Goal: Task Accomplishment & Management: Use online tool/utility

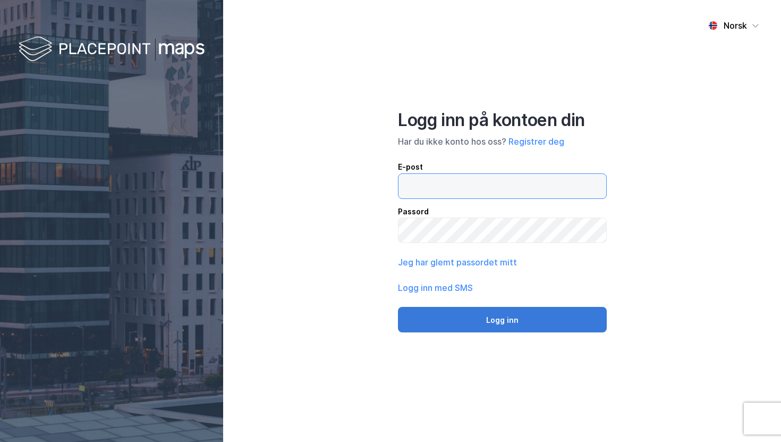
type input "[EMAIL_ADDRESS][DOMAIN_NAME]"
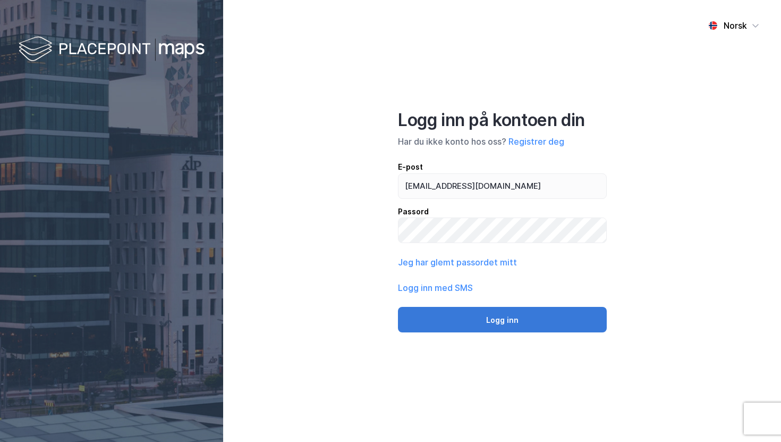
click at [505, 324] on button "Logg inn" at bounding box center [502, 320] width 209 height 26
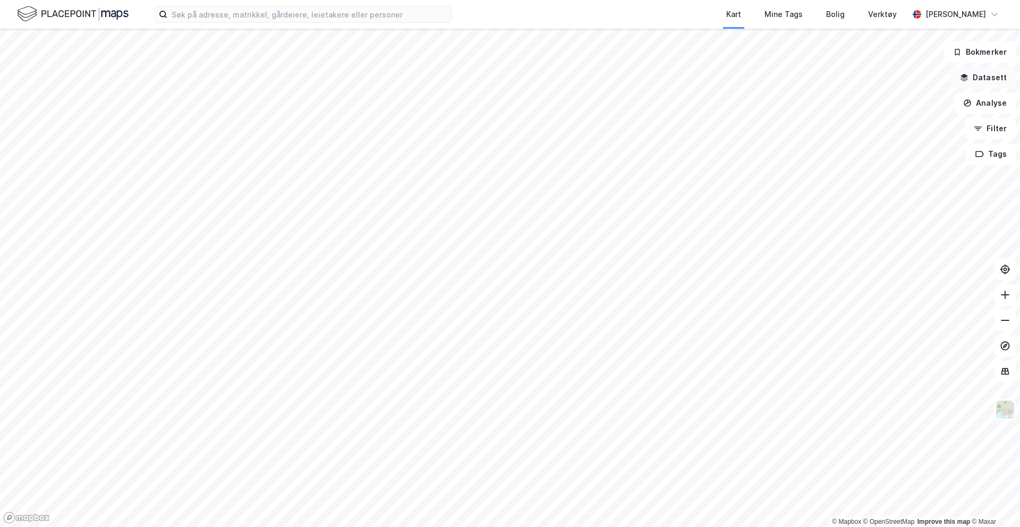
click at [781, 80] on button "Datasett" at bounding box center [983, 77] width 65 height 21
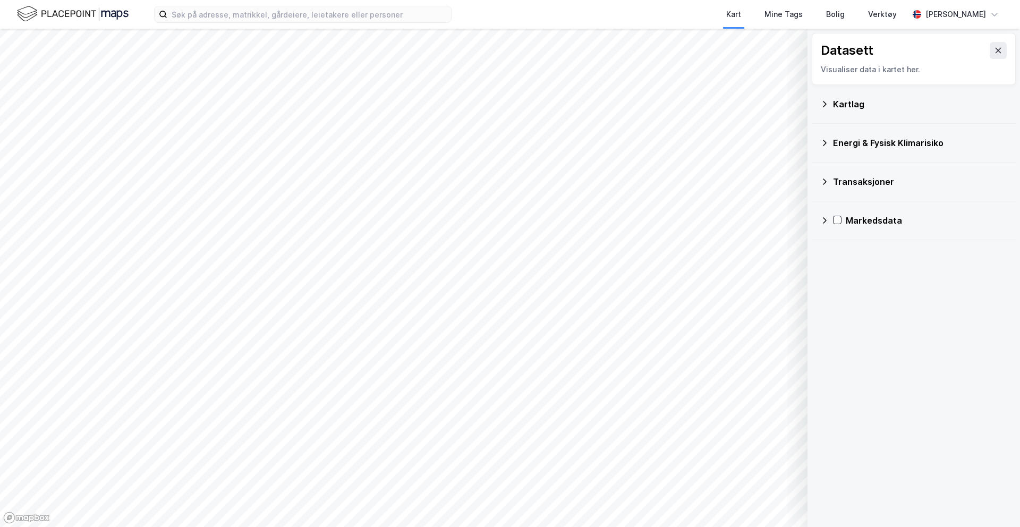
click at [781, 101] on icon at bounding box center [824, 104] width 9 height 9
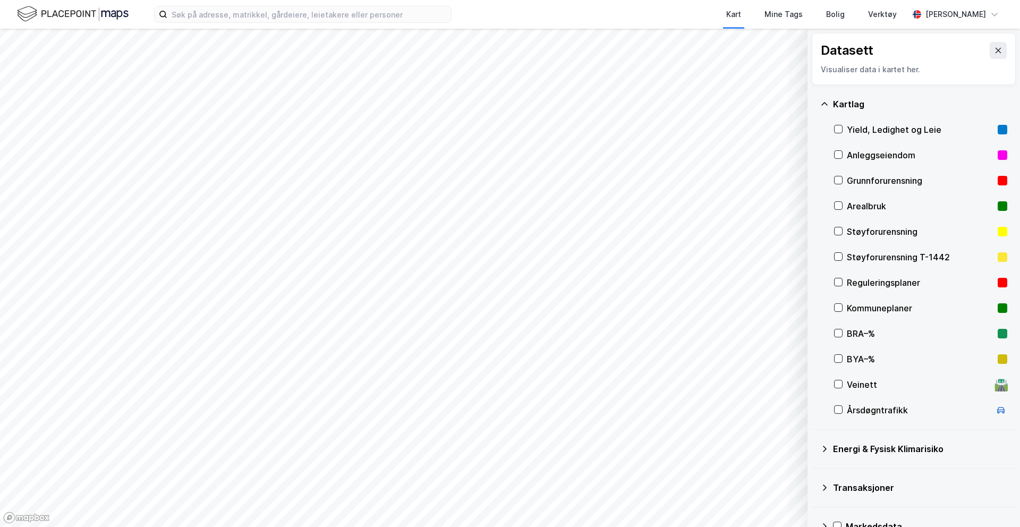
click at [781, 101] on icon at bounding box center [824, 104] width 9 height 9
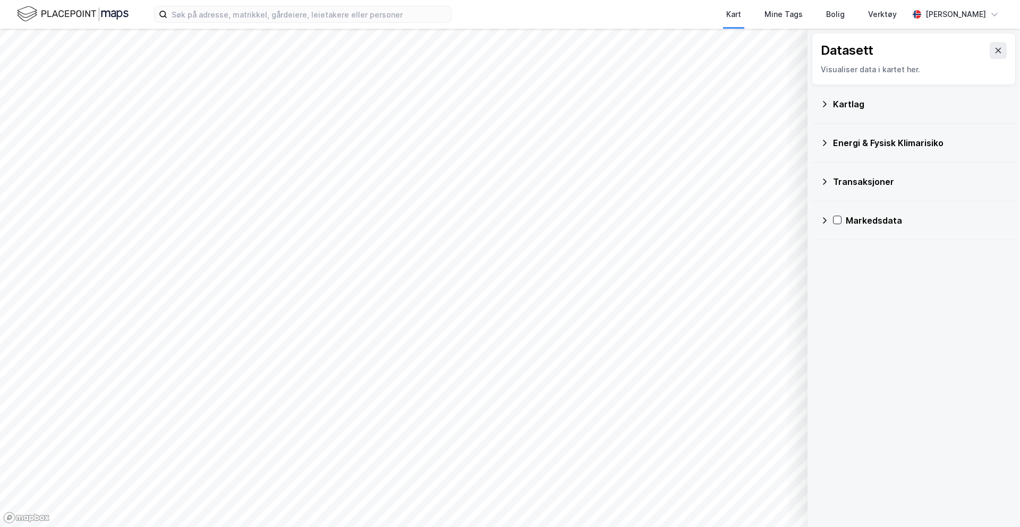
click at [781, 152] on div "Energi & Fysisk Klimarisiko" at bounding box center [913, 143] width 187 height 26
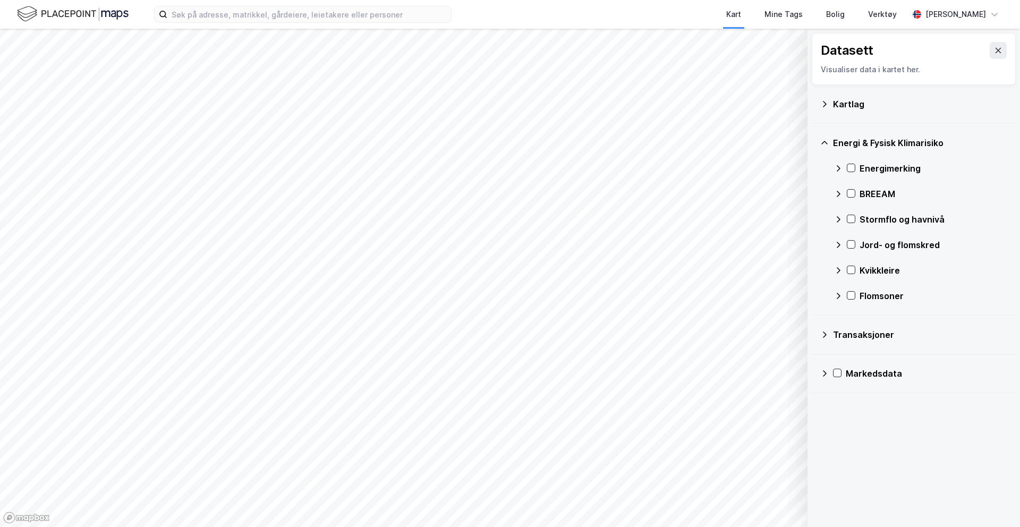
click at [781, 168] on icon at bounding box center [838, 168] width 9 height 9
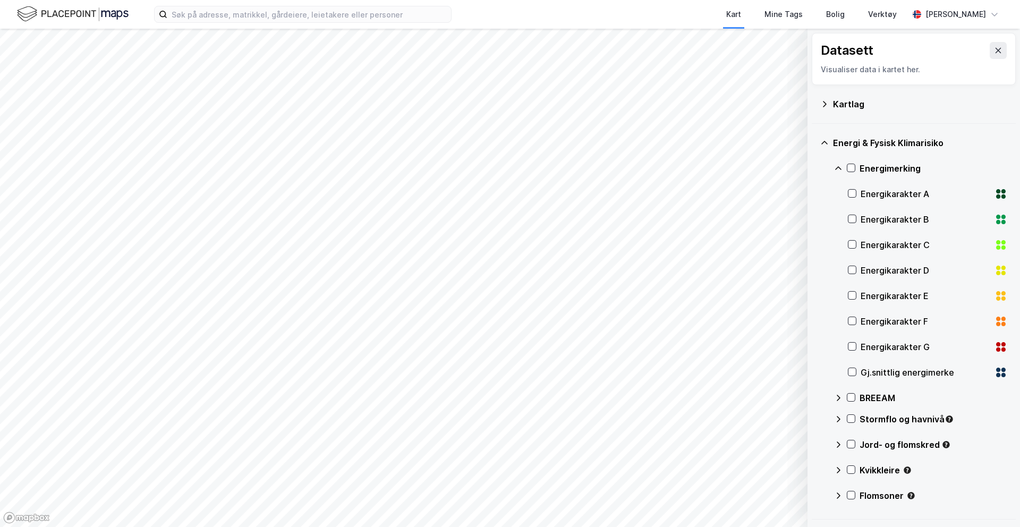
click at [781, 168] on icon at bounding box center [838, 168] width 9 height 9
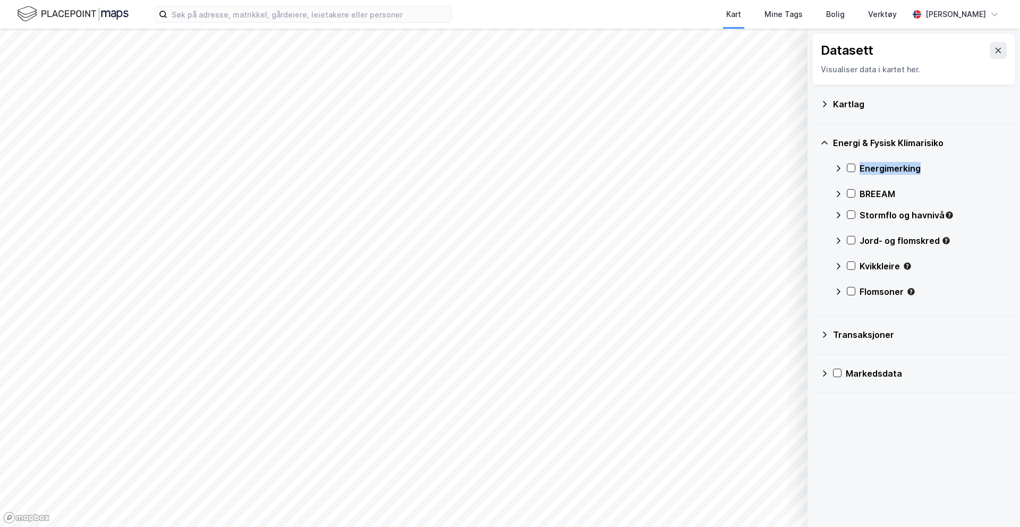
click at [781, 168] on icon at bounding box center [838, 168] width 9 height 9
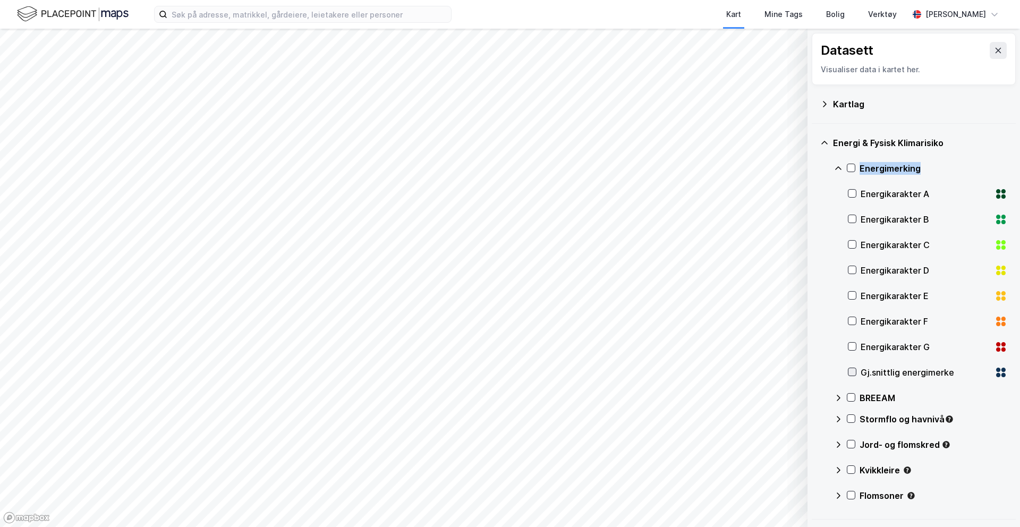
click at [781, 370] on icon at bounding box center [852, 371] width 7 height 7
click at [781, 135] on div "Energi & Fysisk Klimarisiko" at bounding box center [913, 143] width 187 height 26
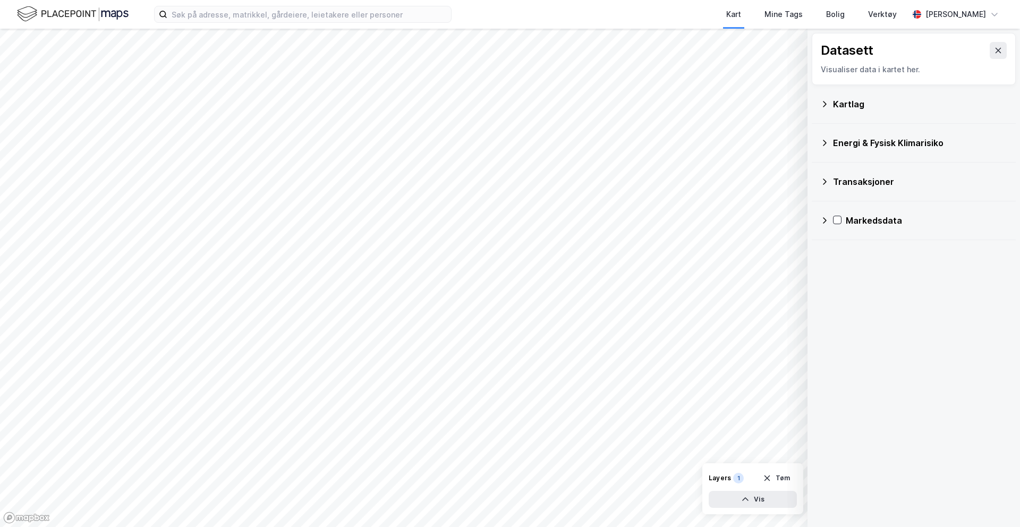
click at [781, 100] on icon at bounding box center [824, 104] width 9 height 9
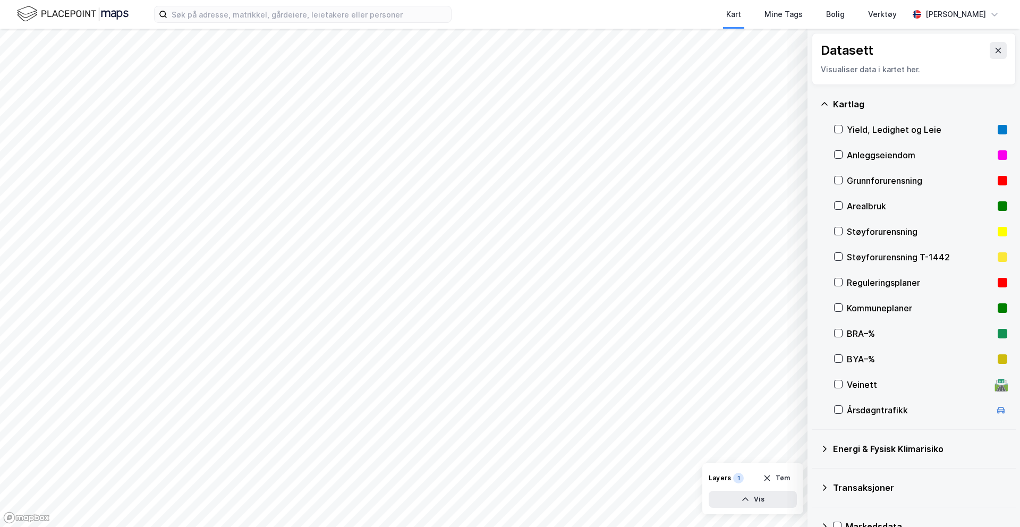
click at [781, 100] on icon at bounding box center [824, 104] width 9 height 9
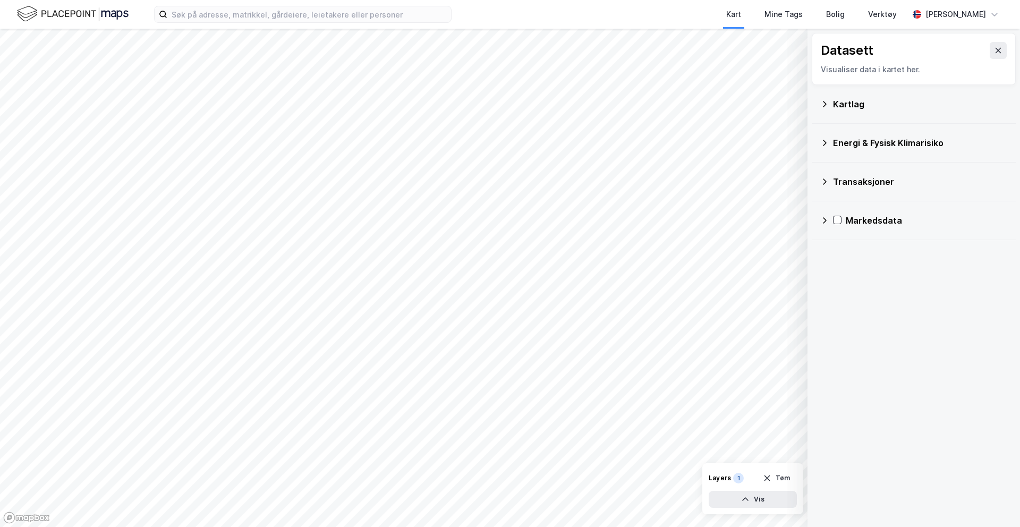
click at [781, 141] on div "Energi & Fysisk Klimarisiko" at bounding box center [913, 143] width 187 height 26
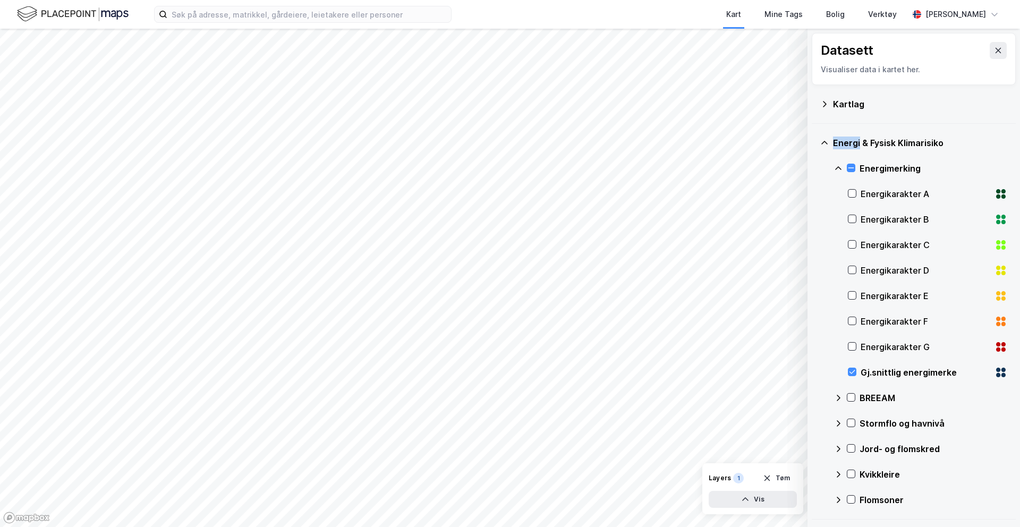
click at [781, 141] on div "Energi & Fysisk Klimarisiko" at bounding box center [913, 143] width 187 height 26
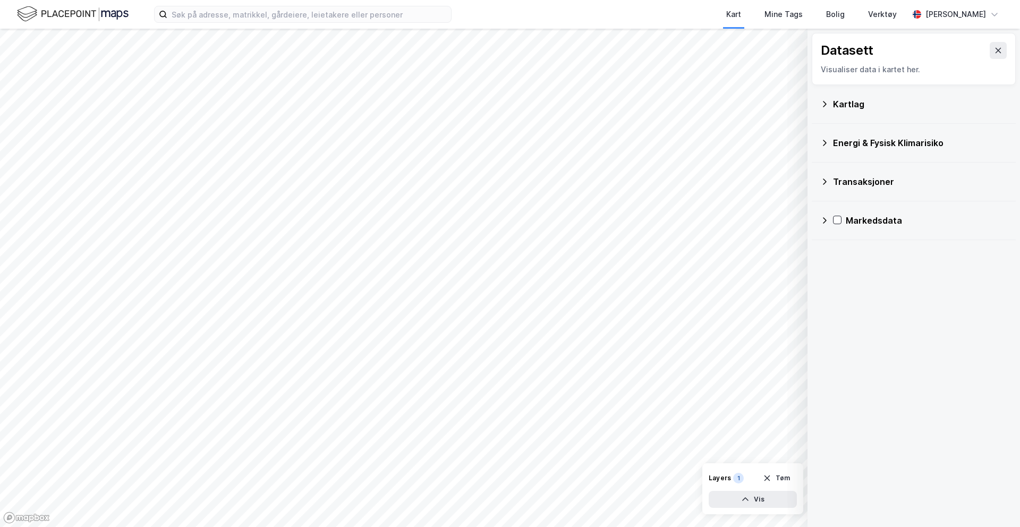
click at [781, 184] on icon at bounding box center [824, 181] width 9 height 9
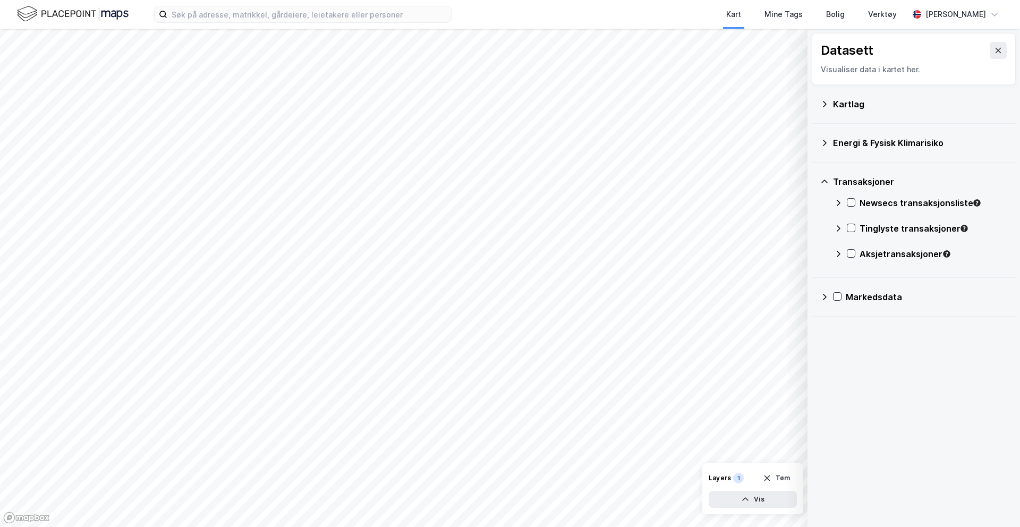
click at [781, 184] on icon at bounding box center [824, 181] width 9 height 9
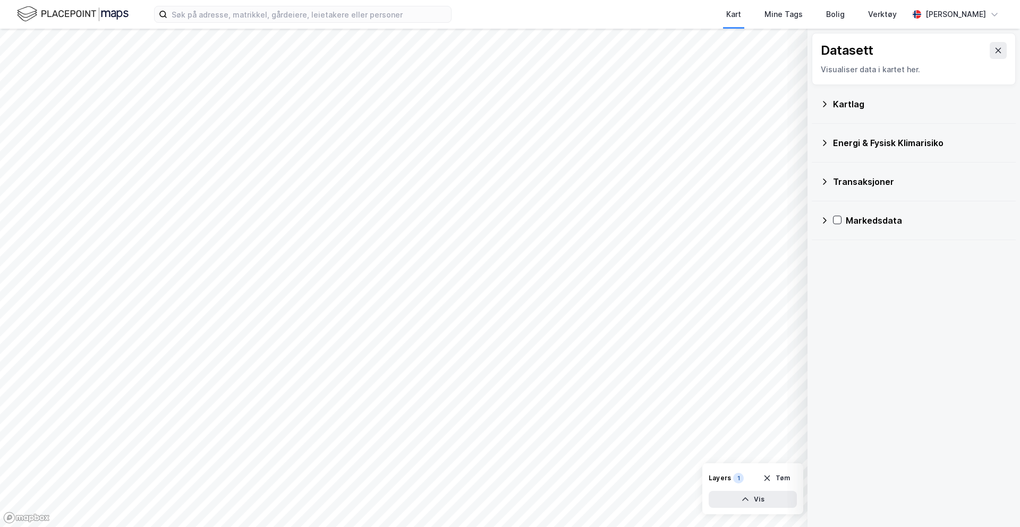
click at [781, 224] on div "Markedsdata" at bounding box center [913, 221] width 187 height 26
click at [781, 222] on icon at bounding box center [824, 220] width 9 height 9
click at [781, 101] on icon at bounding box center [824, 104] width 9 height 9
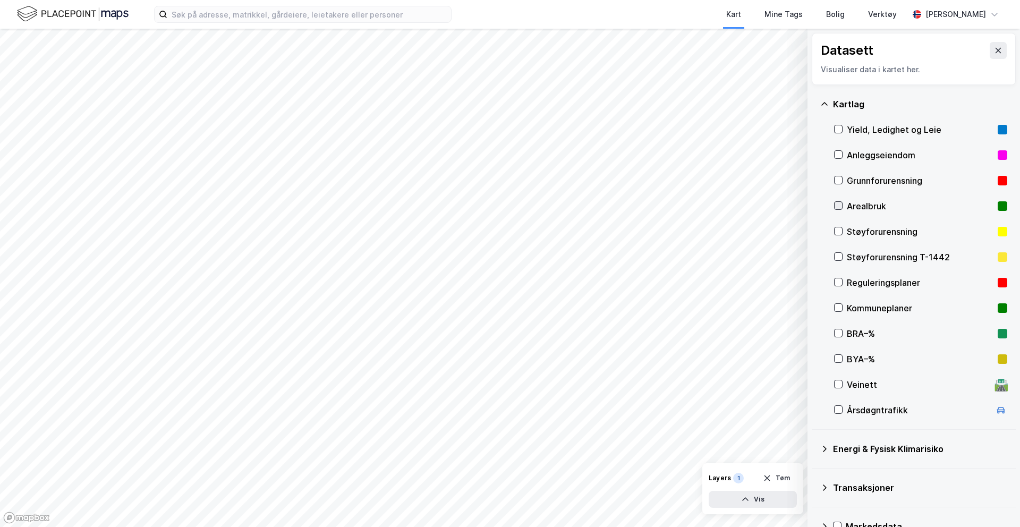
click at [781, 208] on icon at bounding box center [838, 205] width 7 height 7
click at [253, 23] on div "Kart Mine Tags [PERSON_NAME] Verktøy [PERSON_NAME]" at bounding box center [510, 14] width 1020 height 29
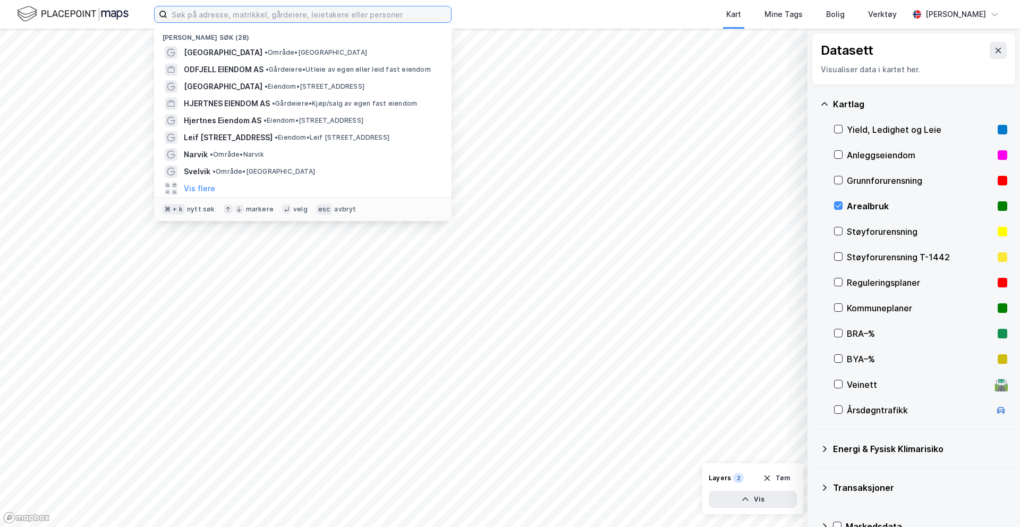
click at [253, 18] on input at bounding box center [309, 14] width 284 height 16
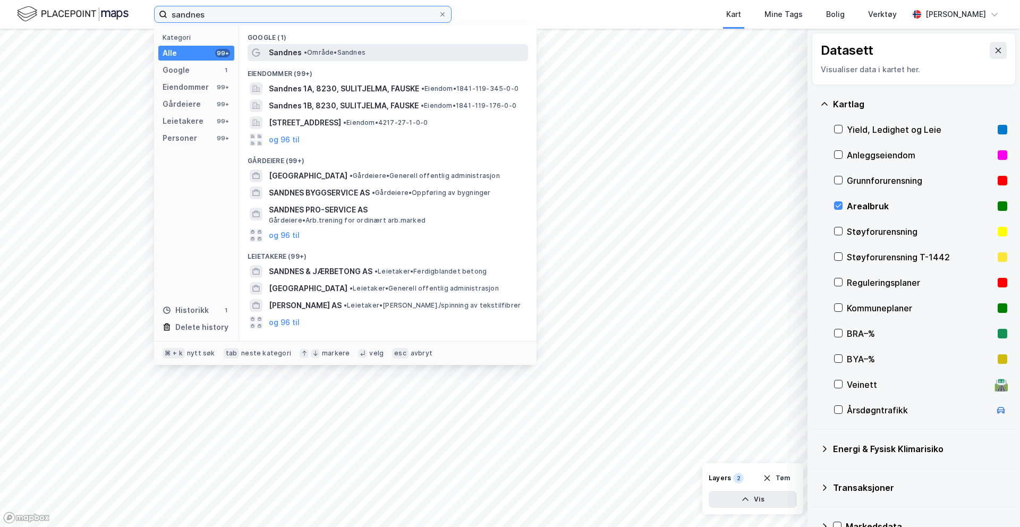
type input "sandnes"
click at [298, 49] on span "Sandnes" at bounding box center [285, 52] width 33 height 13
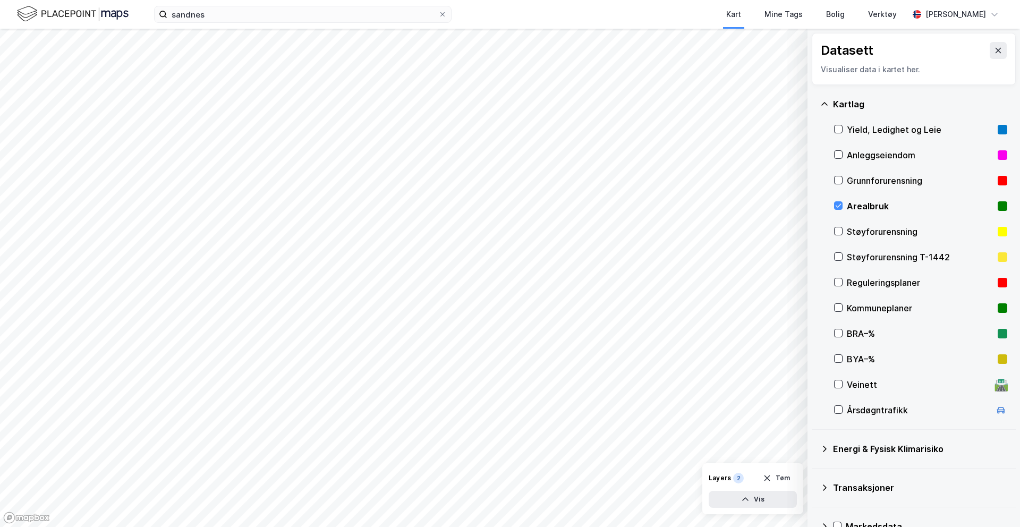
click at [731, 441] on div "Layers 2" at bounding box center [726, 478] width 35 height 11
click at [749, 441] on icon "button" at bounding box center [745, 499] width 9 height 9
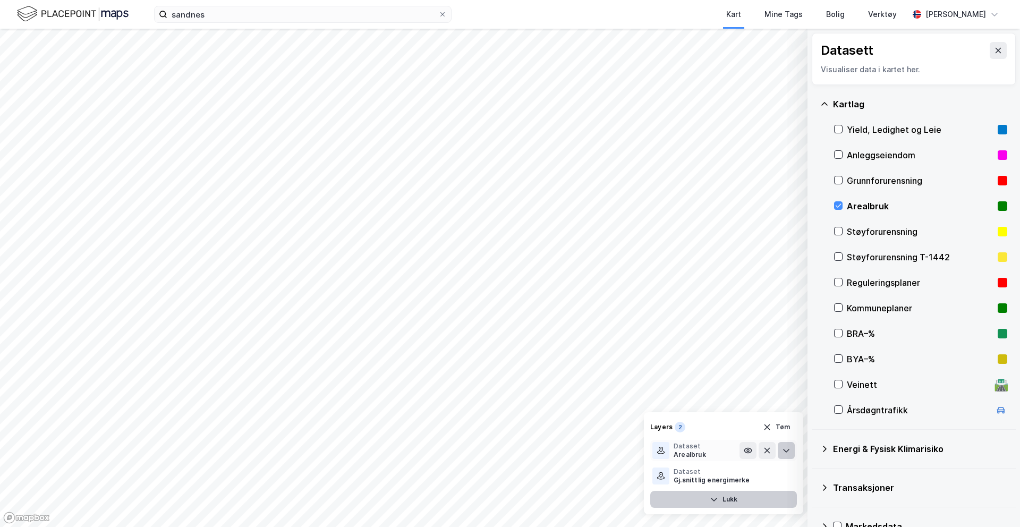
click at [781, 441] on icon at bounding box center [786, 450] width 9 height 9
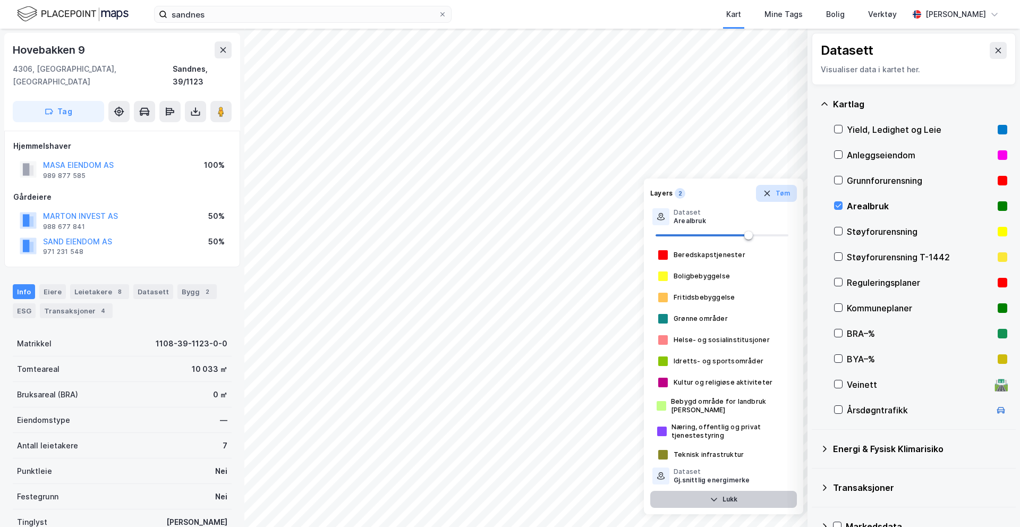
click at [771, 193] on icon "button" at bounding box center [767, 193] width 9 height 9
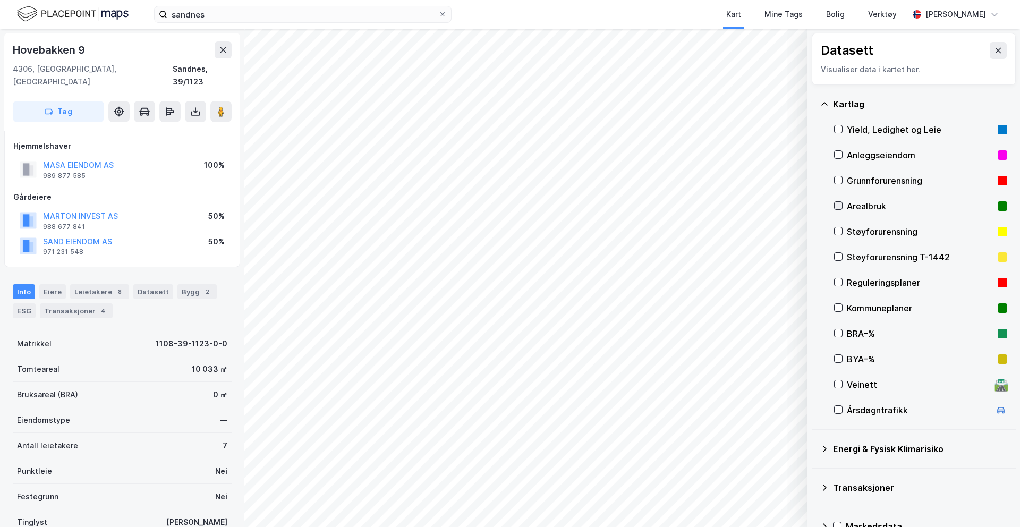
click at [781, 208] on icon at bounding box center [838, 205] width 7 height 7
click at [225, 50] on icon at bounding box center [223, 50] width 9 height 9
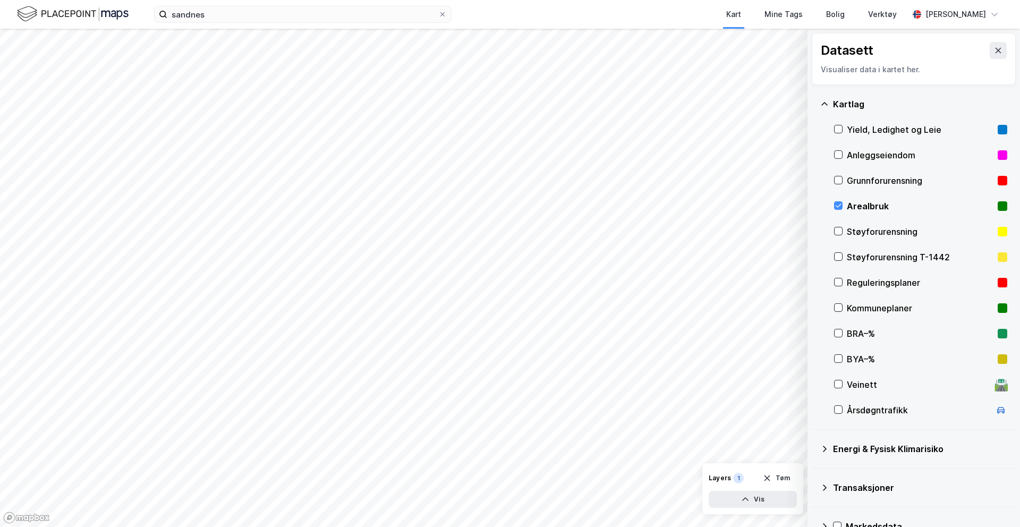
click at [781, 103] on icon at bounding box center [824, 104] width 9 height 9
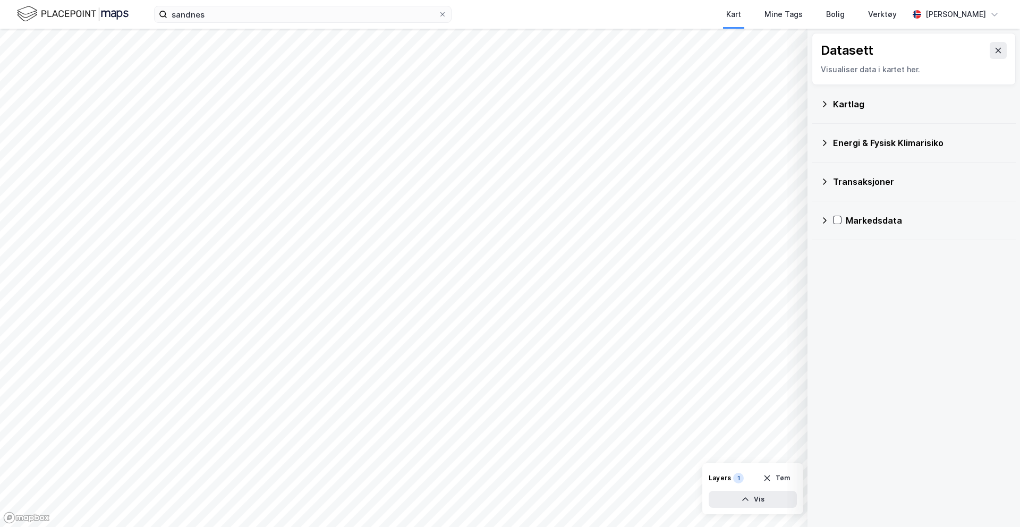
click at [781, 141] on icon at bounding box center [824, 143] width 9 height 9
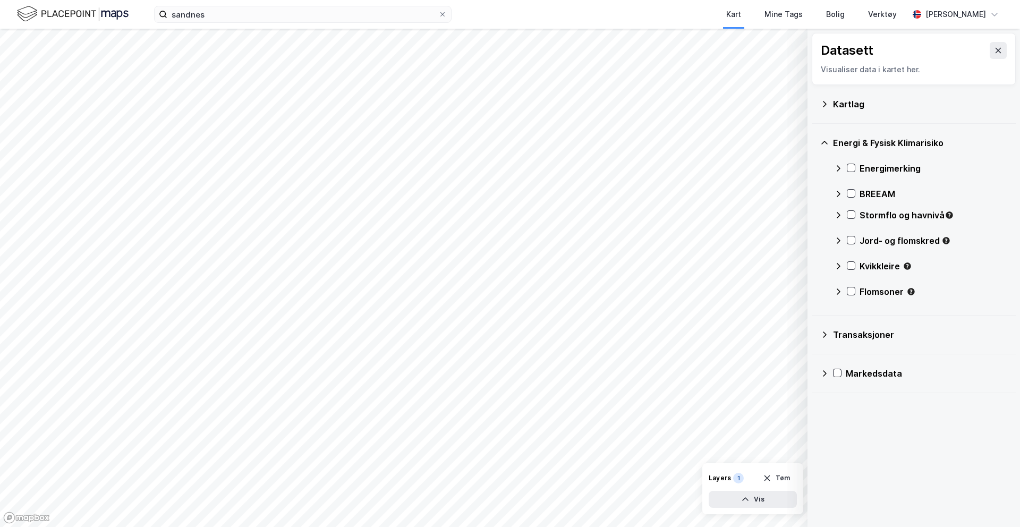
click at [781, 141] on icon at bounding box center [824, 143] width 9 height 9
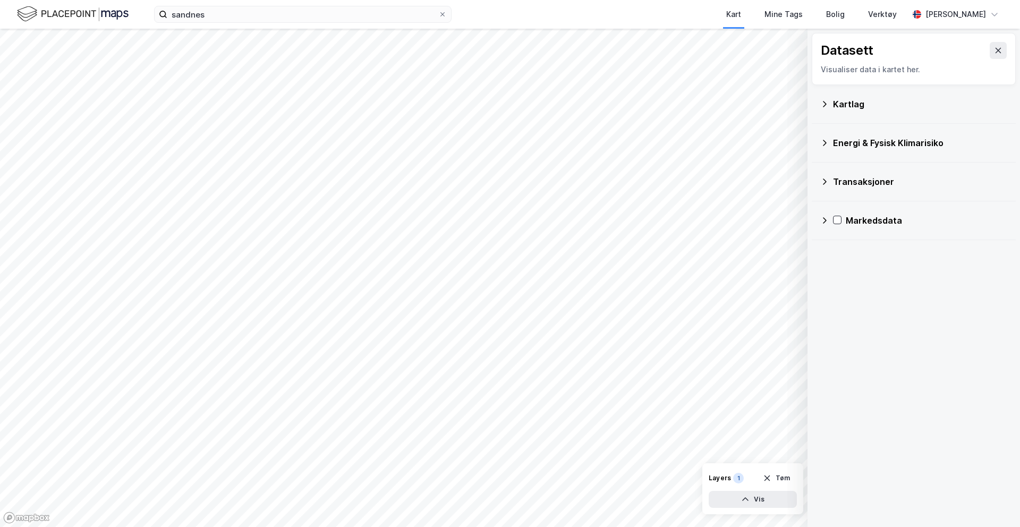
click at [781, 145] on icon at bounding box center [824, 143] width 9 height 9
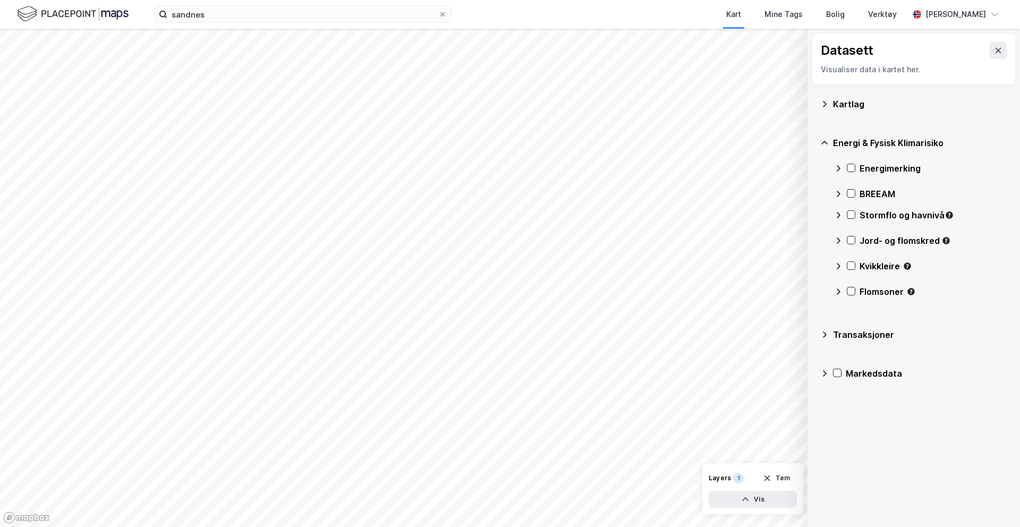
click at [781, 168] on icon at bounding box center [838, 168] width 9 height 9
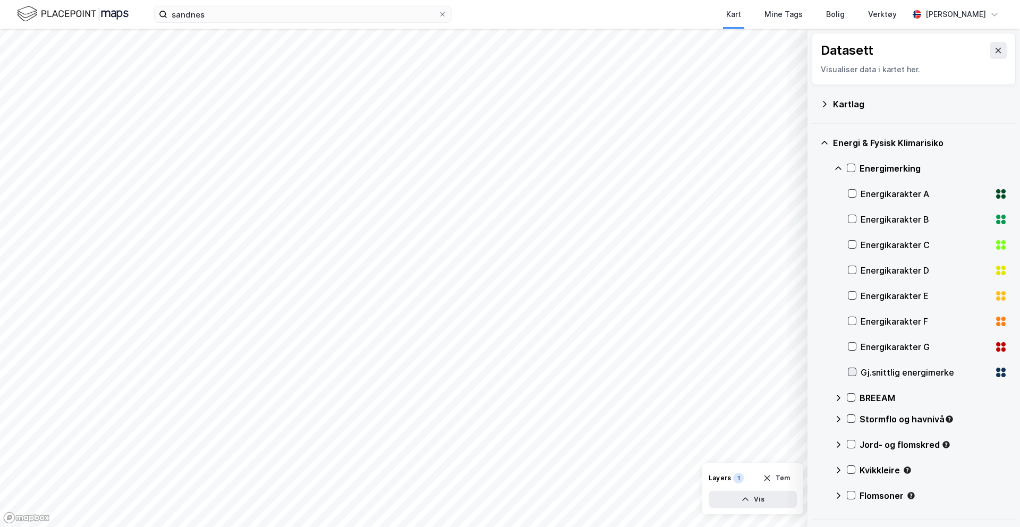
click at [781, 373] on icon at bounding box center [852, 371] width 7 height 7
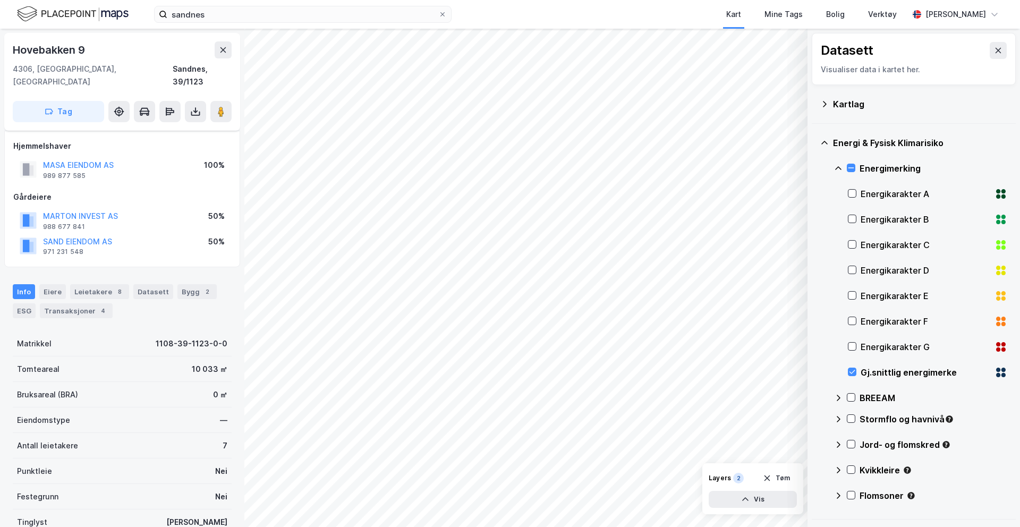
scroll to position [20, 0]
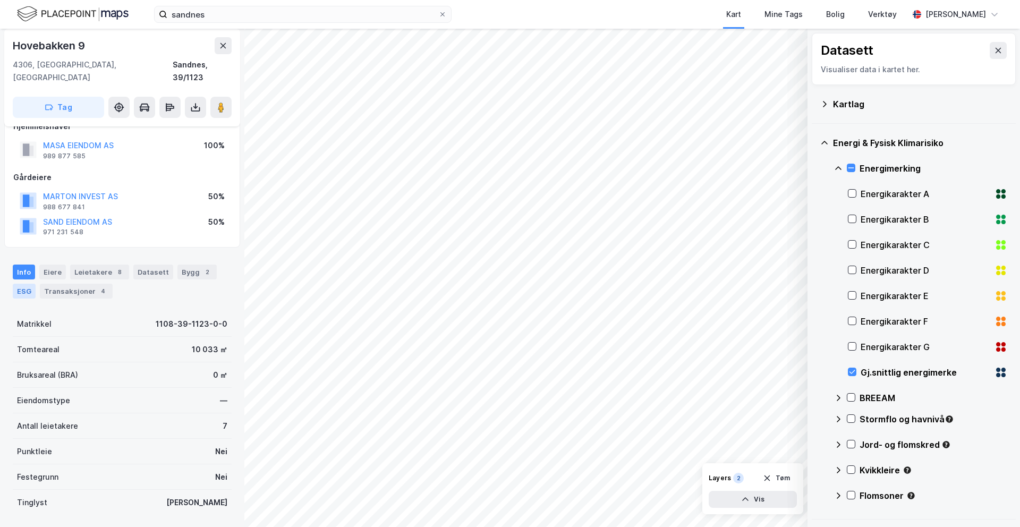
click at [14, 284] on div "ESG" at bounding box center [24, 291] width 23 height 15
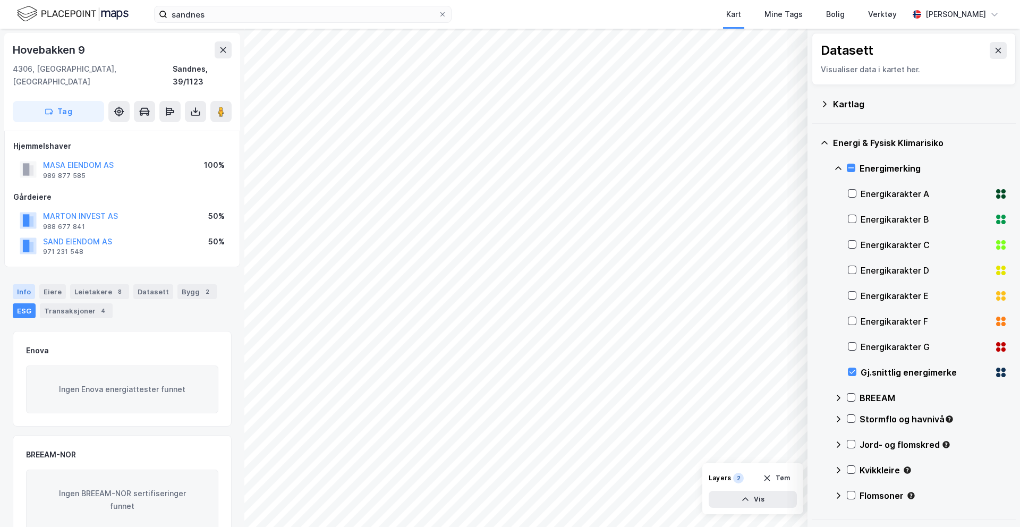
click at [25, 284] on div "Info" at bounding box center [24, 291] width 22 height 15
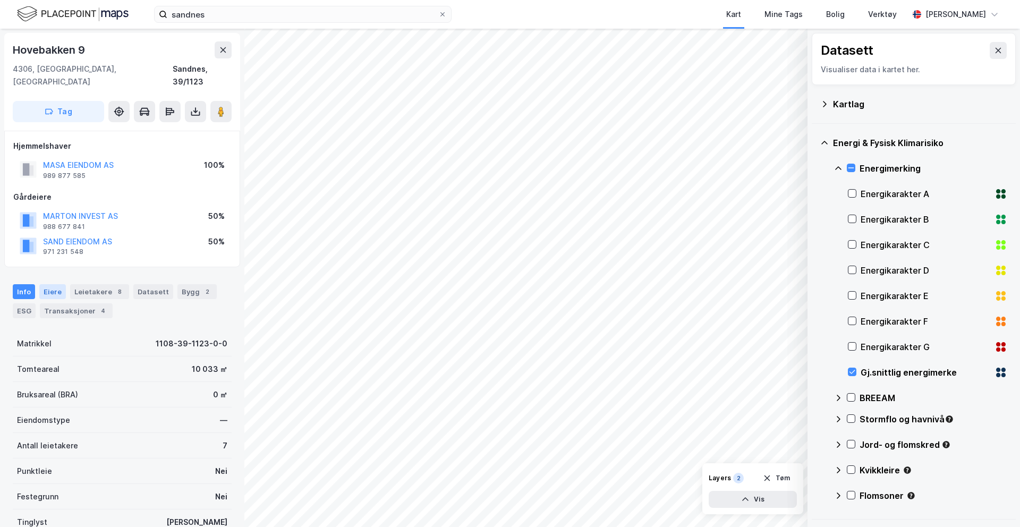
click at [52, 284] on div "Eiere" at bounding box center [52, 291] width 27 height 15
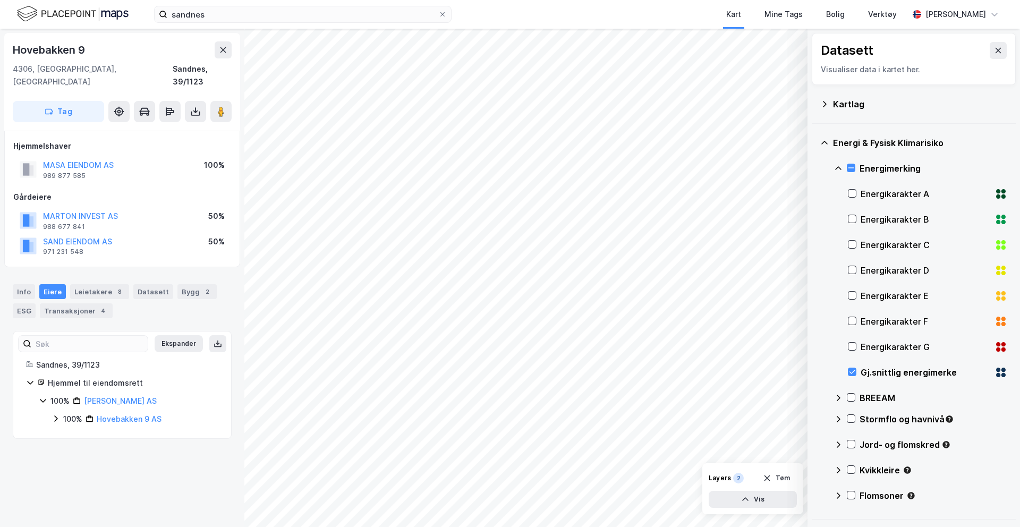
click at [122, 400] on div "100% Masa Eiendom AS 100% Hovebakken 9 AS" at bounding box center [129, 410] width 180 height 31
click at [121, 395] on div "[PERSON_NAME] AS" at bounding box center [120, 401] width 73 height 13
click at [117, 396] on link "[PERSON_NAME] AS" at bounding box center [120, 400] width 73 height 9
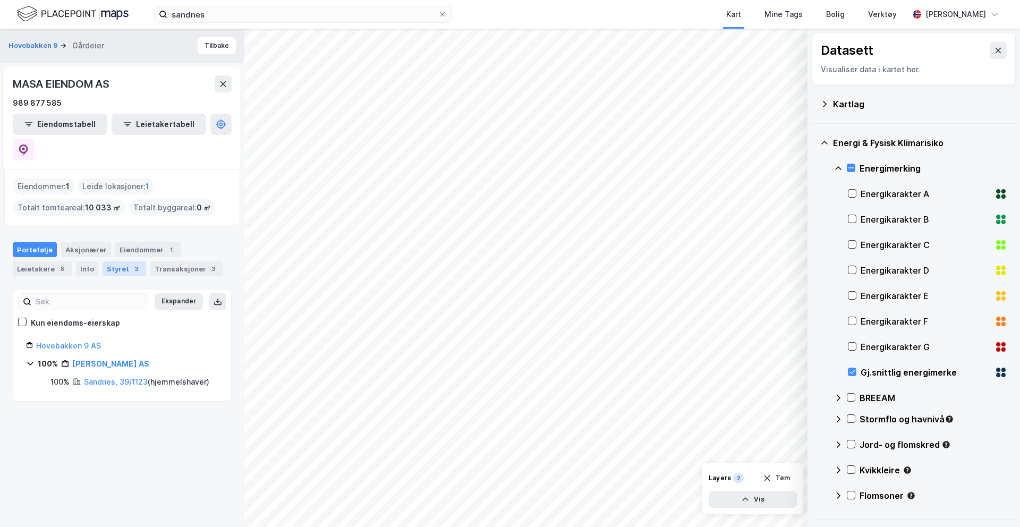
click at [121, 261] on div "Styret 3" at bounding box center [125, 268] width 44 height 15
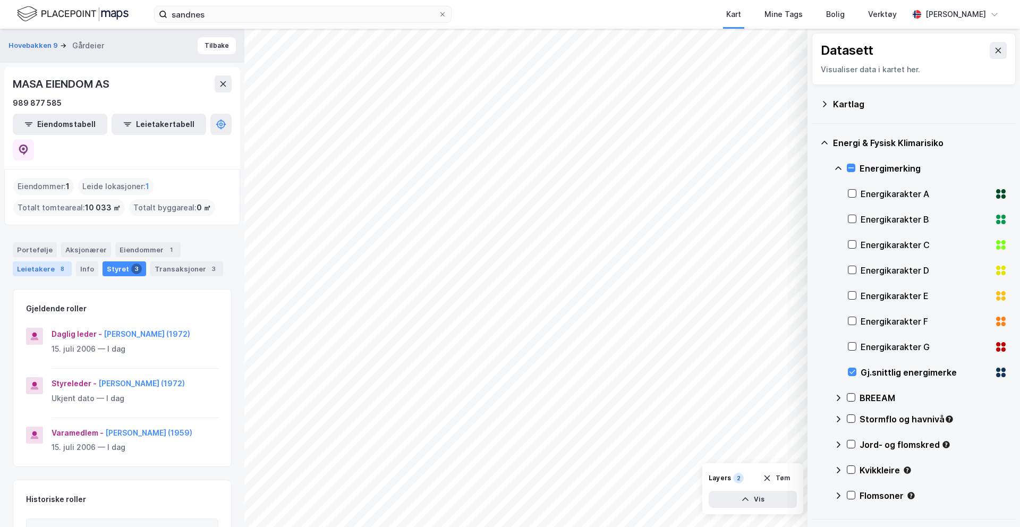
click at [34, 261] on div "Leietakere 8" at bounding box center [42, 268] width 59 height 15
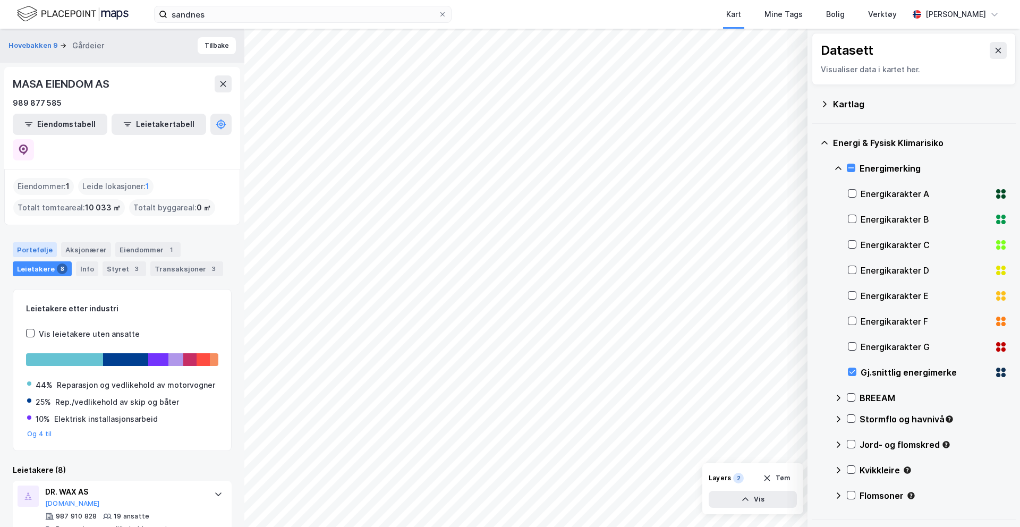
click at [43, 242] on div "Portefølje" at bounding box center [35, 249] width 44 height 15
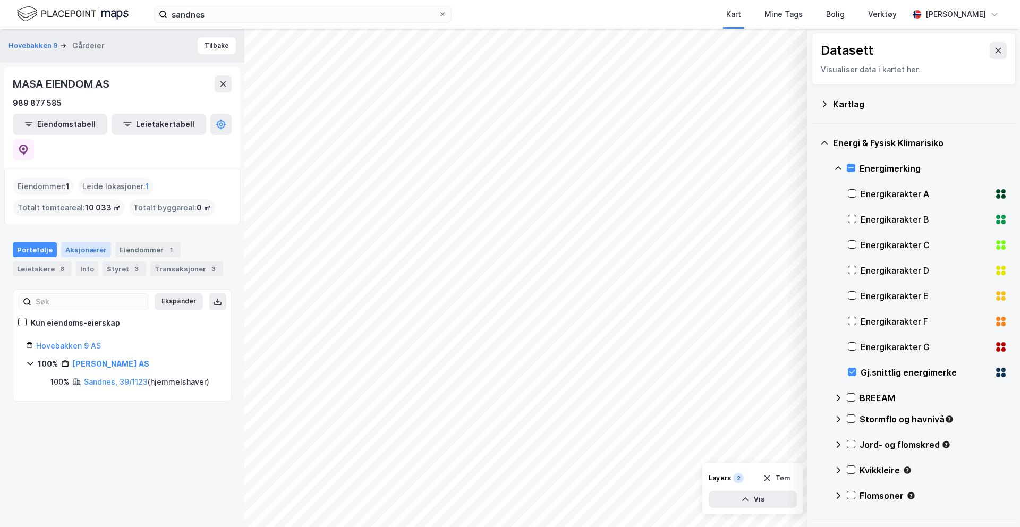
click at [75, 242] on div "Aksjonærer" at bounding box center [86, 249] width 50 height 15
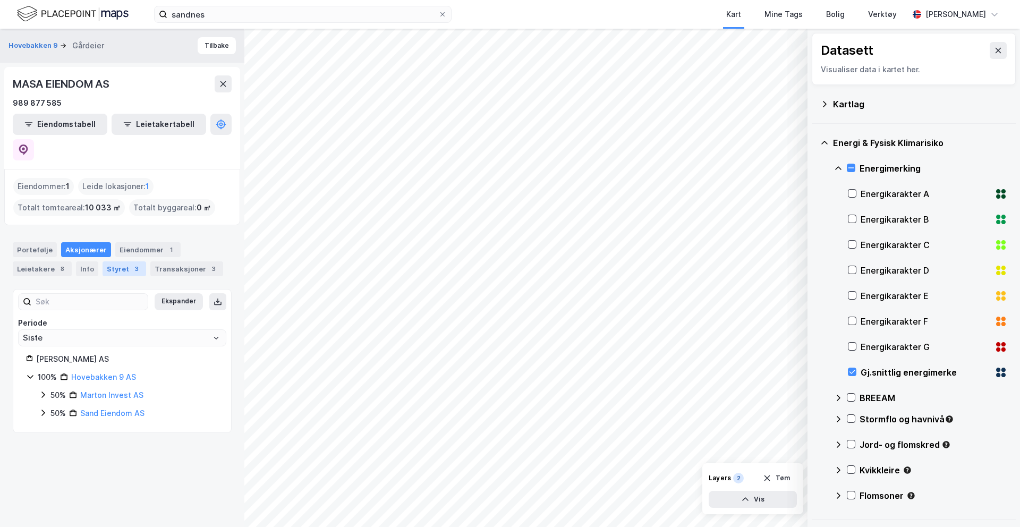
click at [107, 261] on div "Styret 3" at bounding box center [125, 268] width 44 height 15
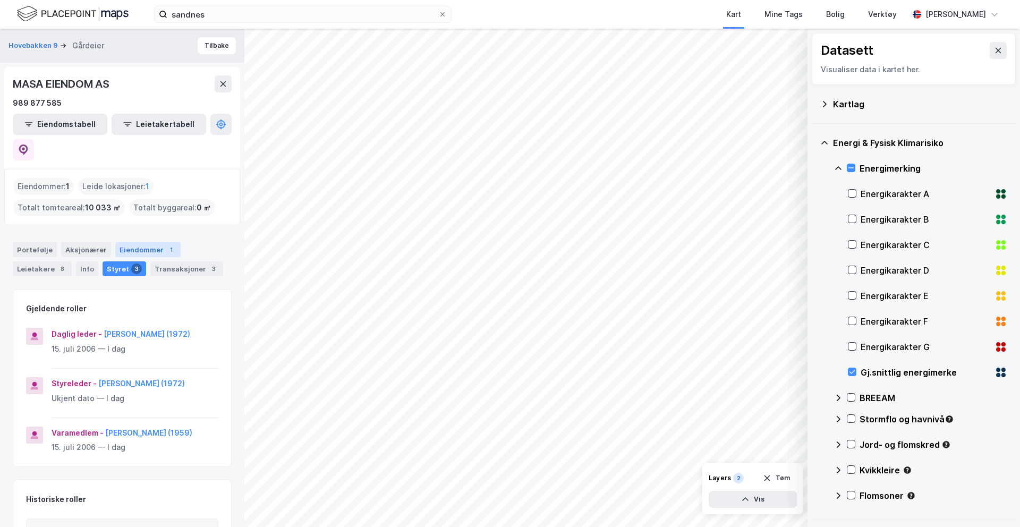
click at [130, 242] on div "Eiendommer 1" at bounding box center [147, 249] width 65 height 15
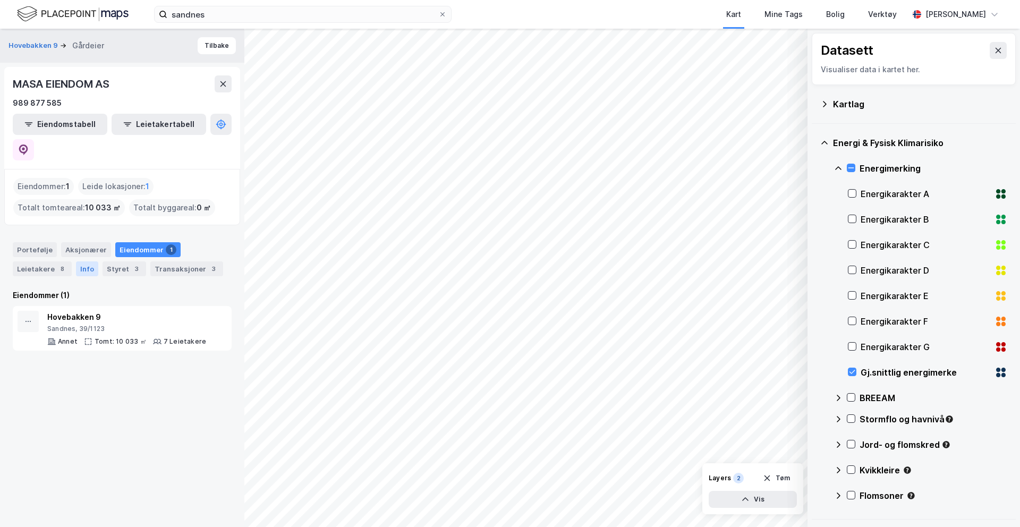
click at [82, 261] on div "Info" at bounding box center [87, 268] width 22 height 15
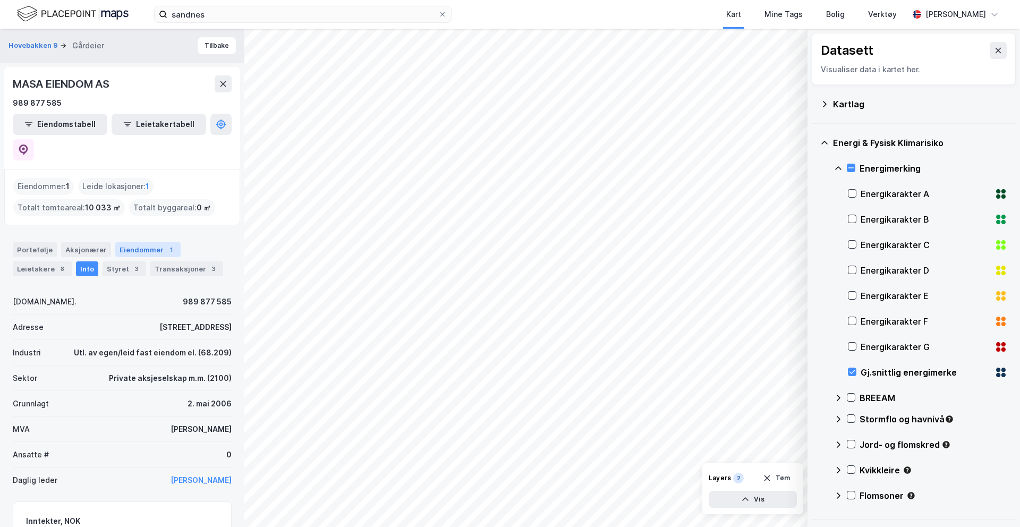
click at [124, 242] on div "Eiendommer 1" at bounding box center [147, 249] width 65 height 15
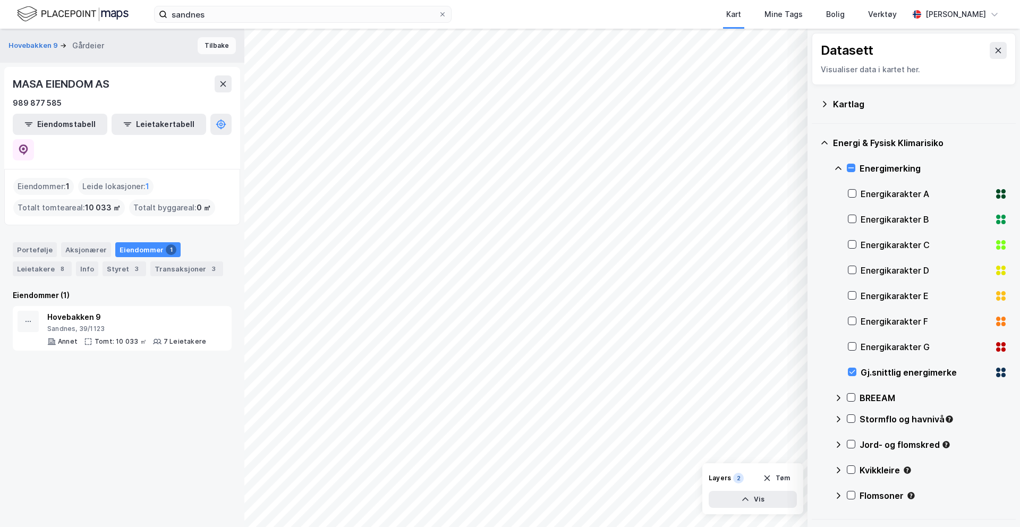
click at [218, 40] on button "Tilbake" at bounding box center [217, 45] width 38 height 17
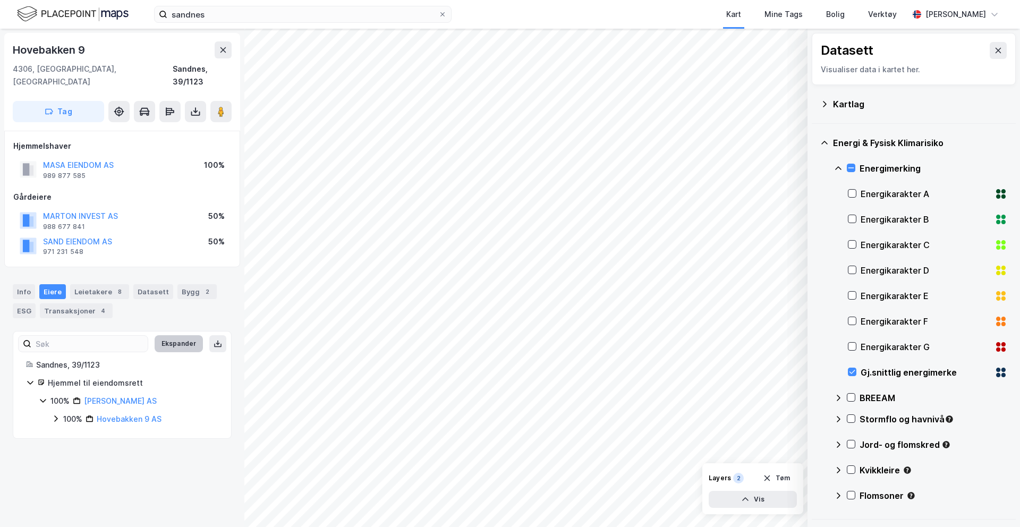
click at [196, 339] on button "Ekspander" at bounding box center [179, 343] width 48 height 17
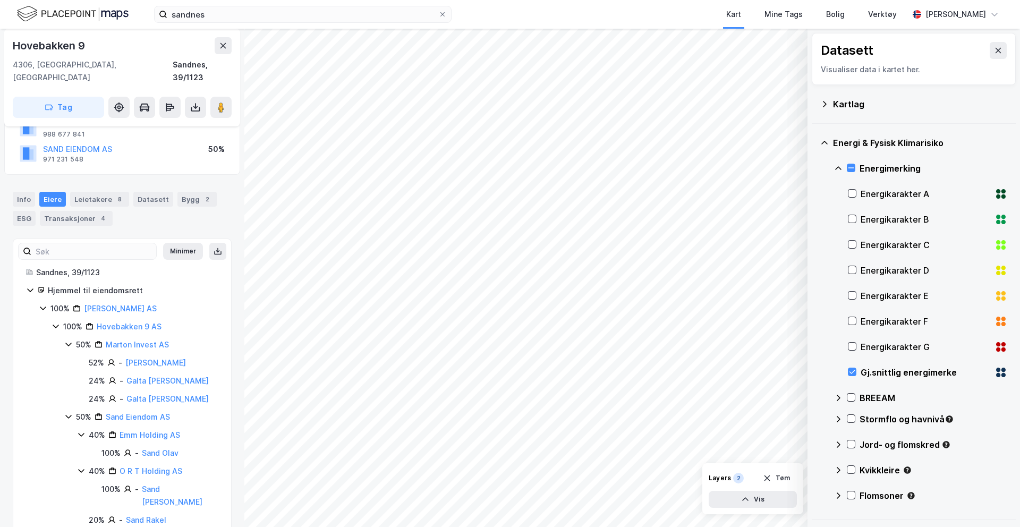
scroll to position [92, 0]
click at [132, 341] on link "Marton Invest AS" at bounding box center [137, 345] width 63 height 9
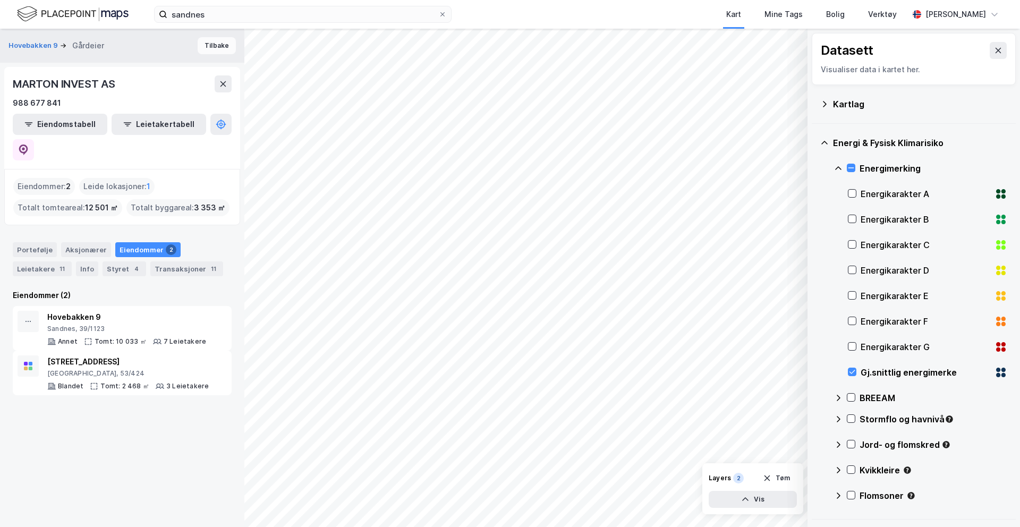
click at [215, 44] on button "Tilbake" at bounding box center [217, 45] width 38 height 17
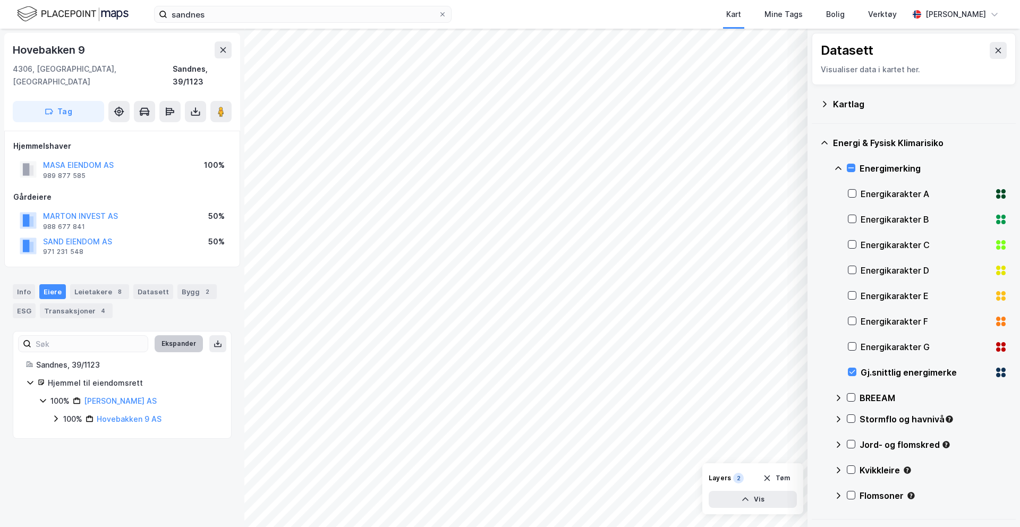
click at [181, 335] on button "Ekspander" at bounding box center [179, 343] width 48 height 17
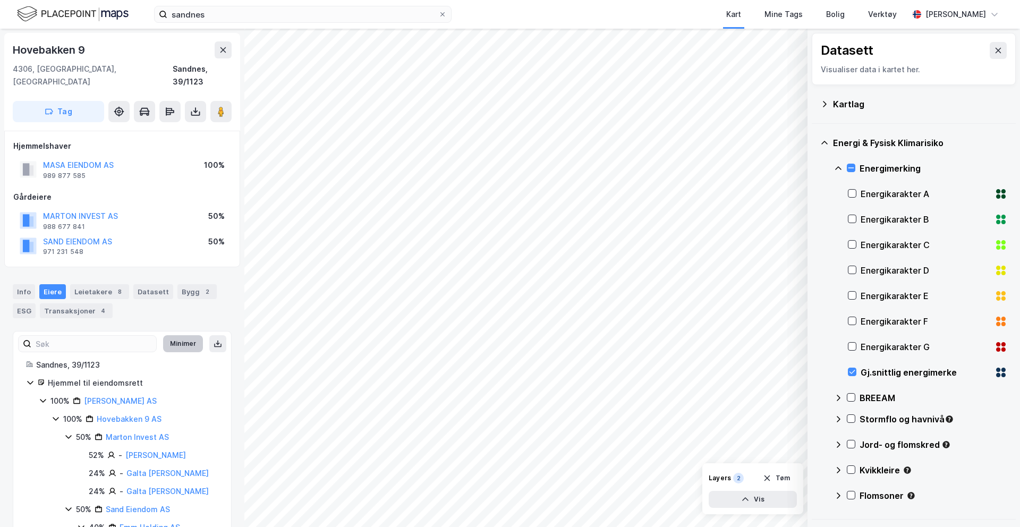
click at [181, 335] on button "Minimer" at bounding box center [183, 343] width 40 height 17
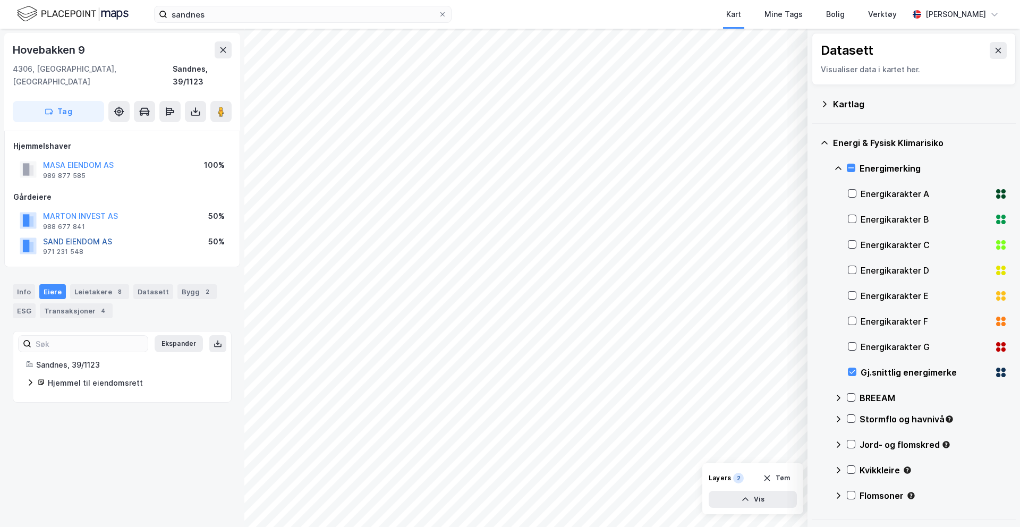
click at [0, 0] on button "SAND EIENDOM AS" at bounding box center [0, 0] width 0 height 0
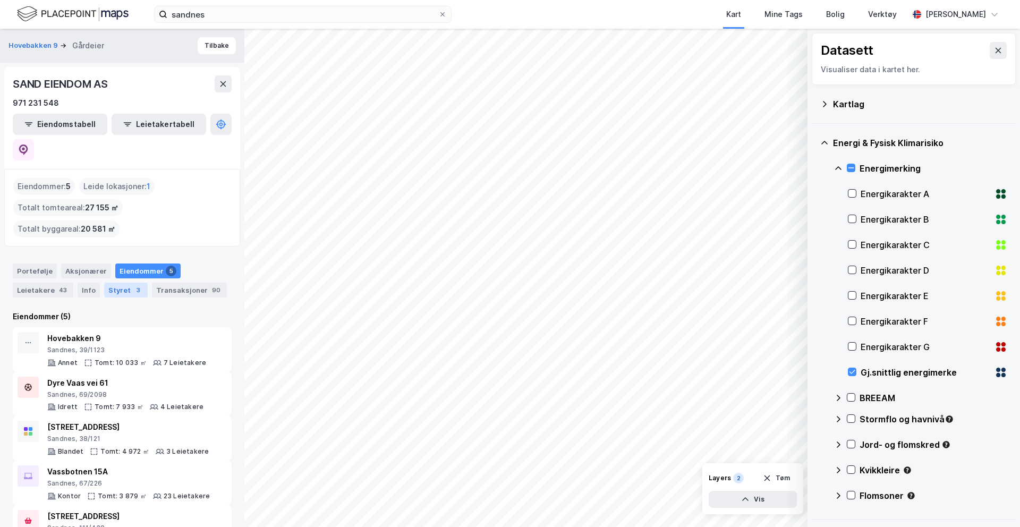
click at [120, 283] on div "Styret 3" at bounding box center [126, 290] width 44 height 15
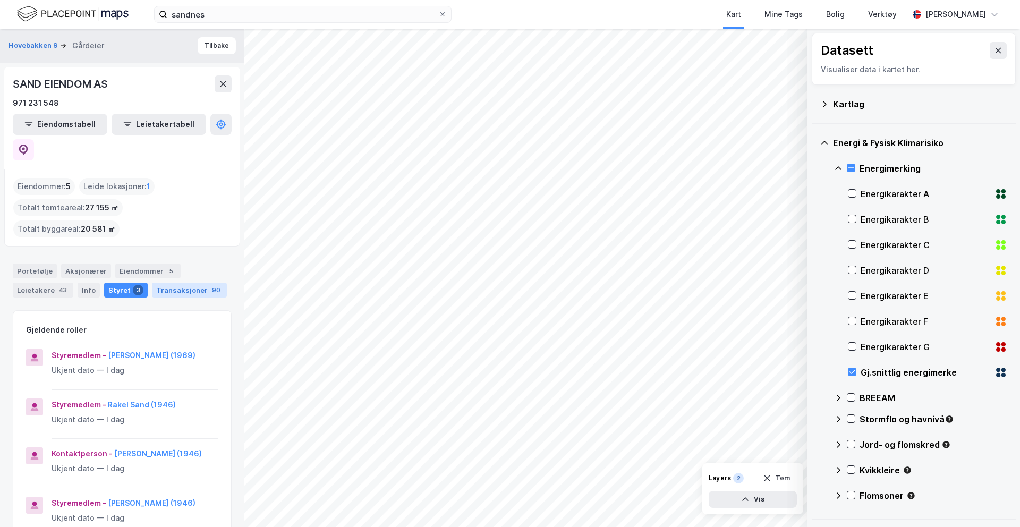
click at [183, 283] on div "Transaksjoner 90" at bounding box center [189, 290] width 75 height 15
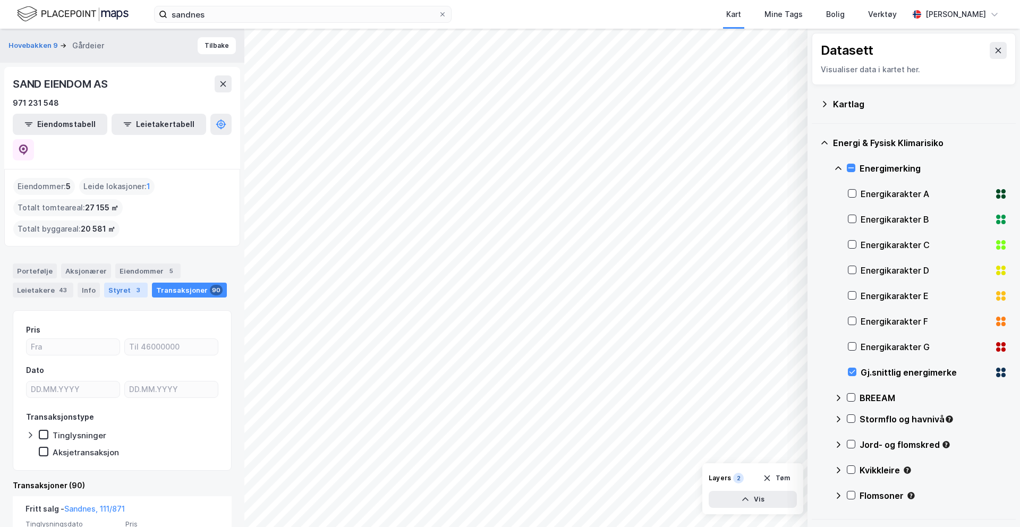
click at [114, 283] on div "Styret 3" at bounding box center [126, 290] width 44 height 15
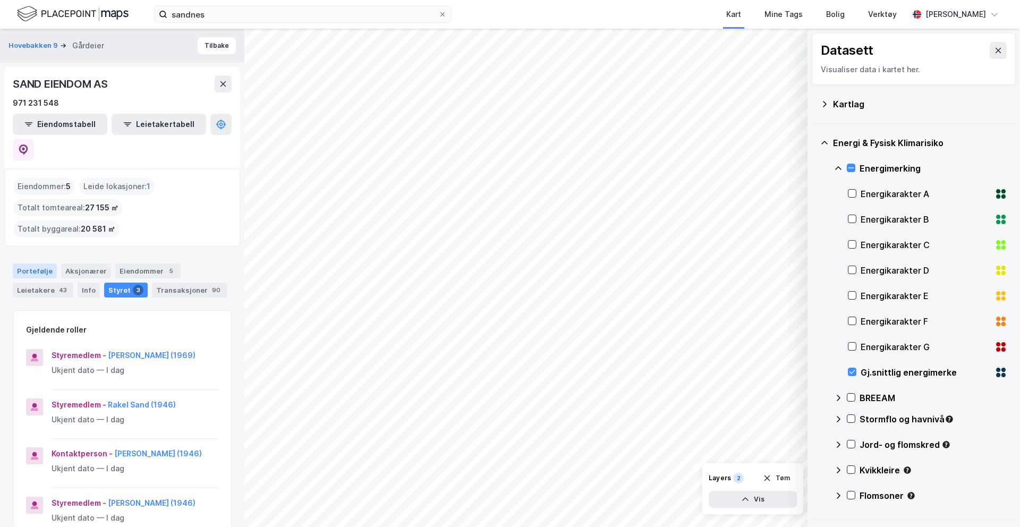
click at [23, 264] on div "Portefølje" at bounding box center [35, 271] width 44 height 15
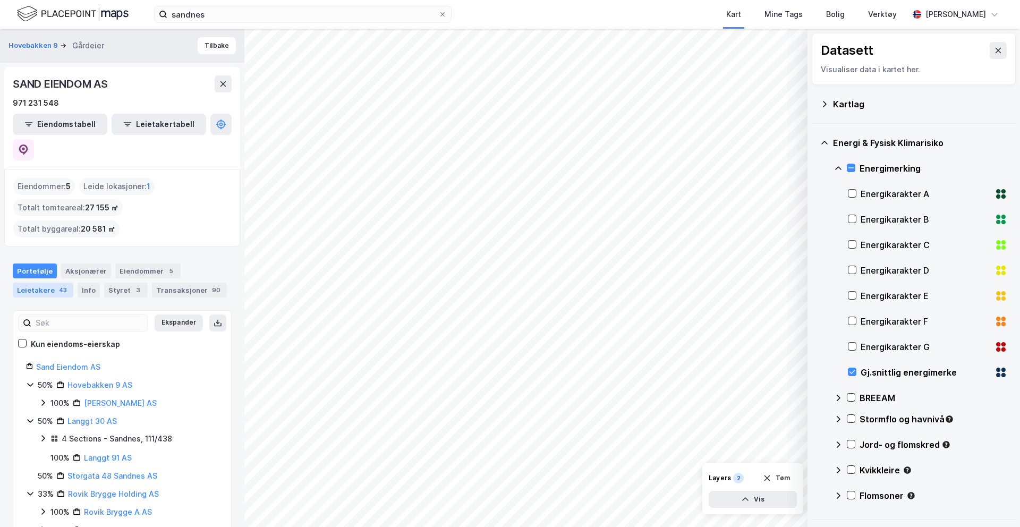
click at [31, 283] on div "Leietakere 43" at bounding box center [43, 290] width 61 height 15
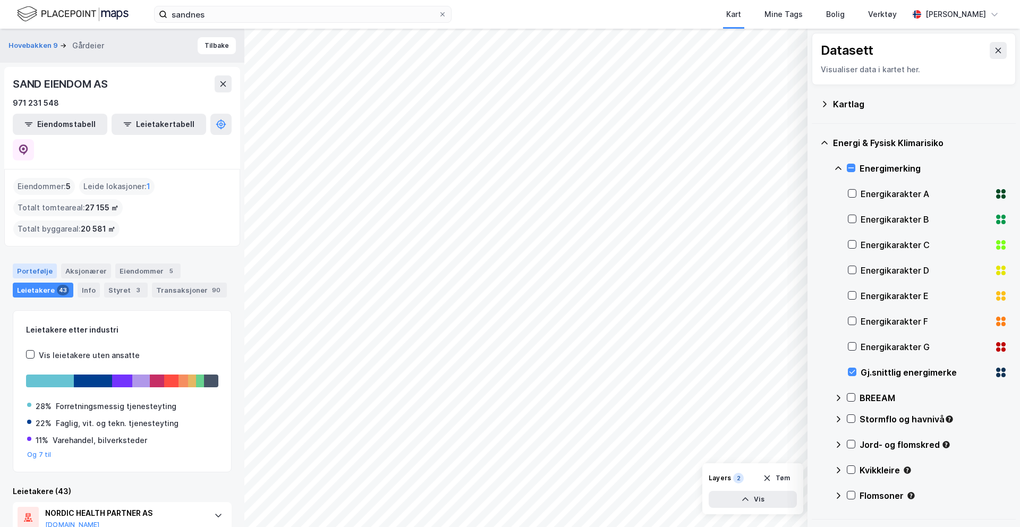
click at [34, 264] on div "Portefølje" at bounding box center [35, 271] width 44 height 15
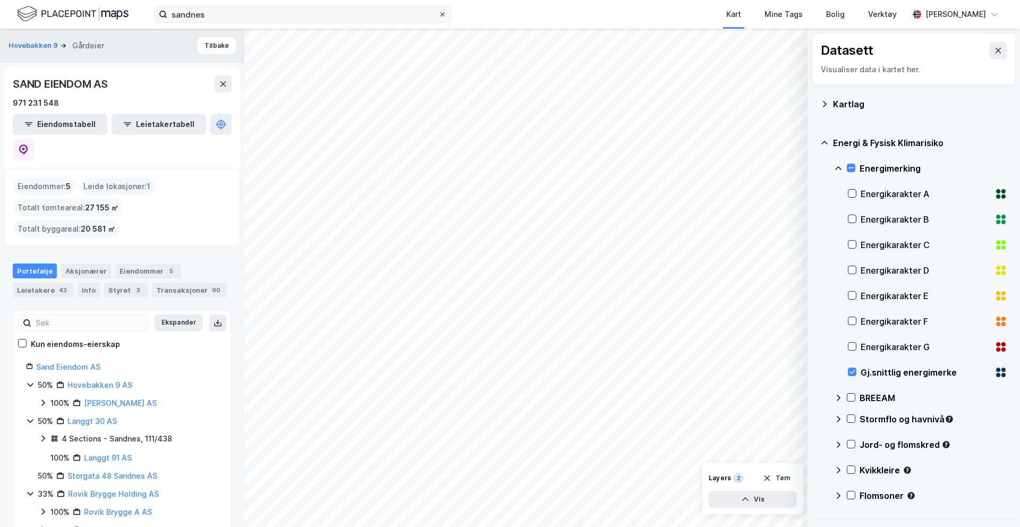
click at [441, 15] on icon at bounding box center [442, 14] width 6 height 6
click at [438, 15] on input "sandnes" at bounding box center [302, 14] width 271 height 16
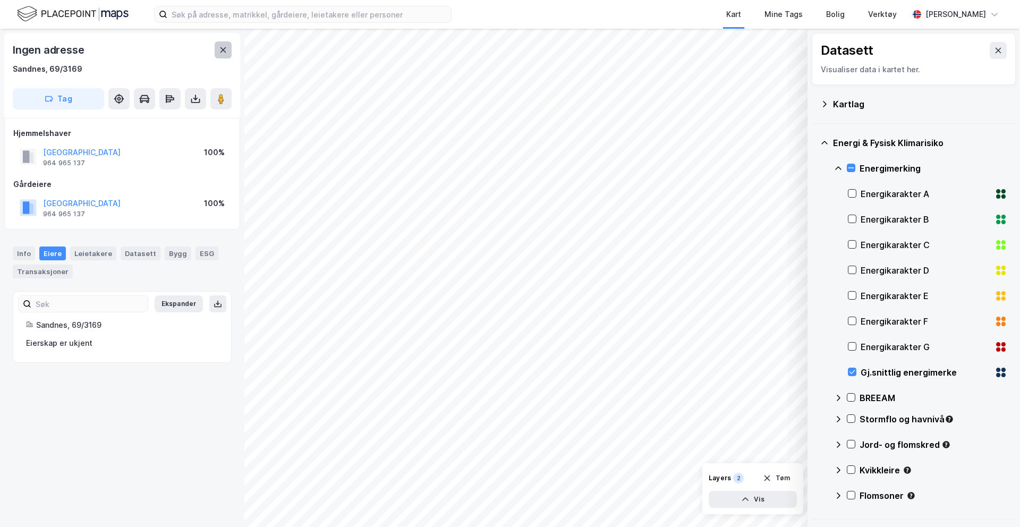
click at [224, 53] on icon at bounding box center [223, 50] width 9 height 9
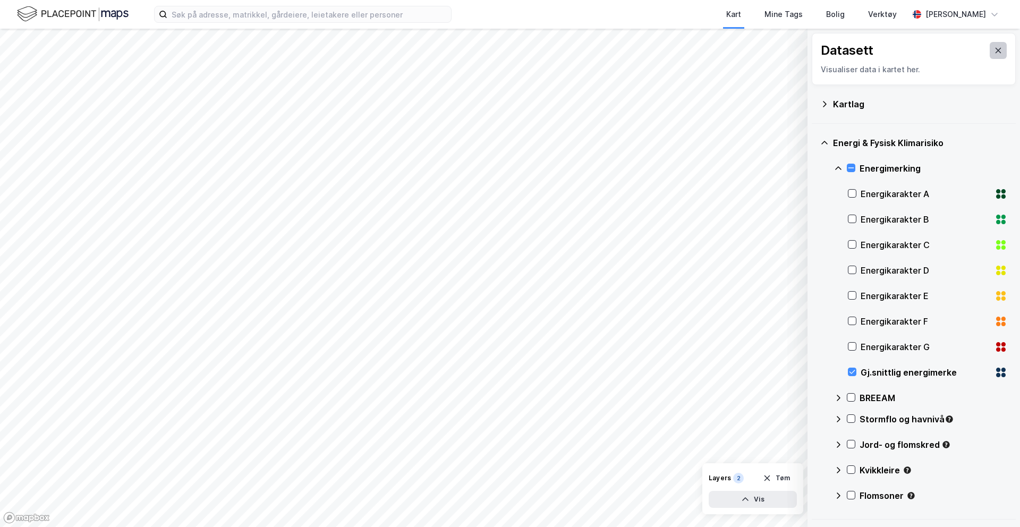
click at [781, 52] on icon at bounding box center [998, 50] width 9 height 9
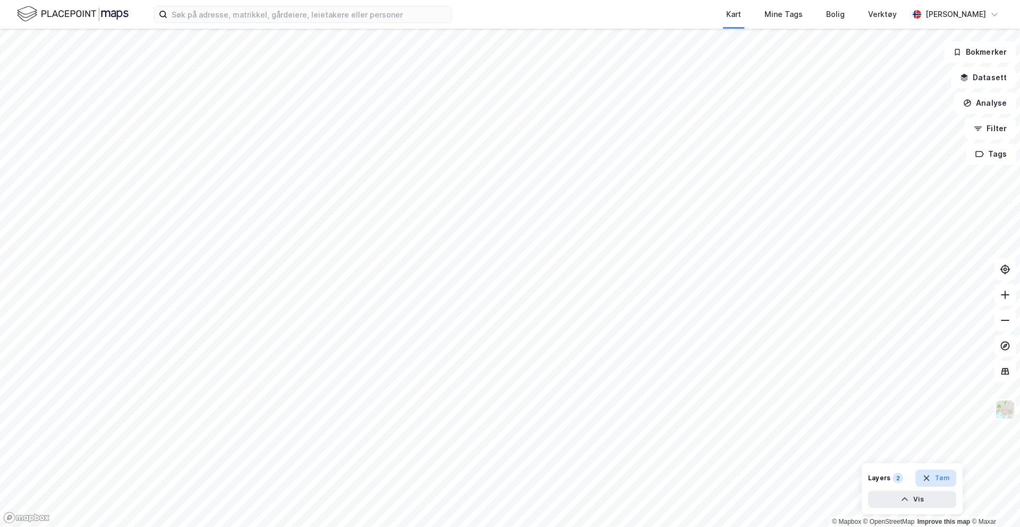
click at [781, 441] on button "Tøm" at bounding box center [936, 478] width 41 height 17
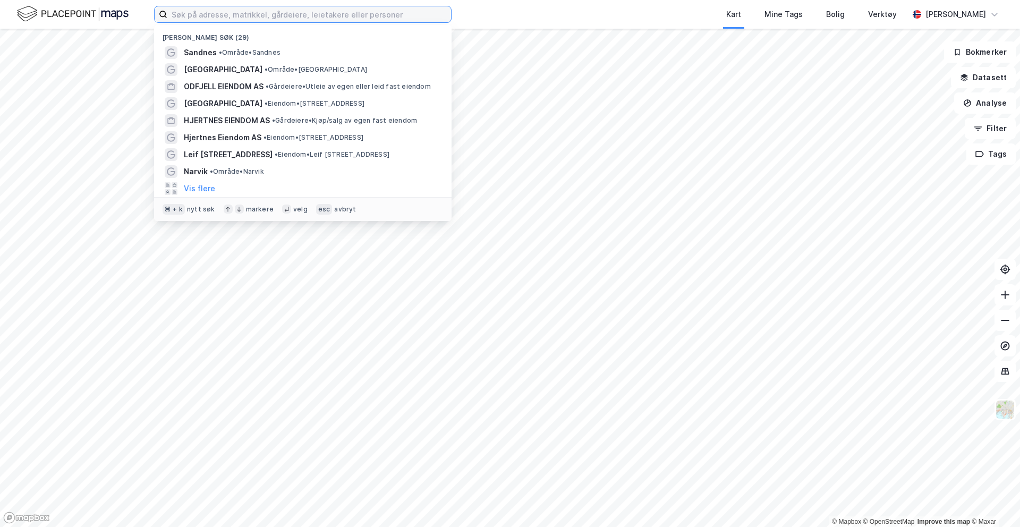
click at [316, 15] on input at bounding box center [309, 14] width 284 height 16
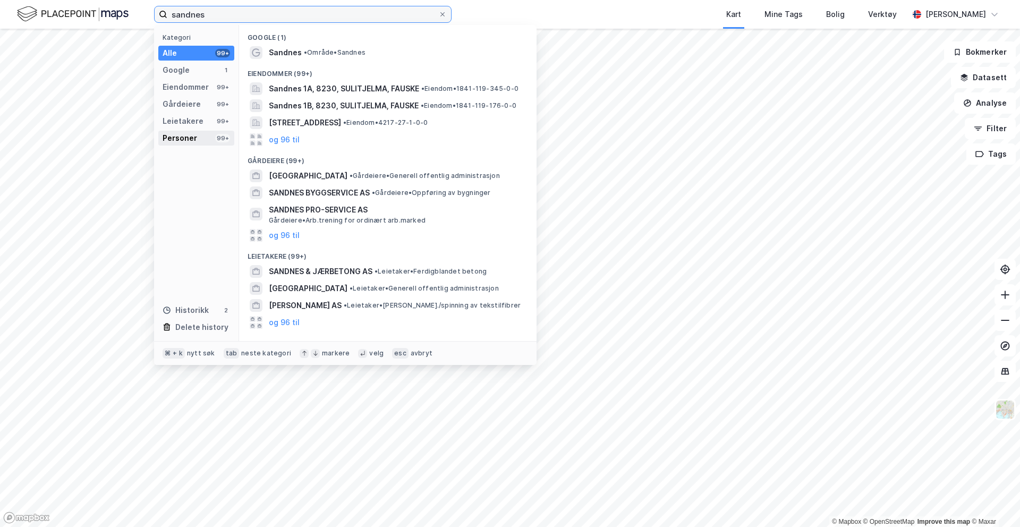
type input "sandnes"
click at [192, 134] on div "Personer" at bounding box center [180, 138] width 35 height 13
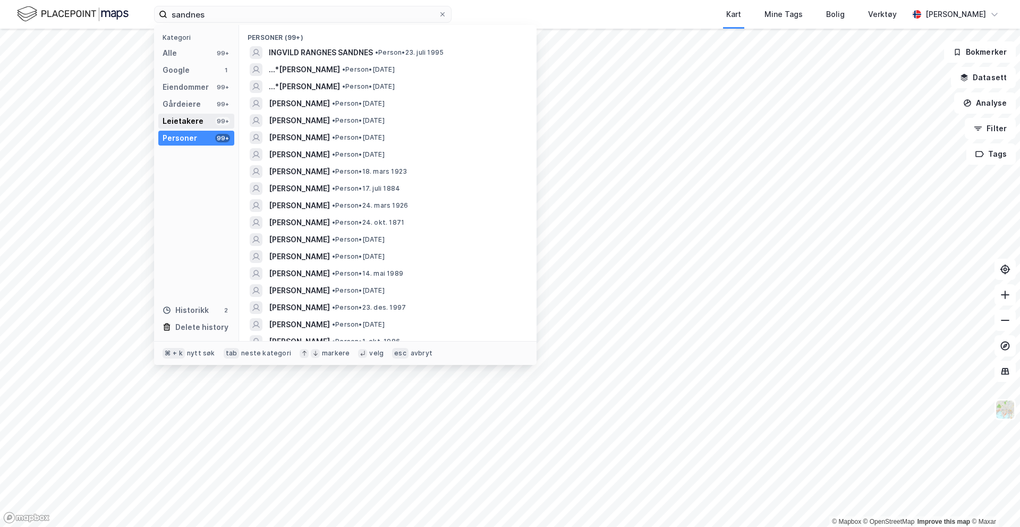
click at [192, 117] on div "Leietakere" at bounding box center [183, 121] width 41 height 13
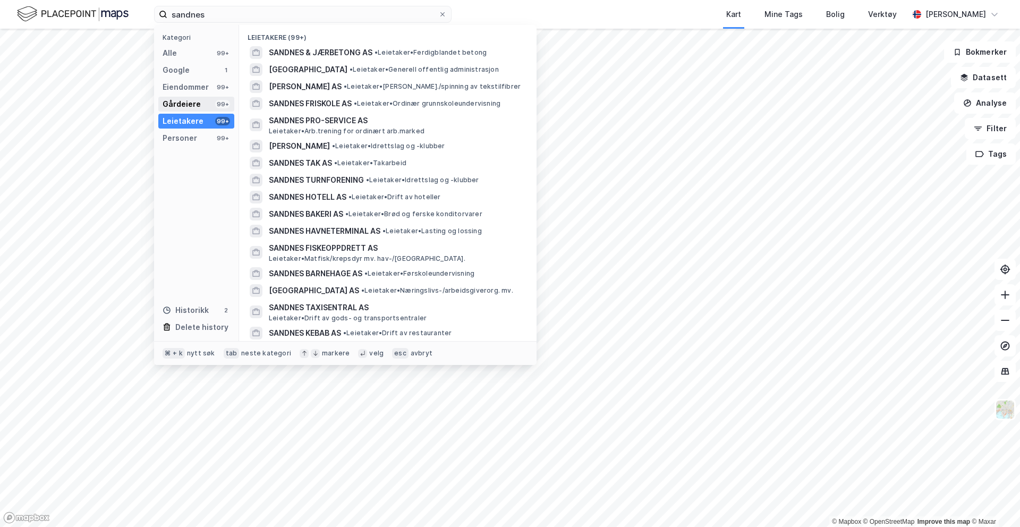
click at [193, 106] on div "Gårdeiere" at bounding box center [182, 104] width 38 height 13
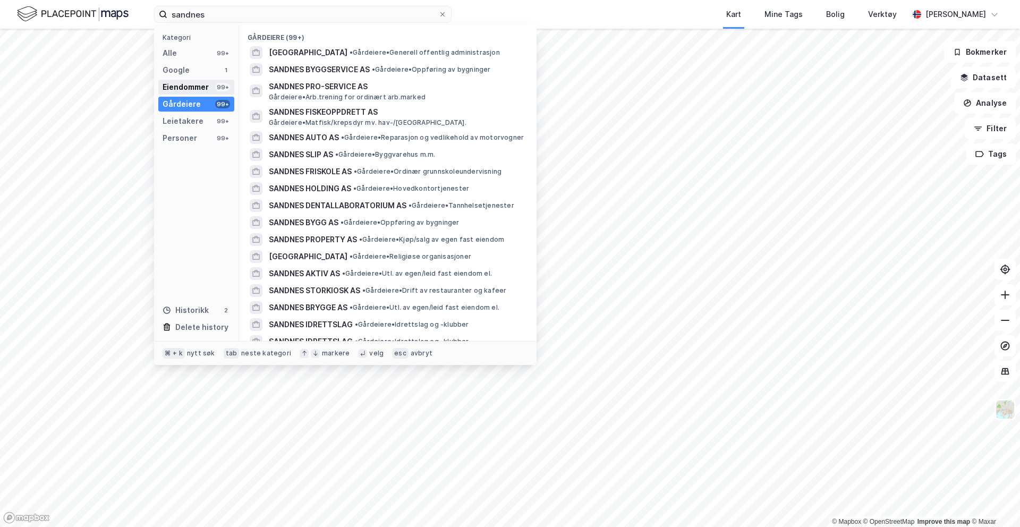
click at [192, 90] on div "Eiendommer" at bounding box center [186, 87] width 46 height 13
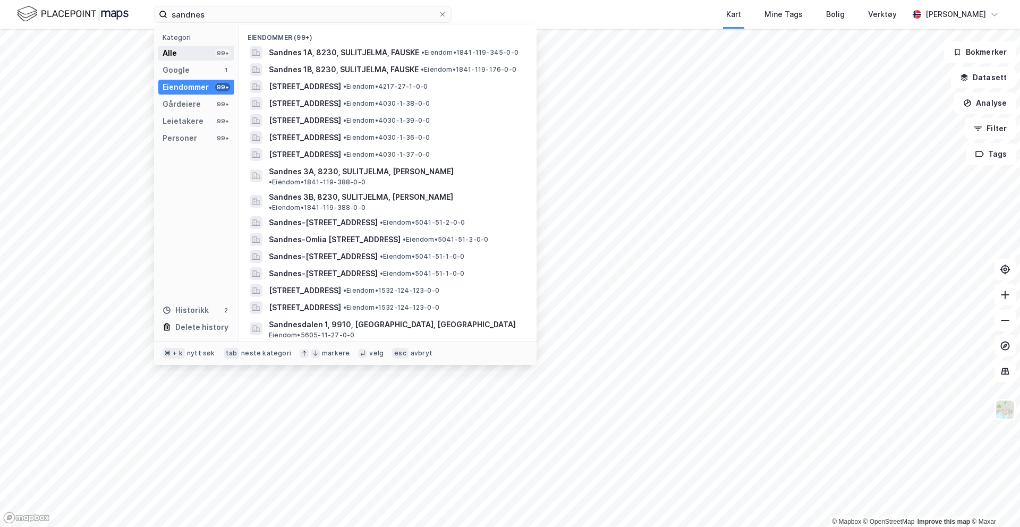
click at [189, 55] on div "Alle 99+" at bounding box center [196, 53] width 76 height 15
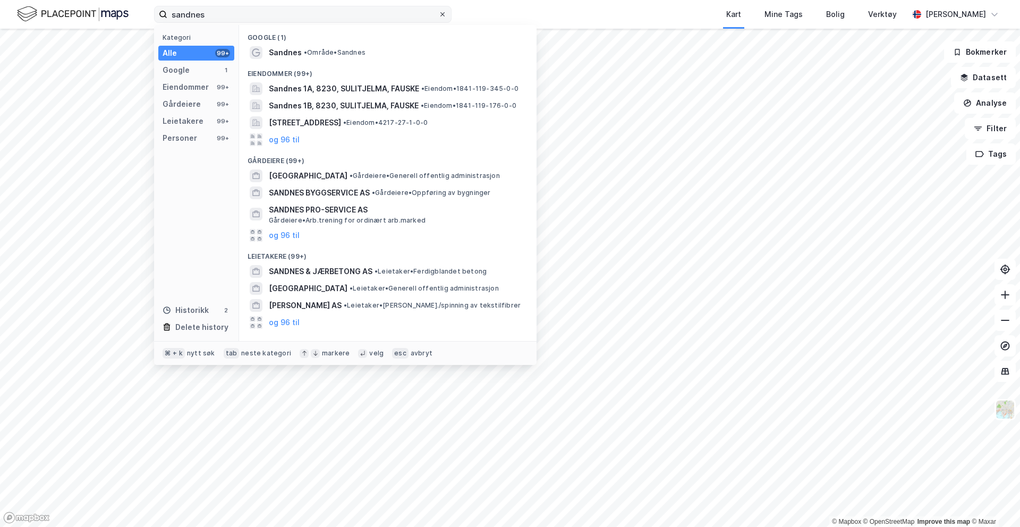
click at [445, 13] on icon at bounding box center [442, 14] width 6 height 6
click at [438, 13] on input "sandnes" at bounding box center [302, 14] width 271 height 16
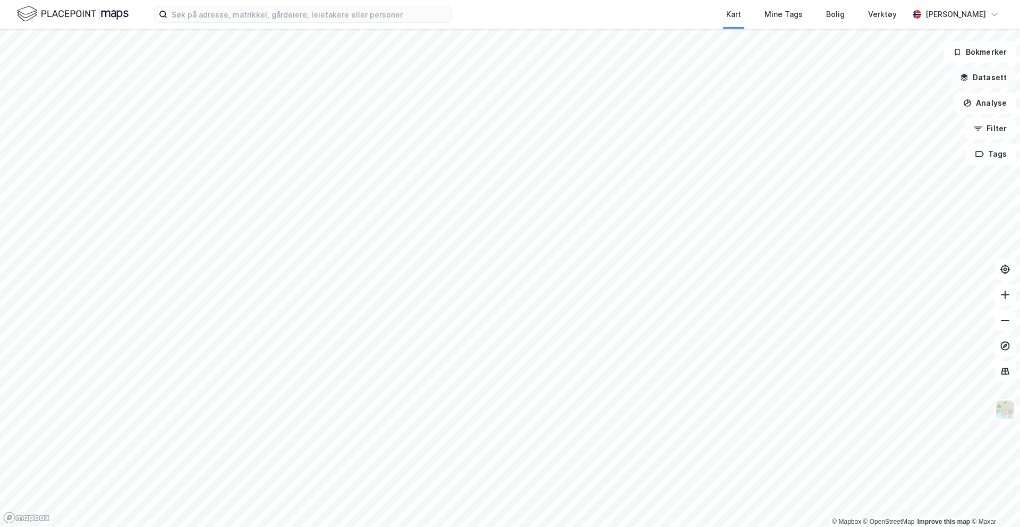
click at [781, 77] on button "Datasett" at bounding box center [983, 77] width 65 height 21
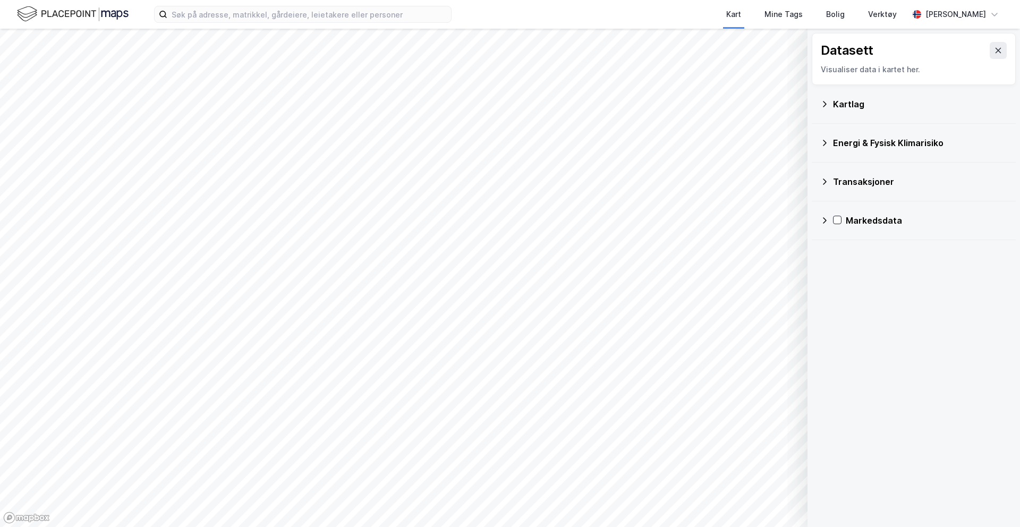
click at [781, 105] on icon at bounding box center [824, 104] width 9 height 9
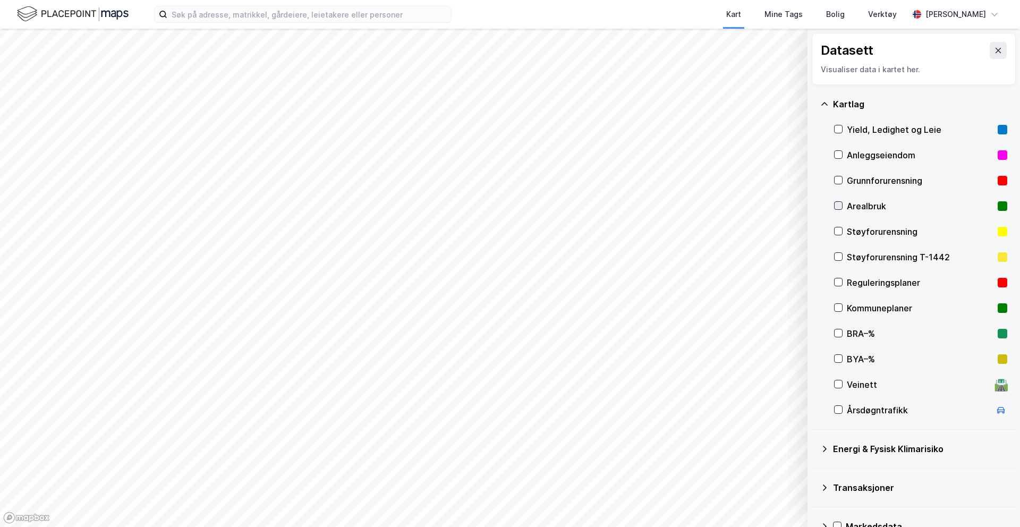
click at [781, 204] on icon at bounding box center [838, 205] width 7 height 7
click at [749, 441] on icon "button" at bounding box center [745, 499] width 9 height 9
click at [781, 441] on icon at bounding box center [786, 476] width 9 height 9
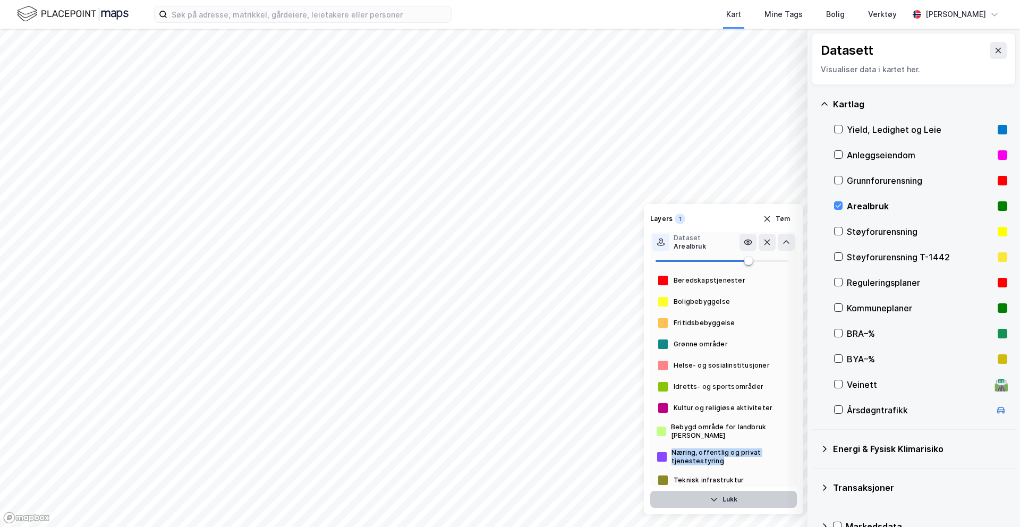
drag, startPoint x: 674, startPoint y: 449, endPoint x: 730, endPoint y: 459, distance: 56.6
click at [730, 441] on div "Næring, offentlig og privat tjenestestyring" at bounding box center [731, 457] width 119 height 17
click at [714, 441] on div "Næring, offentlig og privat tjenestestyring" at bounding box center [731, 457] width 119 height 17
click at [781, 104] on icon at bounding box center [824, 104] width 9 height 9
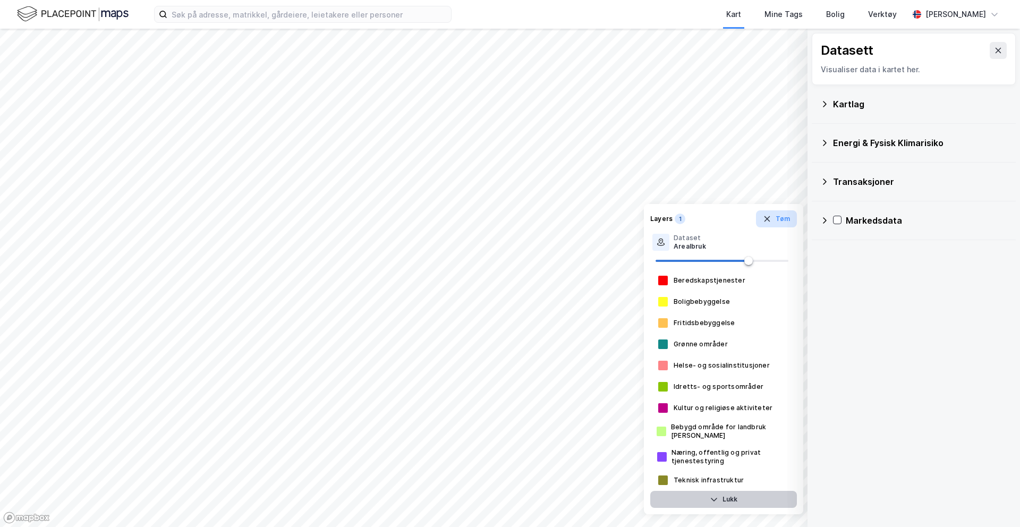
click at [771, 219] on icon "button" at bounding box center [767, 219] width 9 height 9
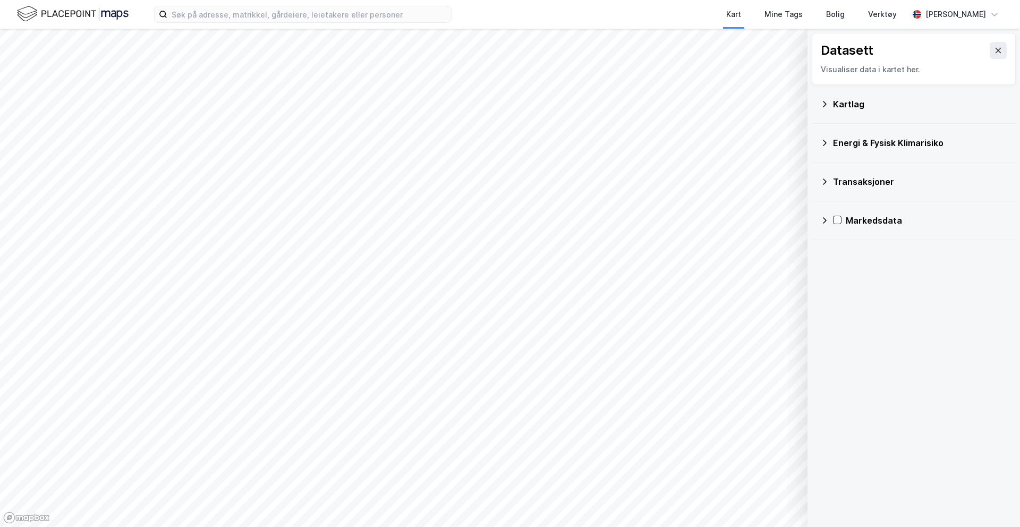
click at [781, 110] on div "Kartlag" at bounding box center [913, 104] width 187 height 26
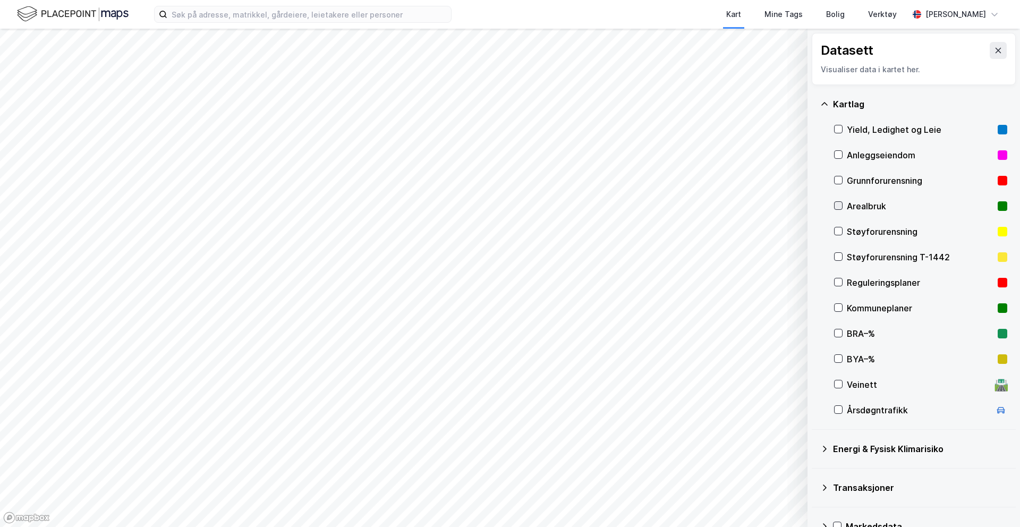
click at [781, 203] on icon at bounding box center [838, 205] width 7 height 7
click at [781, 100] on icon at bounding box center [824, 104] width 9 height 9
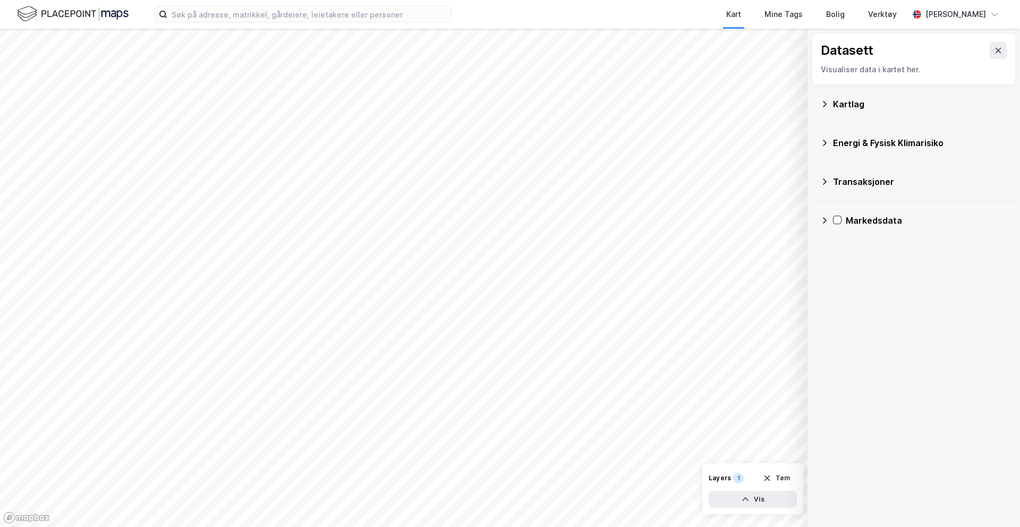
click at [781, 145] on icon at bounding box center [824, 143] width 9 height 9
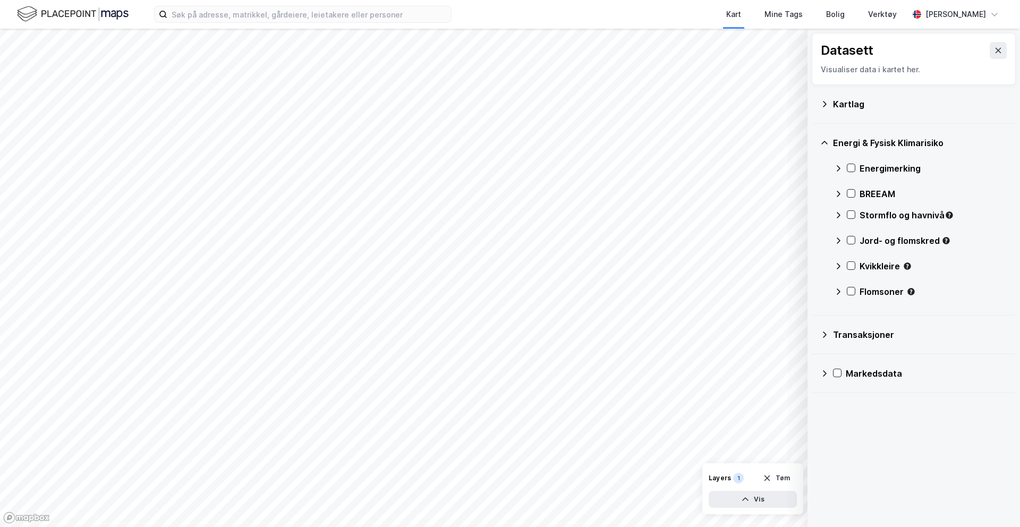
click at [781, 169] on icon at bounding box center [838, 168] width 9 height 9
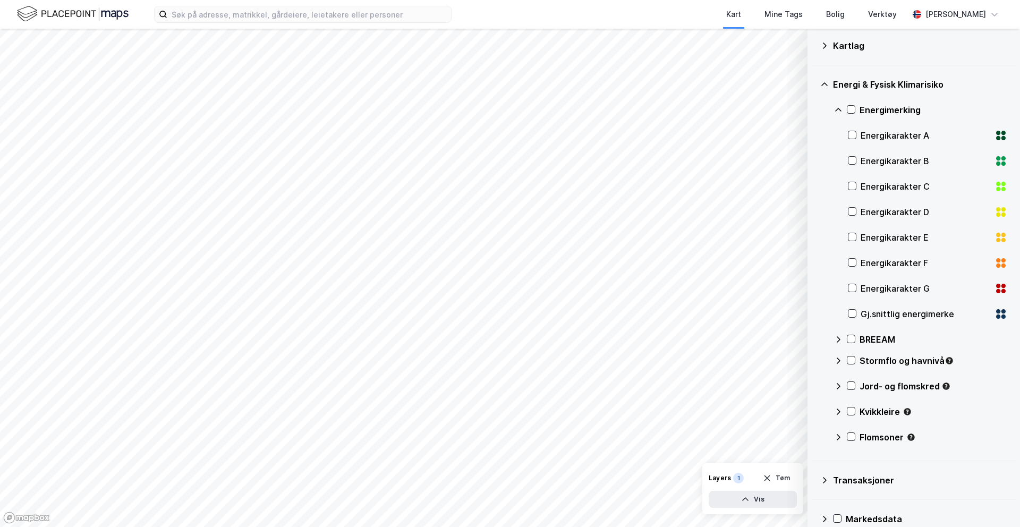
scroll to position [57, 0]
click at [781, 317] on icon at bounding box center [852, 314] width 7 height 7
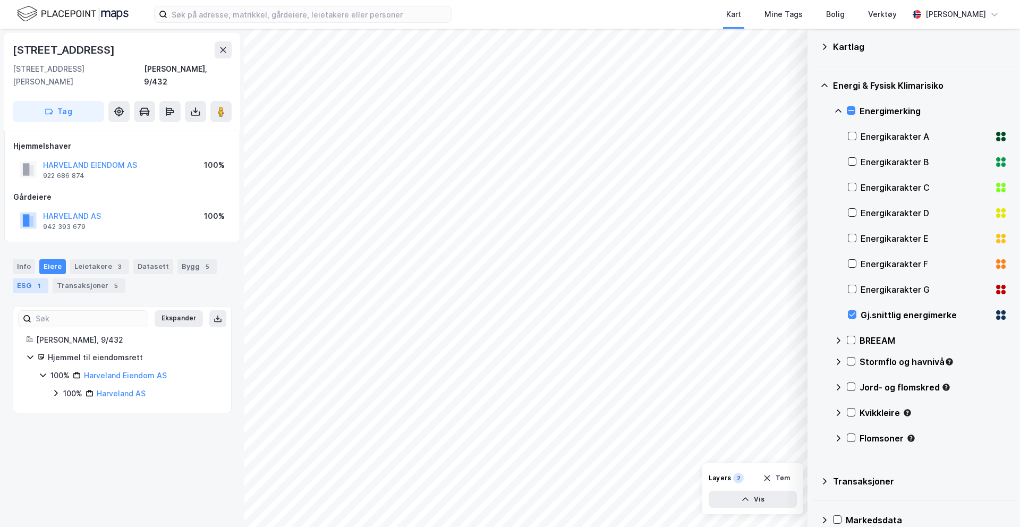
click at [30, 278] on div "ESG 1" at bounding box center [31, 285] width 36 height 15
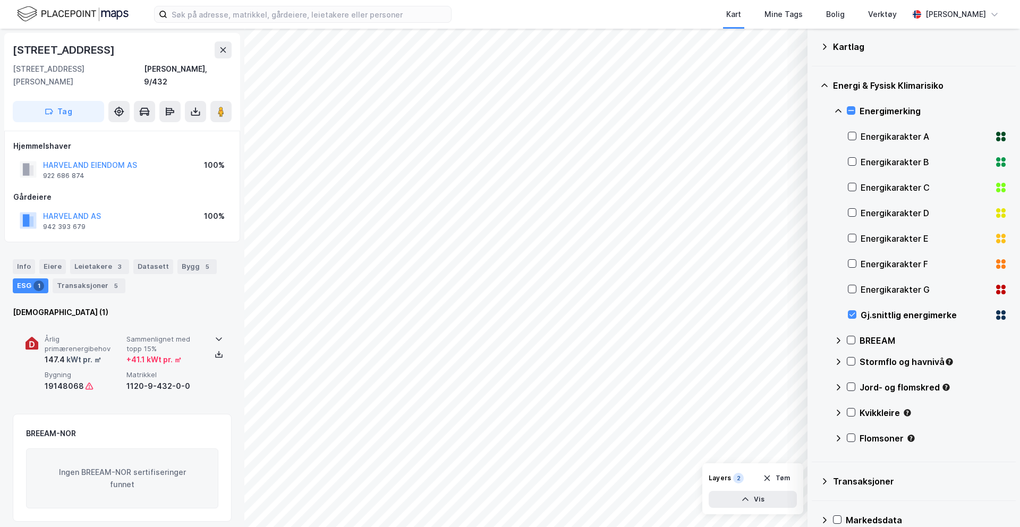
click at [218, 335] on icon at bounding box center [219, 339] width 9 height 9
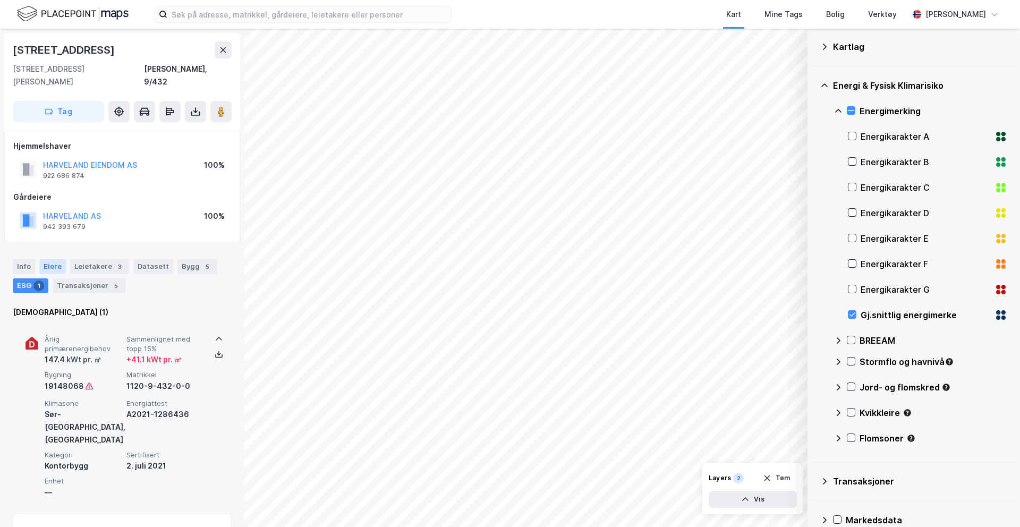
click at [57, 259] on div "Eiere" at bounding box center [52, 266] width 27 height 15
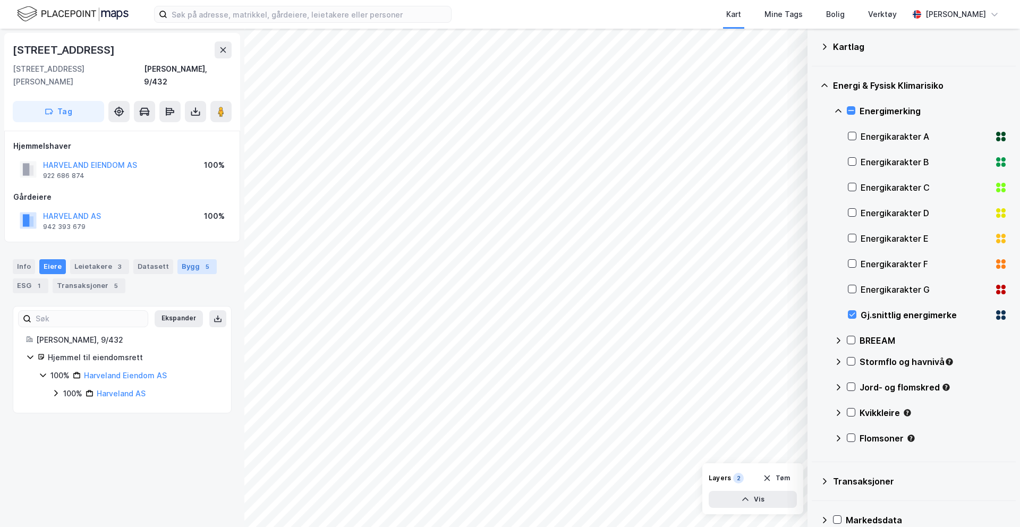
click at [190, 259] on div "Bygg 5" at bounding box center [196, 266] width 39 height 15
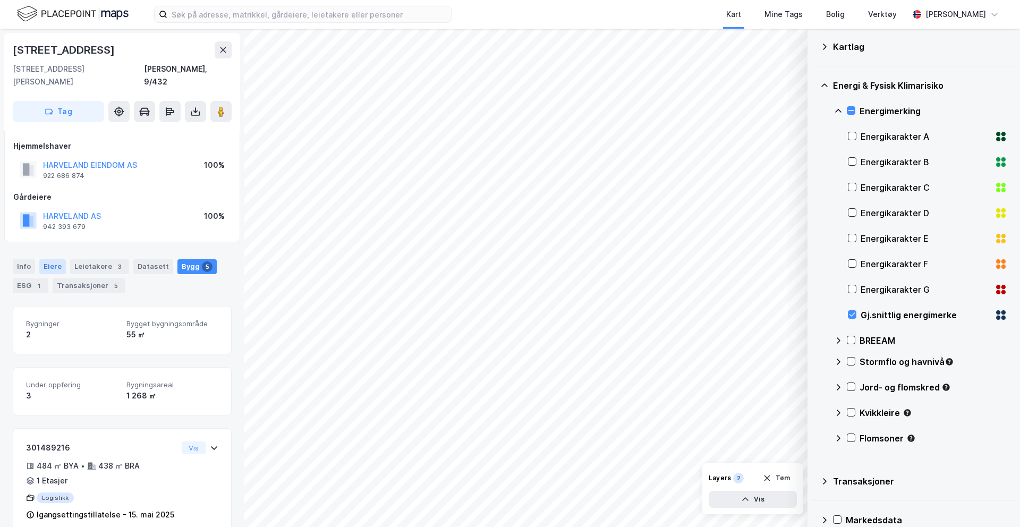
click at [46, 259] on div "Eiere" at bounding box center [52, 266] width 27 height 15
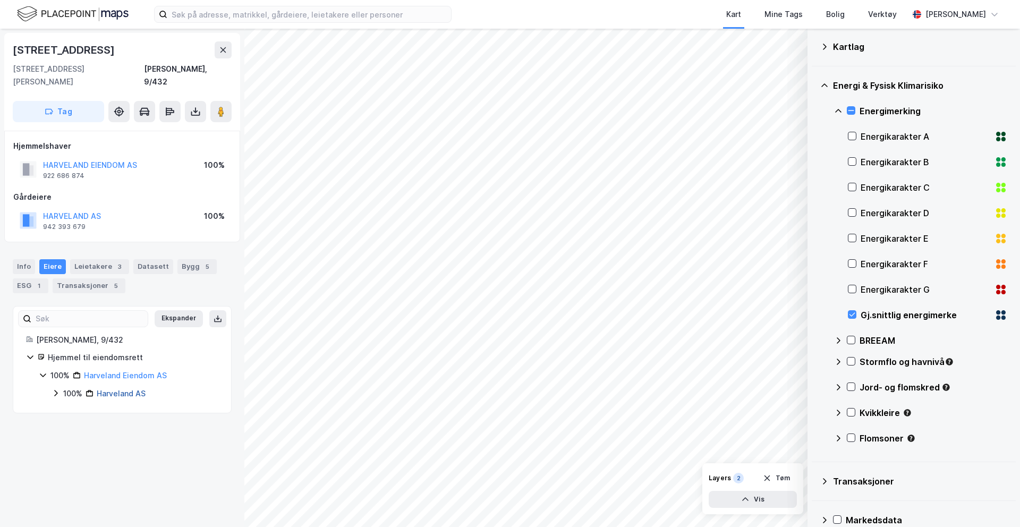
click at [100, 389] on link "Harveland AS" at bounding box center [121, 393] width 49 height 9
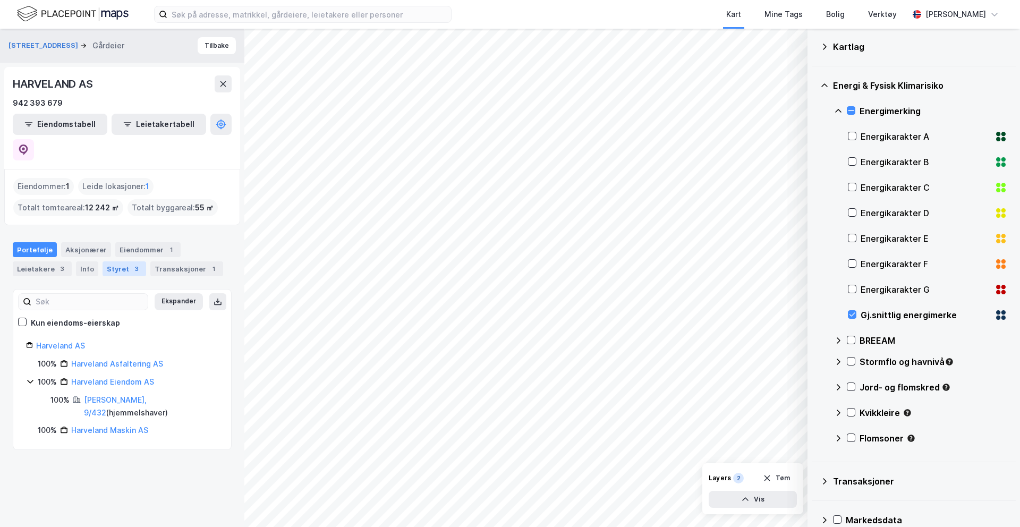
click at [115, 261] on div "Styret 3" at bounding box center [125, 268] width 44 height 15
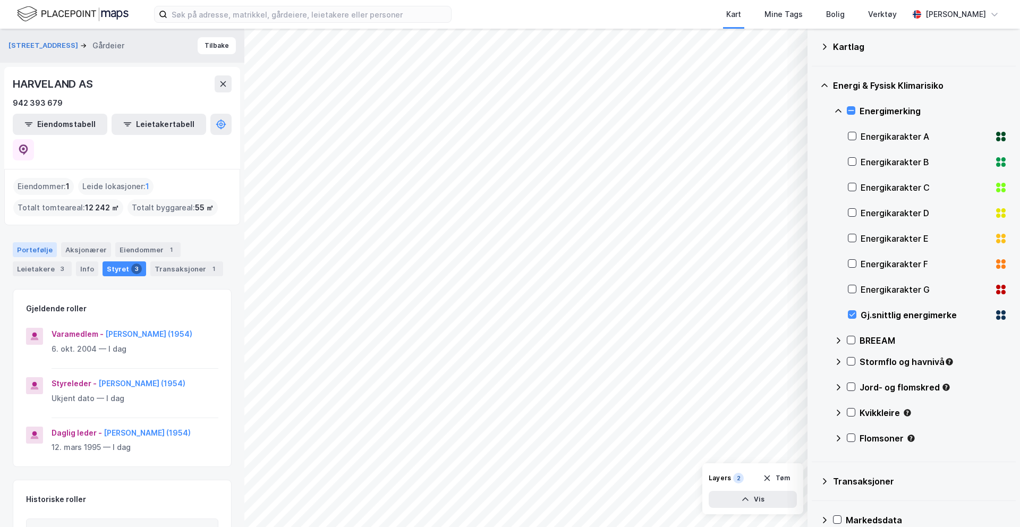
click at [40, 242] on div "Portefølje" at bounding box center [35, 249] width 44 height 15
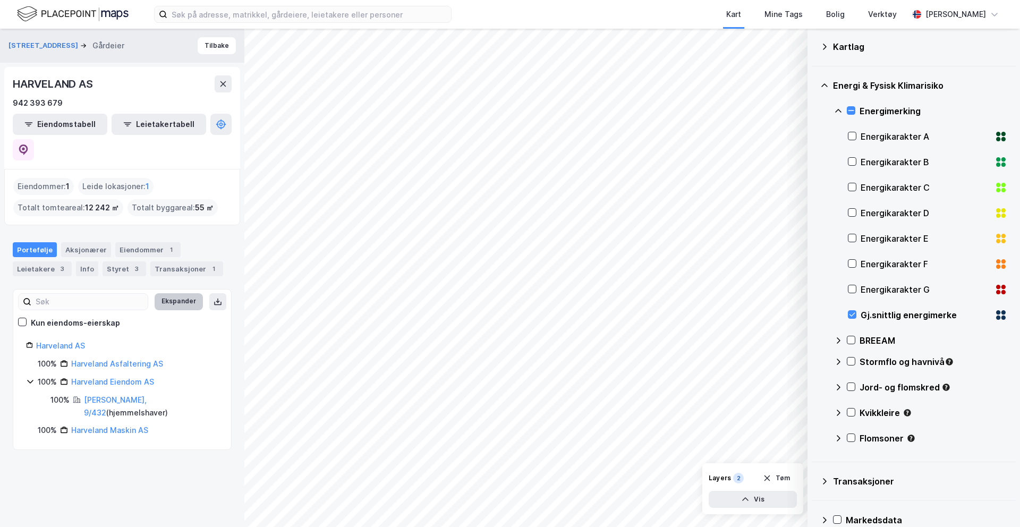
click at [190, 293] on button "Ekspander" at bounding box center [179, 301] width 48 height 17
click at [781, 49] on icon at bounding box center [824, 47] width 9 height 9
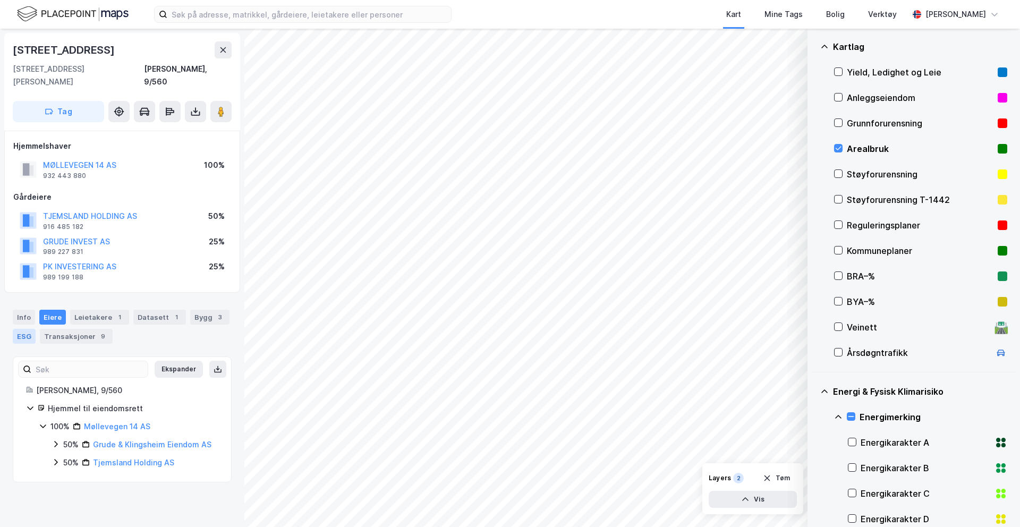
click at [24, 329] on div "ESG" at bounding box center [24, 336] width 23 height 15
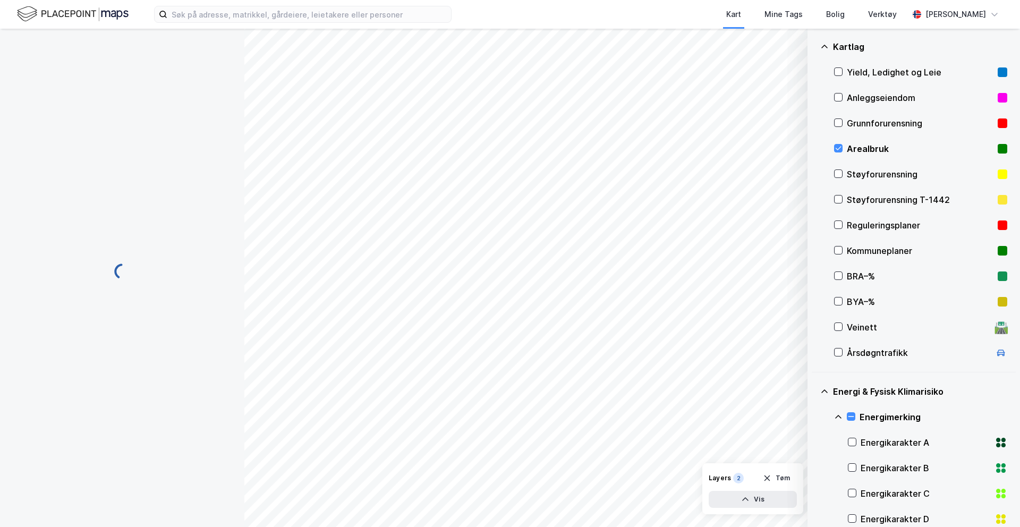
scroll to position [5, 0]
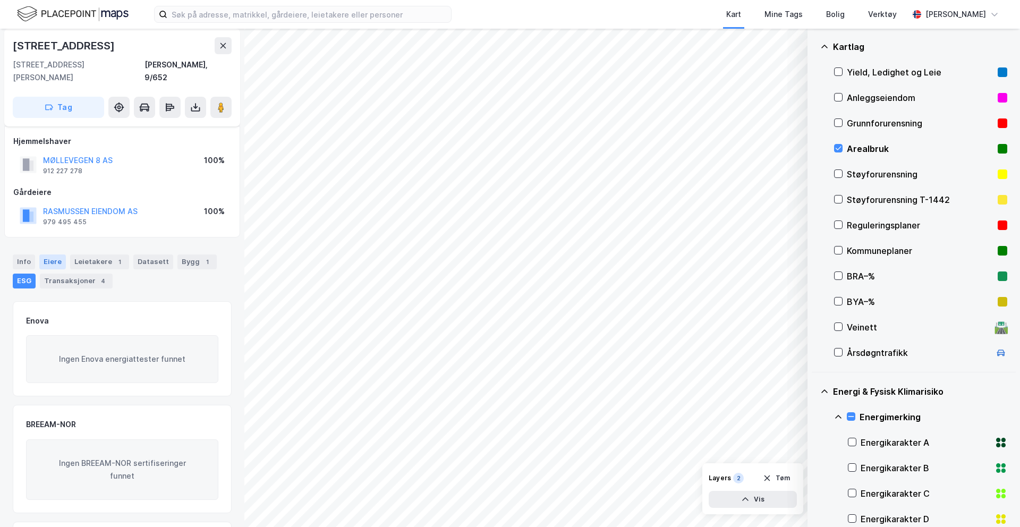
click at [43, 255] on div "Eiere" at bounding box center [52, 262] width 27 height 15
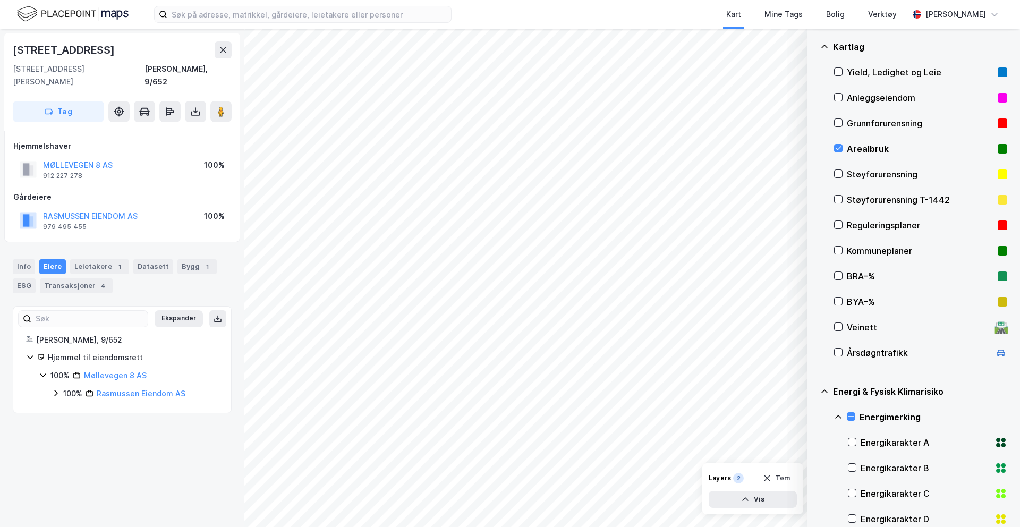
click at [52, 389] on icon at bounding box center [56, 393] width 9 height 9
click at [196, 310] on button "Ekspander" at bounding box center [179, 318] width 48 height 17
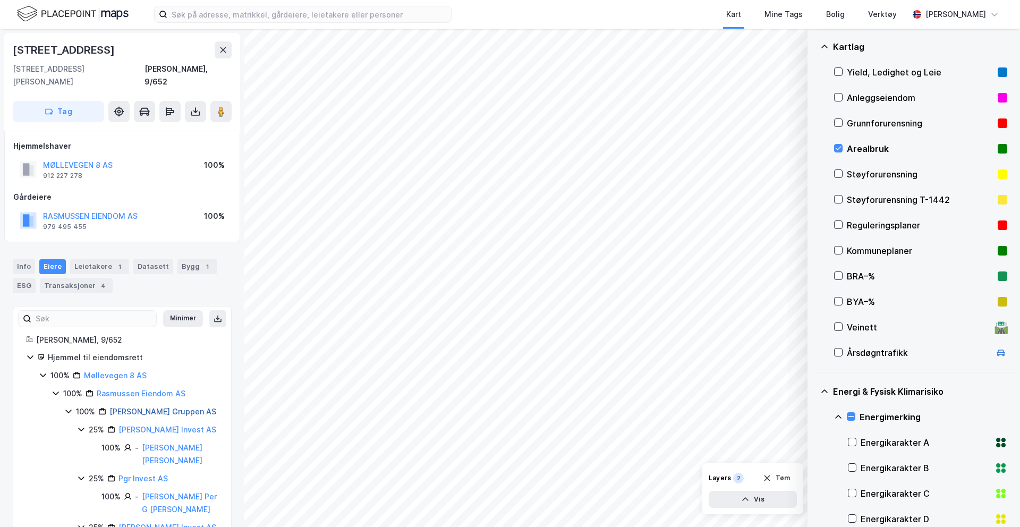
scroll to position [74, 0]
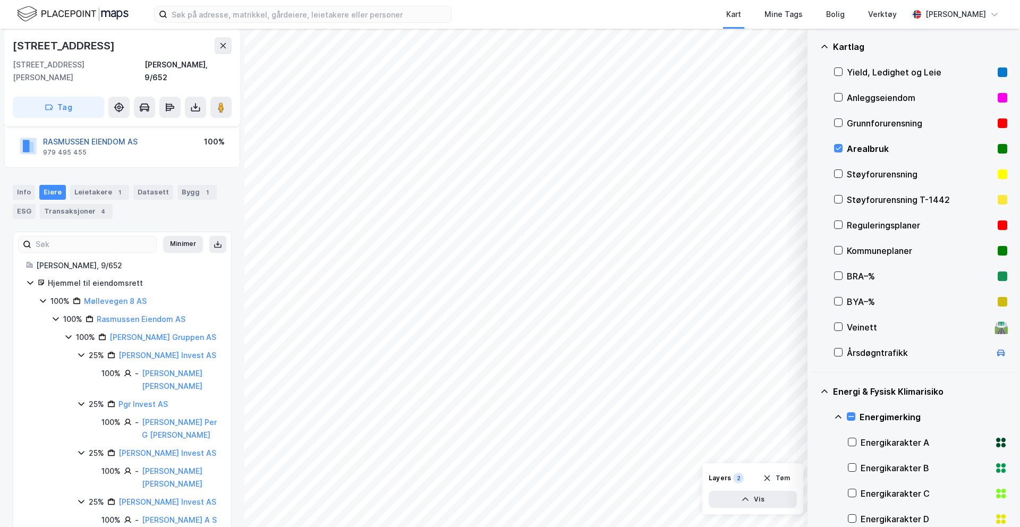
click at [0, 0] on button "RASMUSSEN EIENDOM AS" at bounding box center [0, 0] width 0 height 0
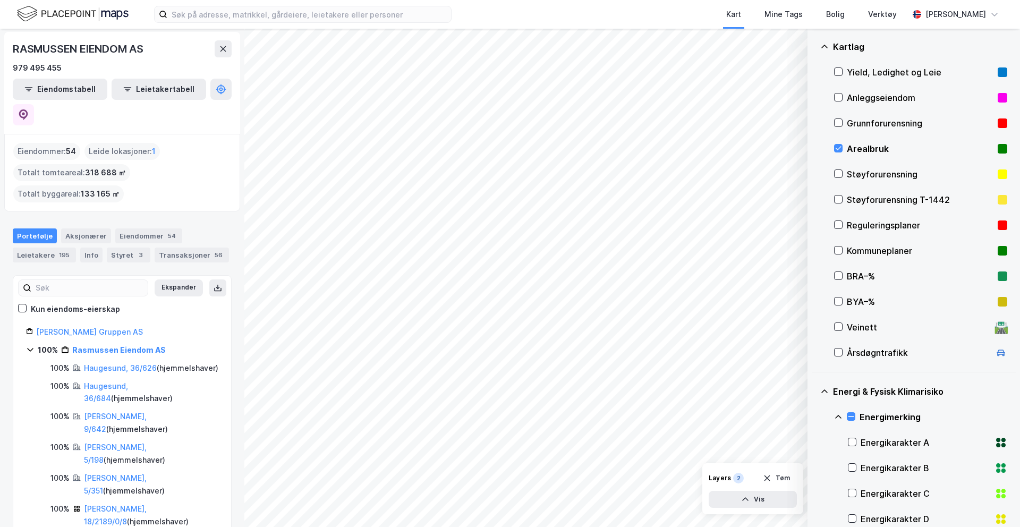
scroll to position [35, 0]
click at [77, 84] on button "Eiendomstabell" at bounding box center [60, 89] width 95 height 21
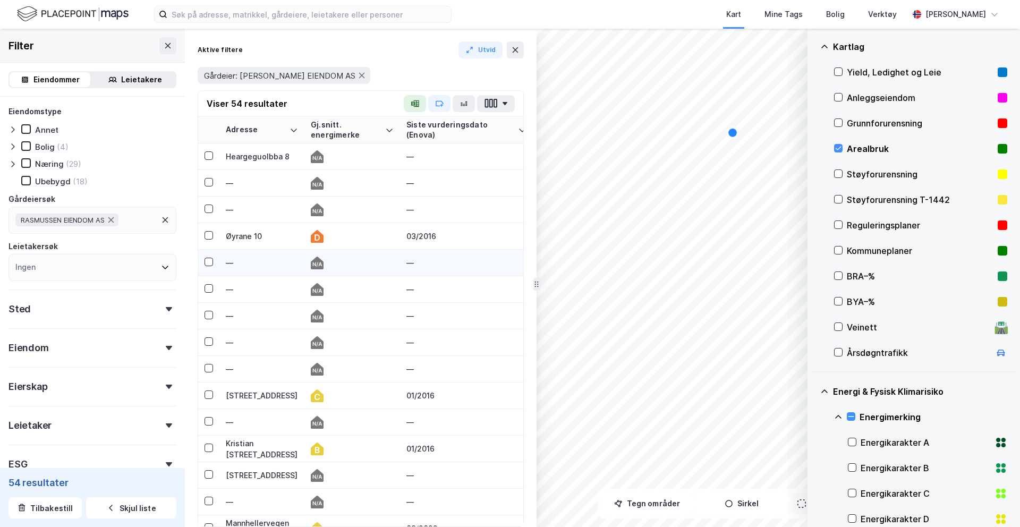
click at [518, 255] on div "© Mapbox © OpenStreetMap Improve this map © Maxar Datasett Visualiser data i ka…" at bounding box center [510, 278] width 1020 height 498
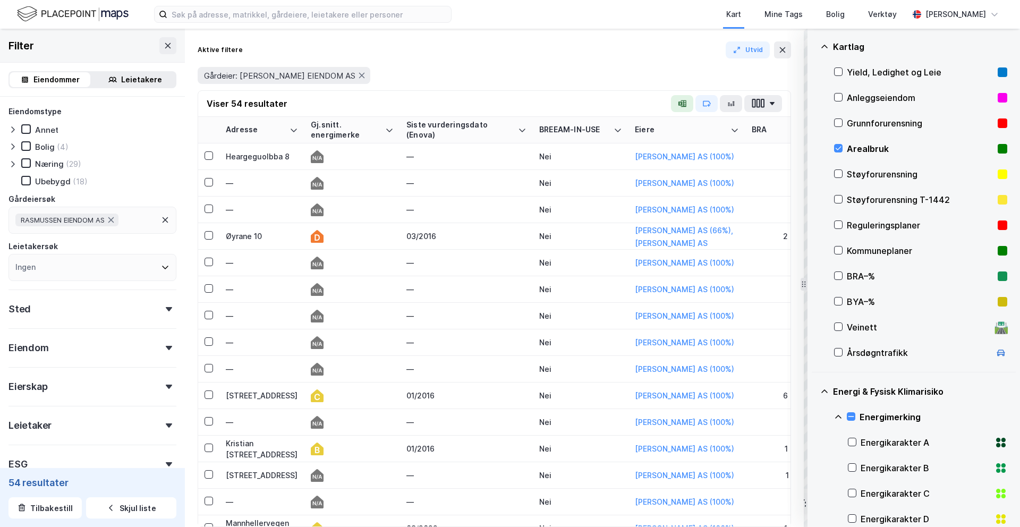
drag, startPoint x: 534, startPoint y: 286, endPoint x: 801, endPoint y: 303, distance: 267.9
click at [359, 74] on icon at bounding box center [362, 75] width 6 height 5
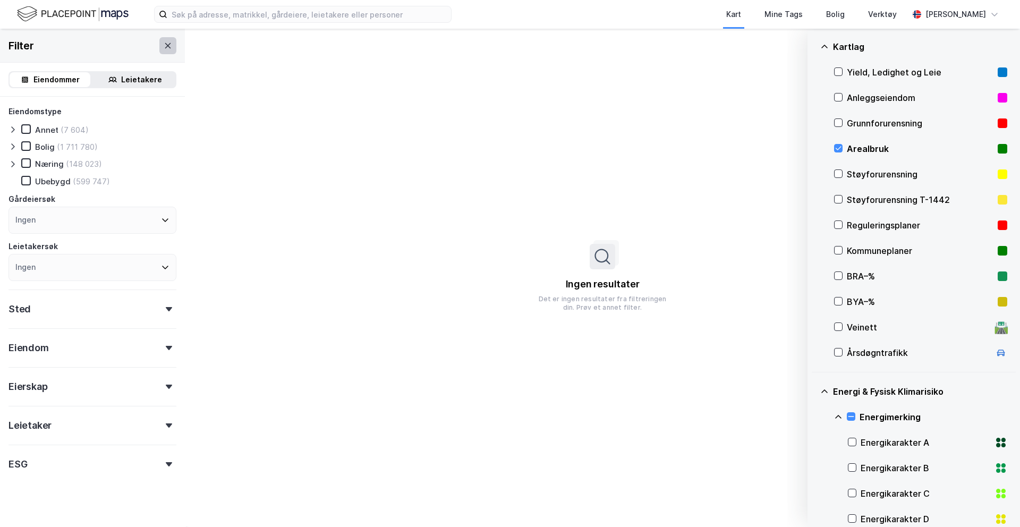
click at [173, 47] on button at bounding box center [167, 45] width 17 height 17
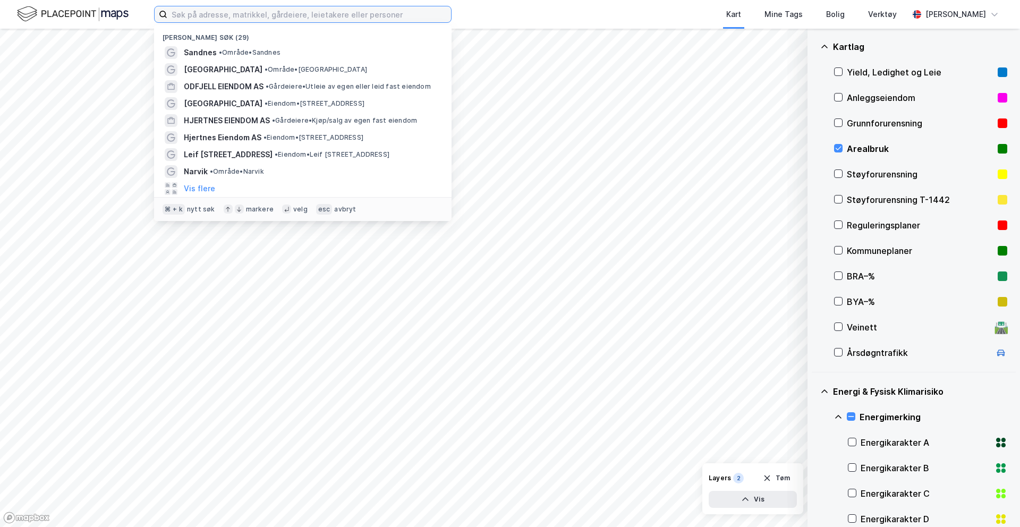
click at [305, 12] on input at bounding box center [309, 14] width 284 height 16
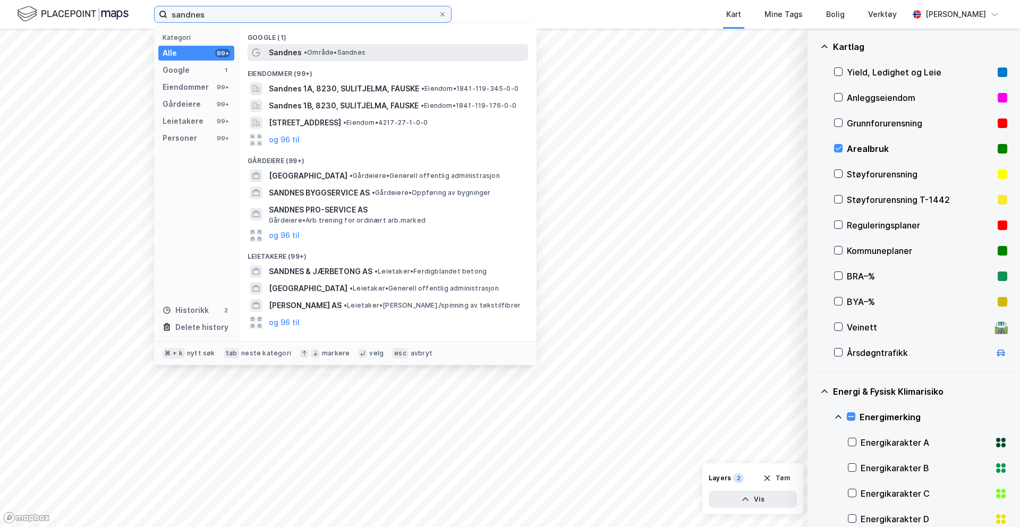
type input "sandnes"
click at [327, 48] on span "• Område • [GEOGRAPHIC_DATA]" at bounding box center [335, 52] width 62 height 9
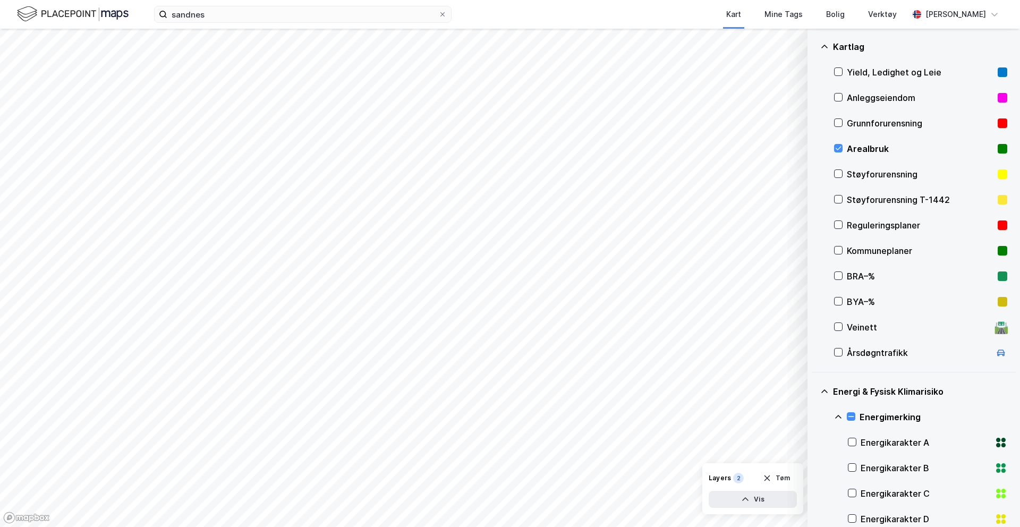
click at [781, 48] on icon at bounding box center [824, 47] width 9 height 9
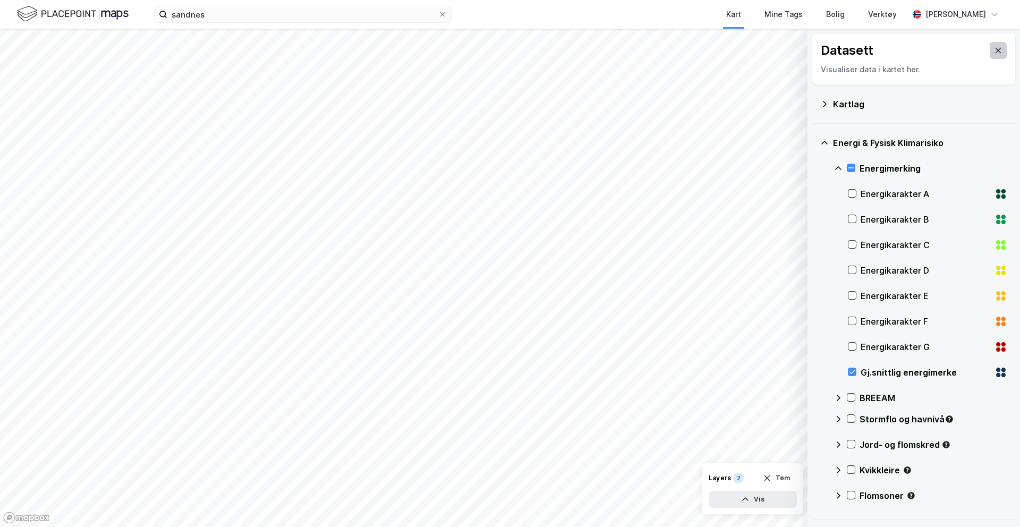
click at [781, 49] on icon at bounding box center [998, 50] width 9 height 9
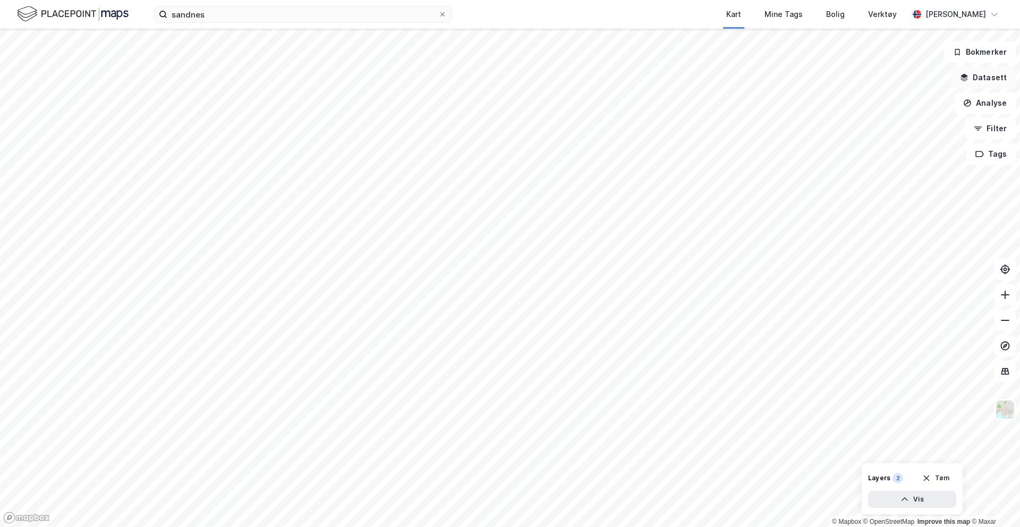
click at [781, 86] on button "Datasett" at bounding box center [983, 77] width 65 height 21
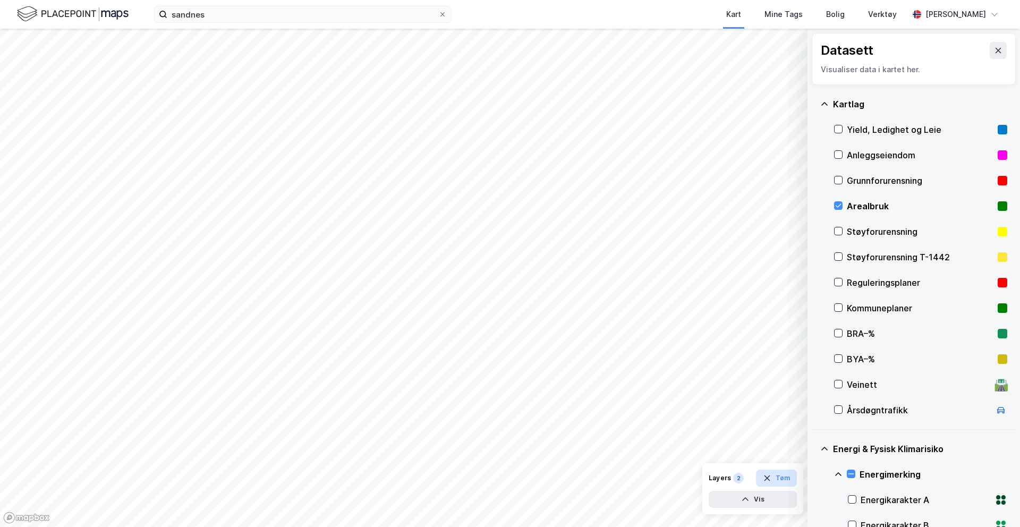
click at [781, 441] on button "Tøm" at bounding box center [776, 478] width 41 height 17
click at [781, 53] on icon at bounding box center [998, 50] width 9 height 9
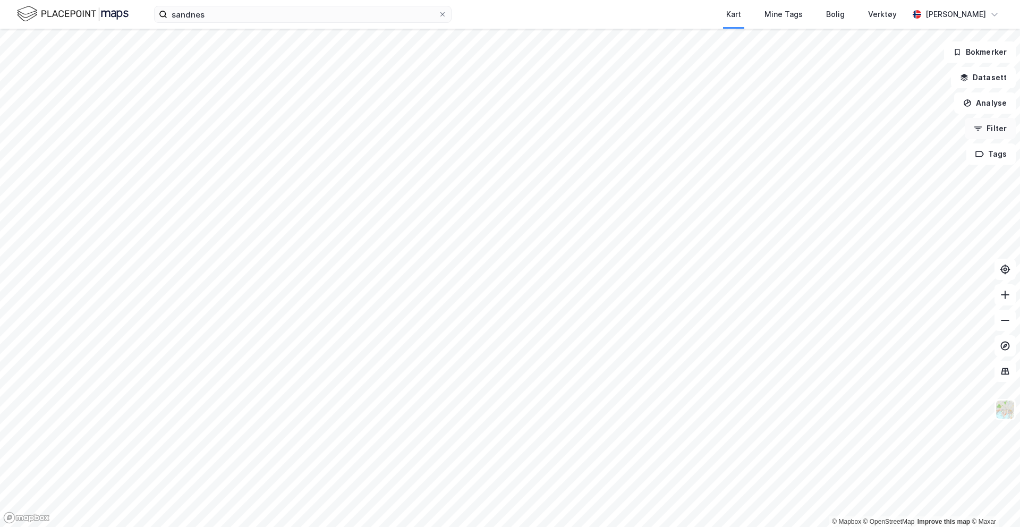
click at [781, 127] on button "Filter" at bounding box center [990, 128] width 51 height 21
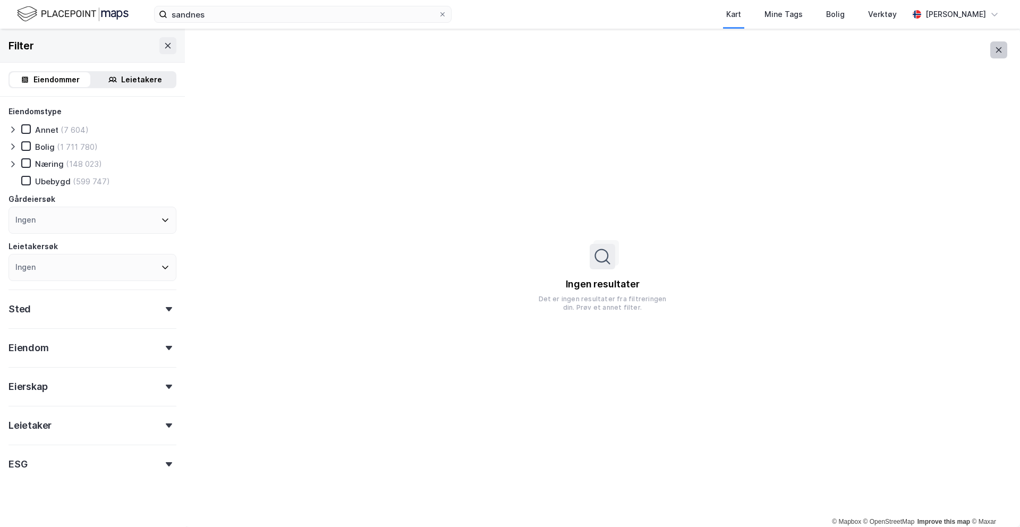
click at [781, 52] on icon at bounding box center [999, 50] width 9 height 9
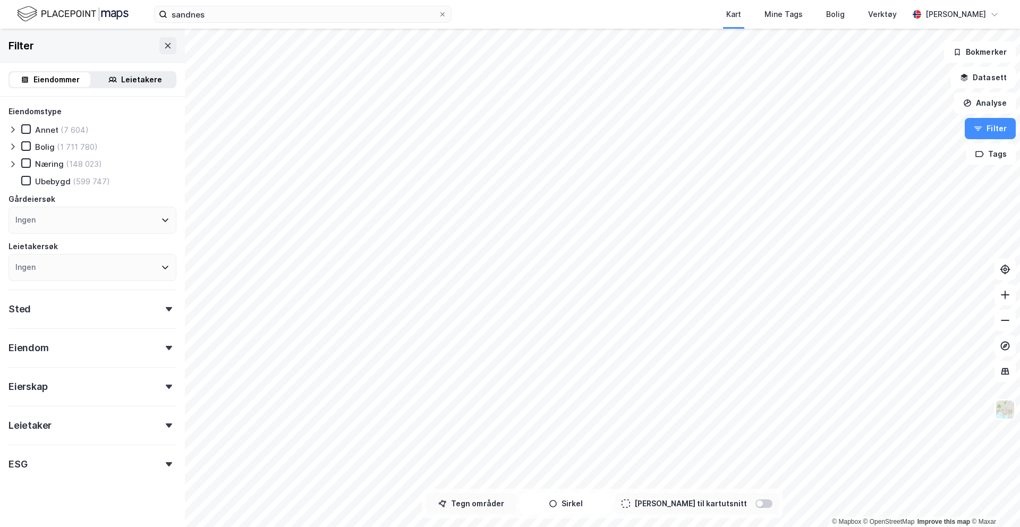
click at [505, 441] on button "Tegn områder" at bounding box center [471, 503] width 90 height 21
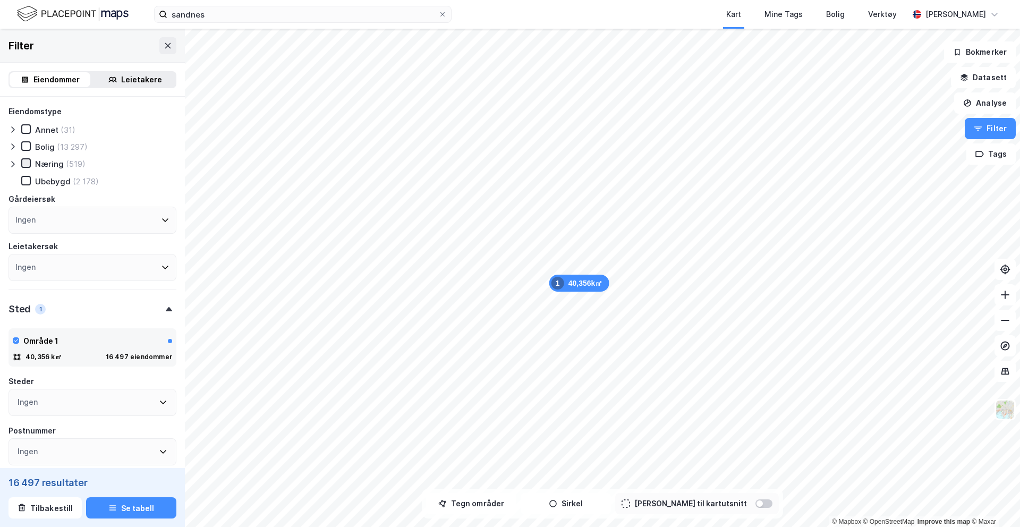
click at [29, 163] on icon at bounding box center [25, 162] width 7 height 7
click at [11, 164] on icon at bounding box center [13, 164] width 9 height 9
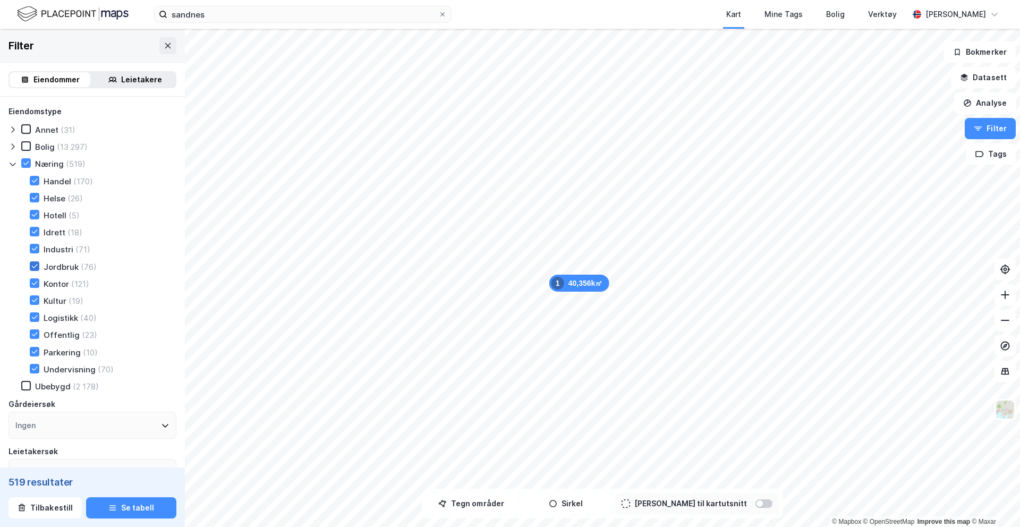
click at [35, 267] on icon at bounding box center [34, 266] width 7 height 7
click at [36, 350] on icon at bounding box center [35, 352] width 6 height 4
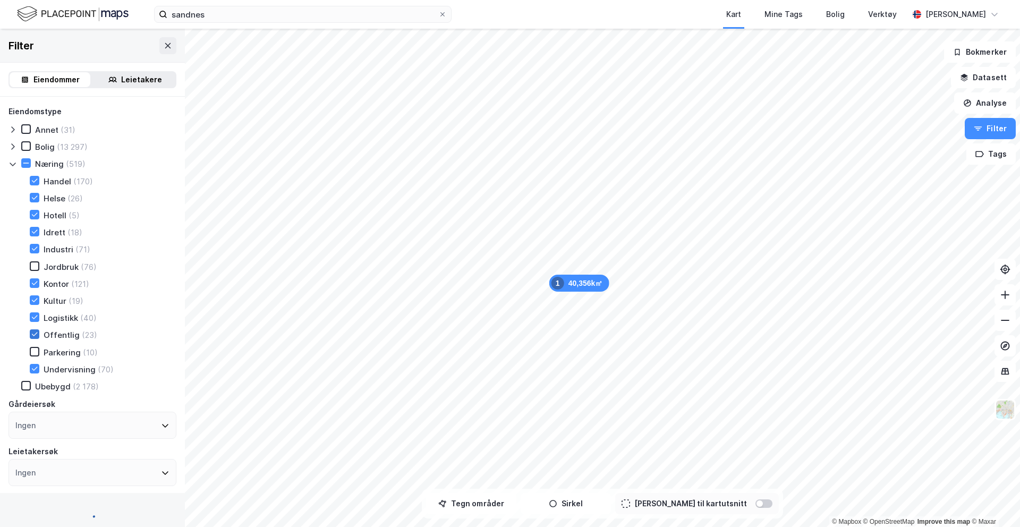
click at [36, 335] on icon at bounding box center [34, 334] width 7 height 7
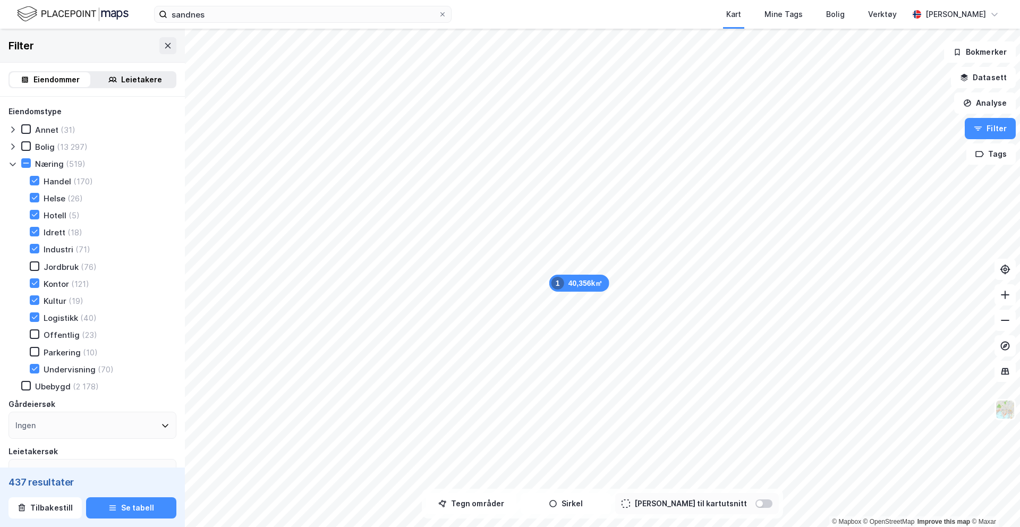
click at [11, 166] on icon at bounding box center [13, 164] width 9 height 9
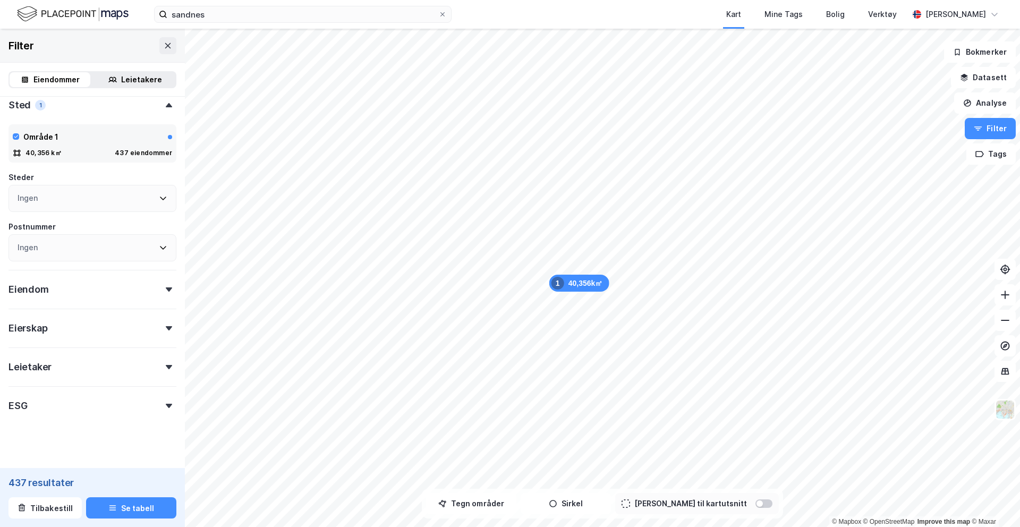
scroll to position [210, 0]
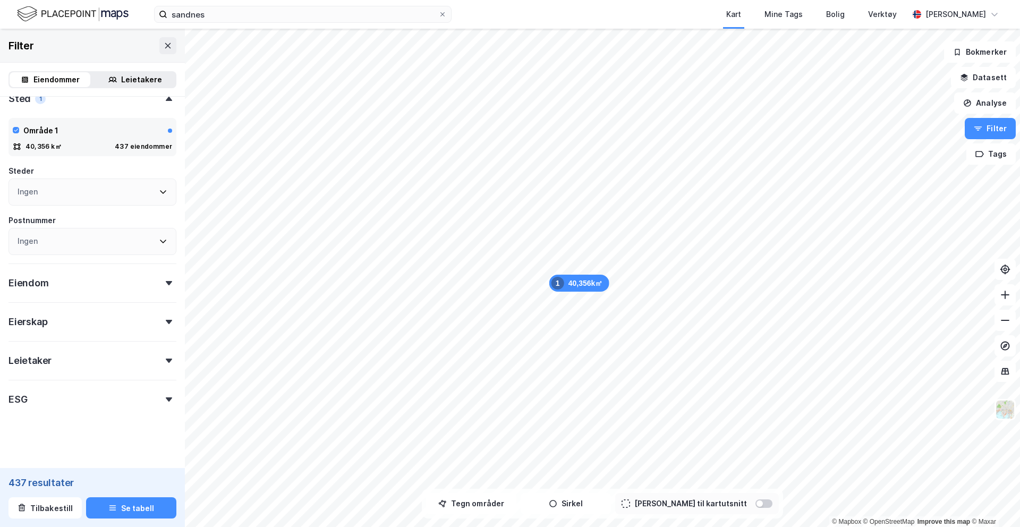
click at [60, 279] on div "Eiendom" at bounding box center [93, 279] width 168 height 30
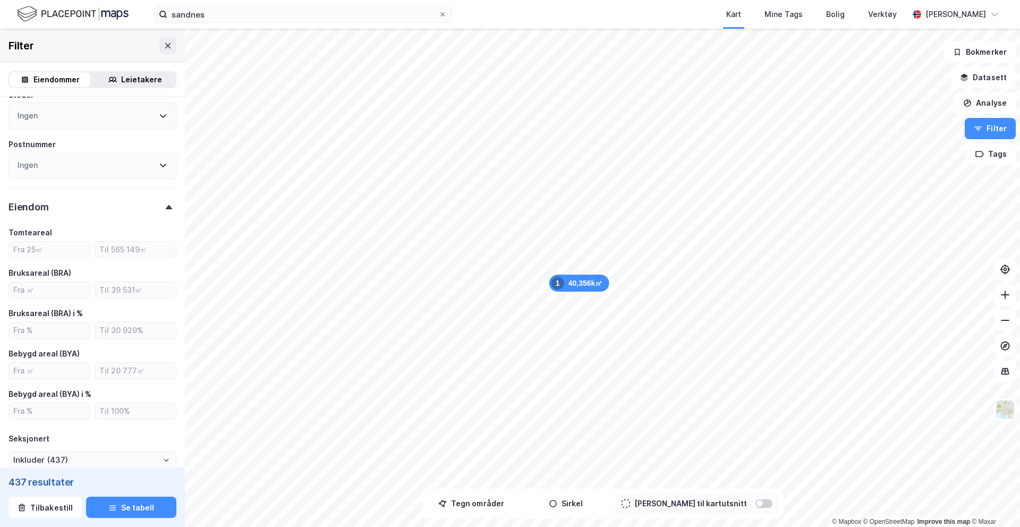
scroll to position [306, 0]
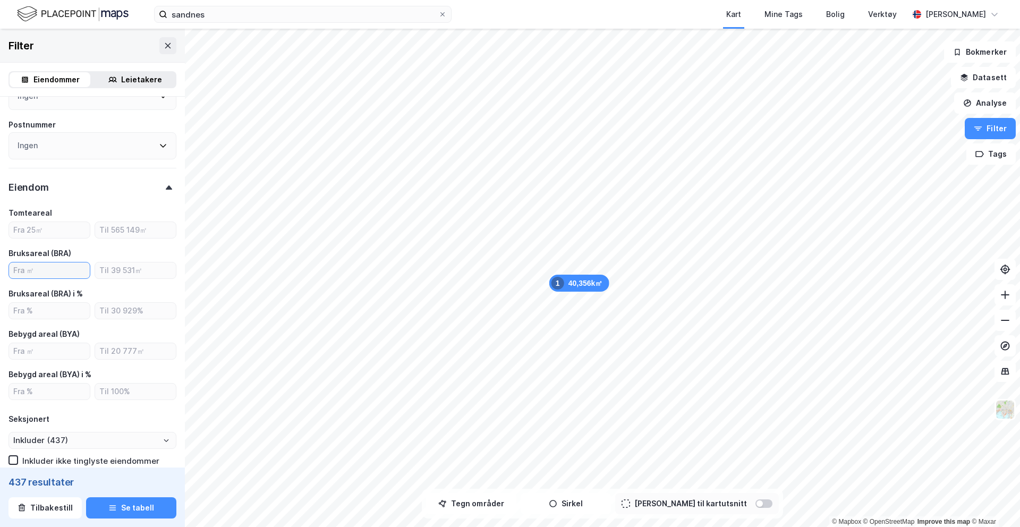
click at [60, 267] on input "number" at bounding box center [49, 271] width 81 height 16
type input "1000"
type input "Inkluder (219)"
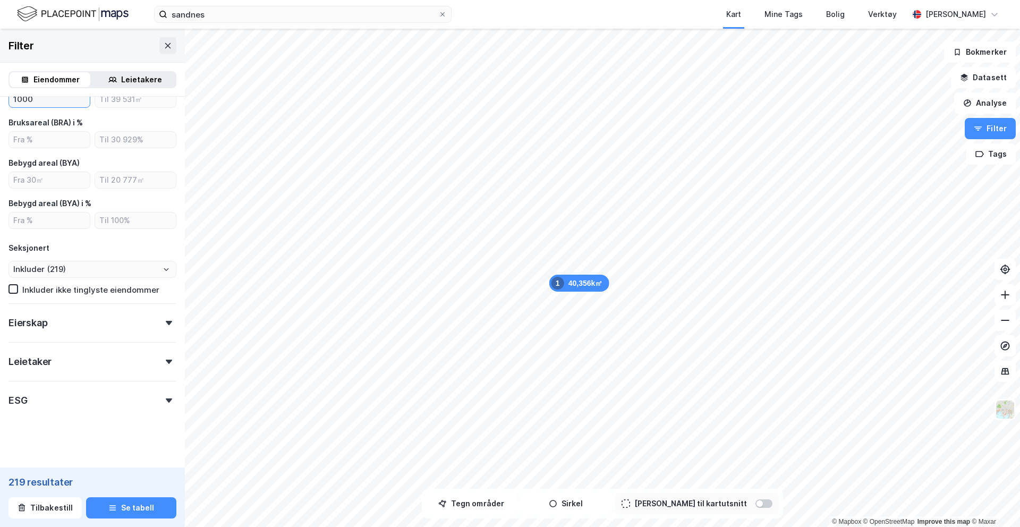
scroll to position [478, 0]
type input "1000"
click at [81, 322] on div "Eierskap" at bounding box center [93, 318] width 168 height 30
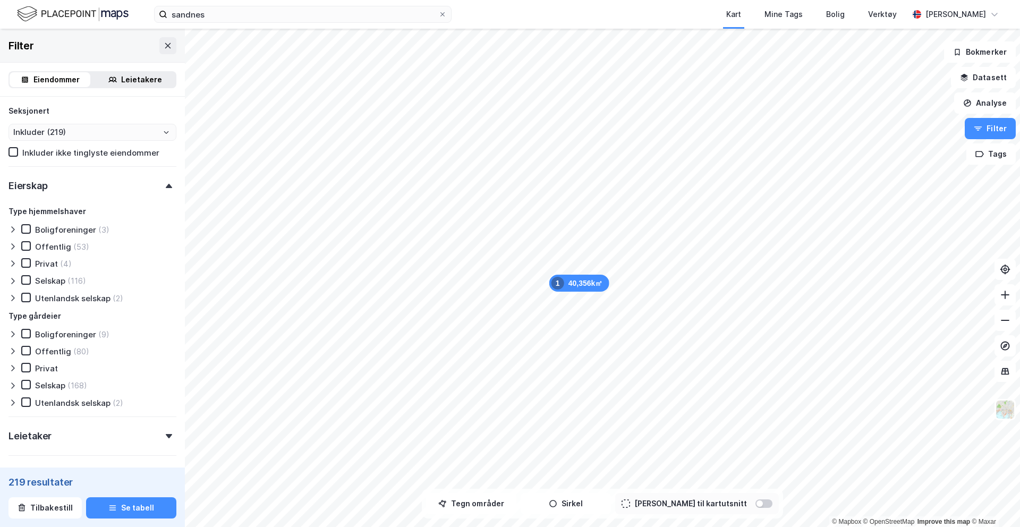
scroll to position [613, 0]
click at [26, 281] on icon at bounding box center [25, 280] width 7 height 7
type input "Inkluder (116)"
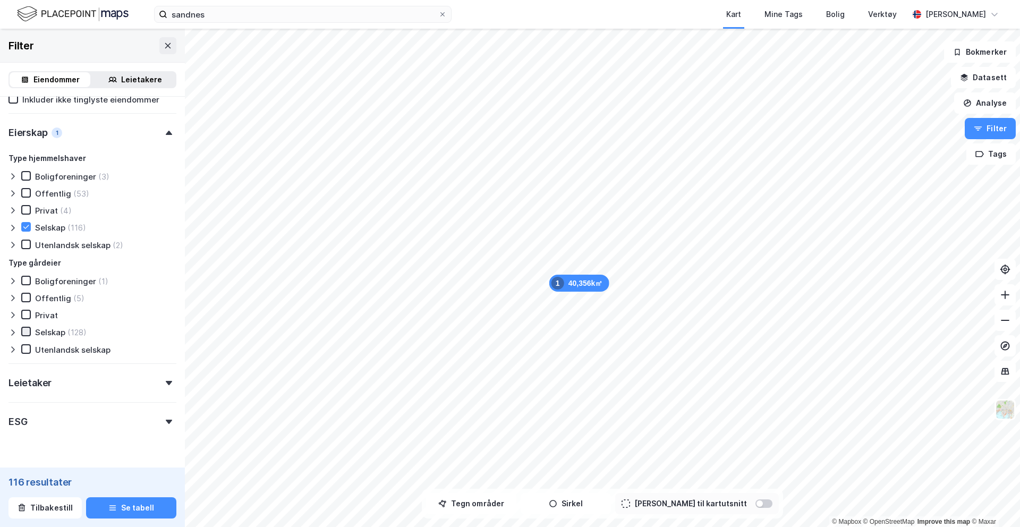
click at [28, 332] on icon at bounding box center [25, 331] width 7 height 7
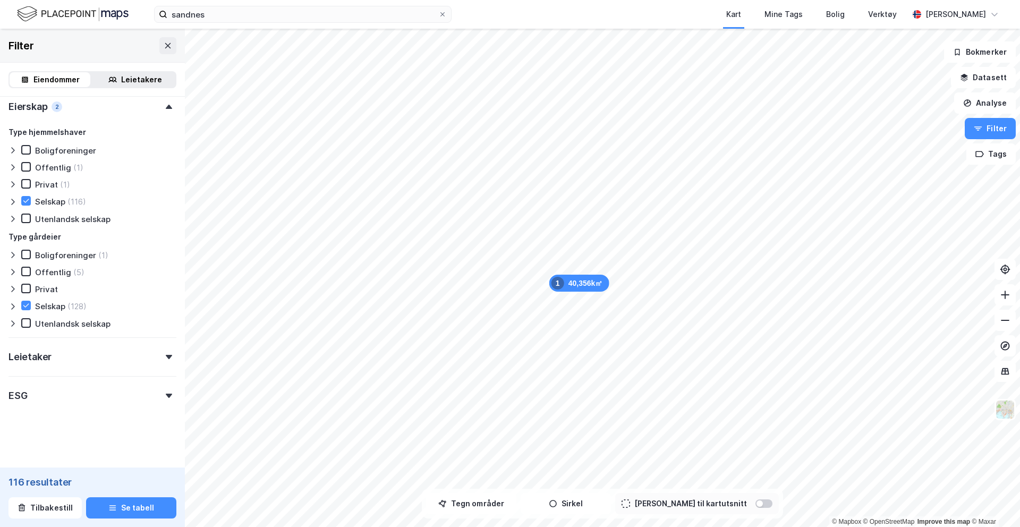
click at [89, 360] on div "Leietaker" at bounding box center [93, 352] width 168 height 30
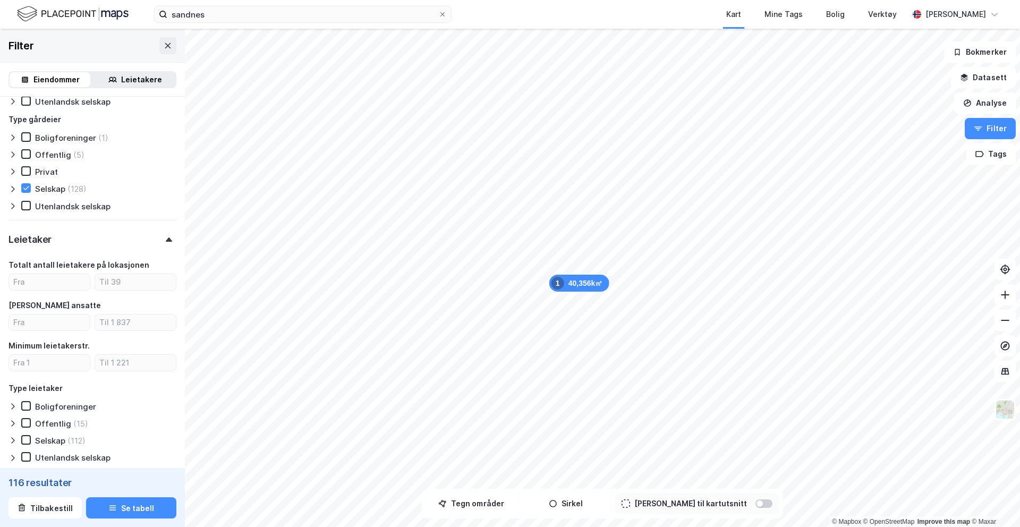
scroll to position [815, 0]
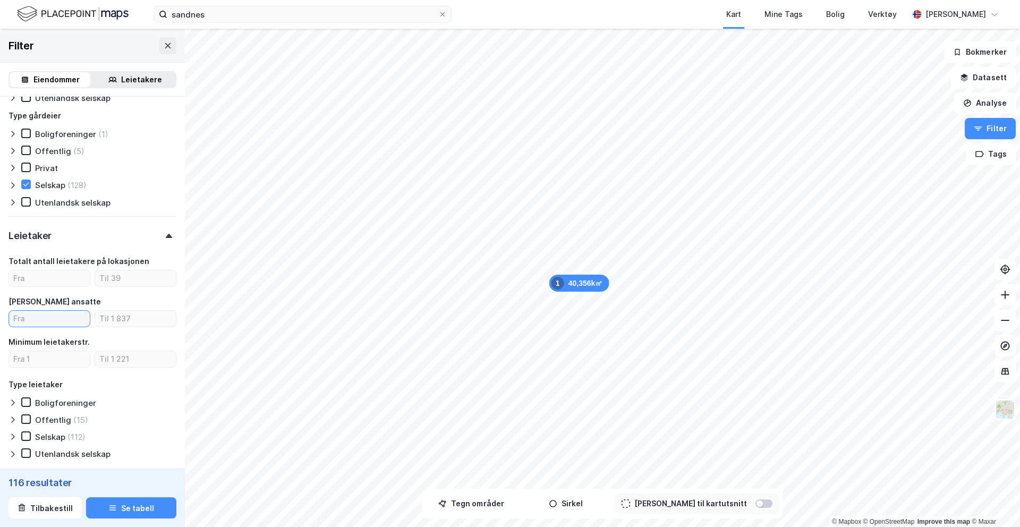
click at [63, 322] on input "number" at bounding box center [49, 319] width 81 height 16
click at [67, 277] on input "number" at bounding box center [49, 278] width 81 height 16
type input "1"
type input "Inkluder (108)"
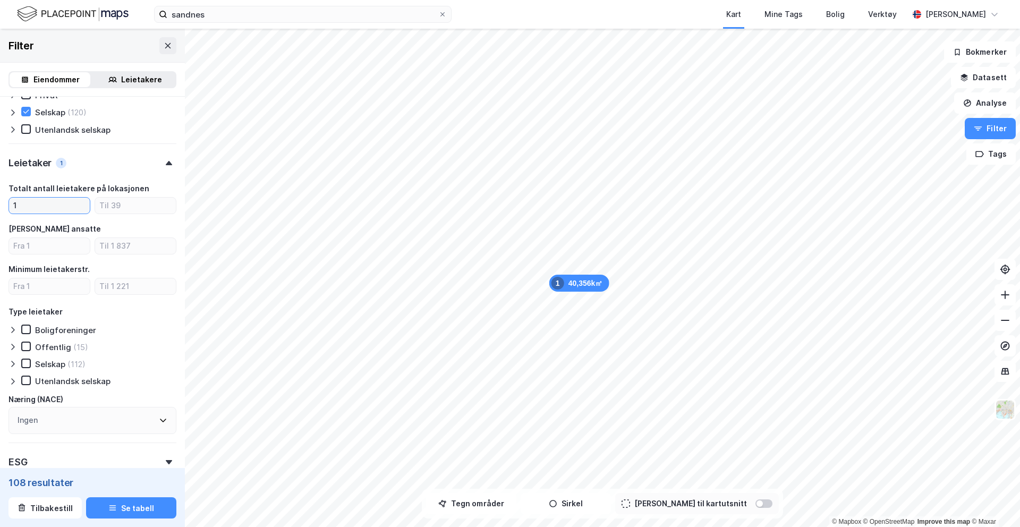
scroll to position [886, 0]
type input "1"
click at [29, 365] on icon at bounding box center [25, 364] width 7 height 7
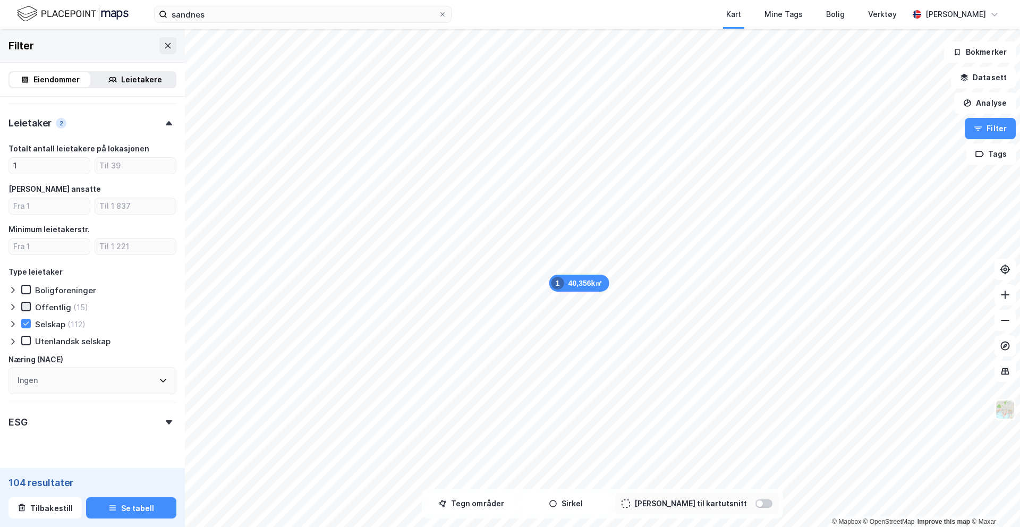
click at [27, 303] on icon at bounding box center [25, 306] width 7 height 7
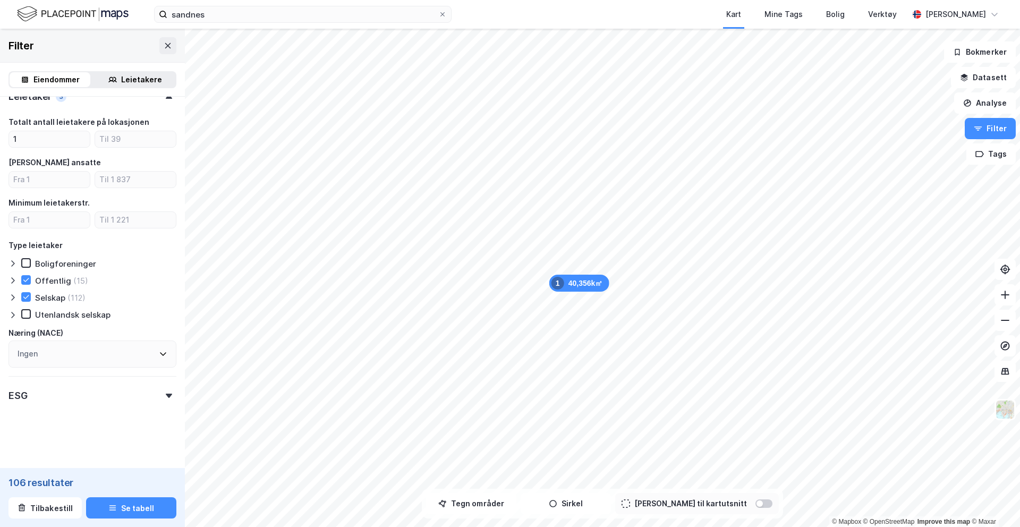
scroll to position [953, 0]
click at [84, 398] on div "ESG" at bounding box center [93, 392] width 168 height 30
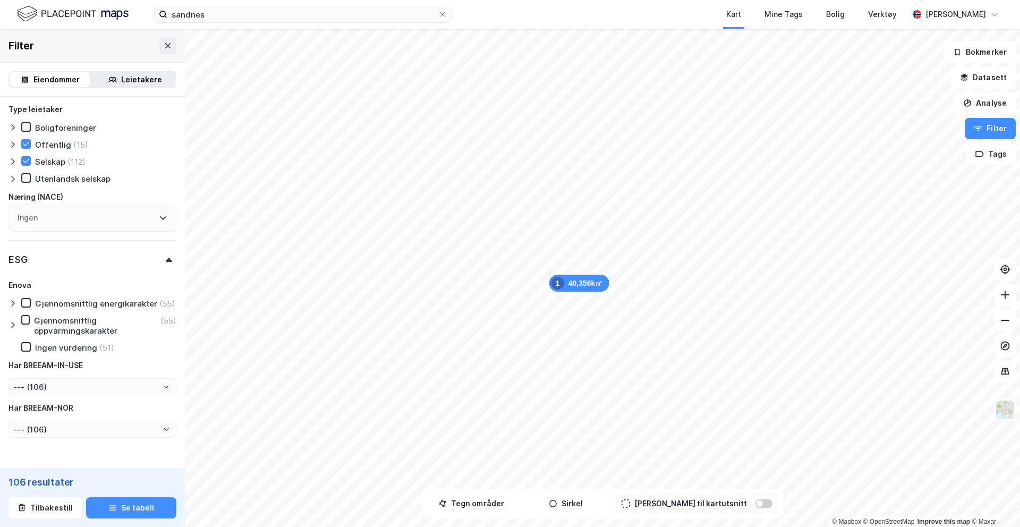
scroll to position [1089, 0]
click at [12, 306] on icon at bounding box center [12, 304] width 3 height 6
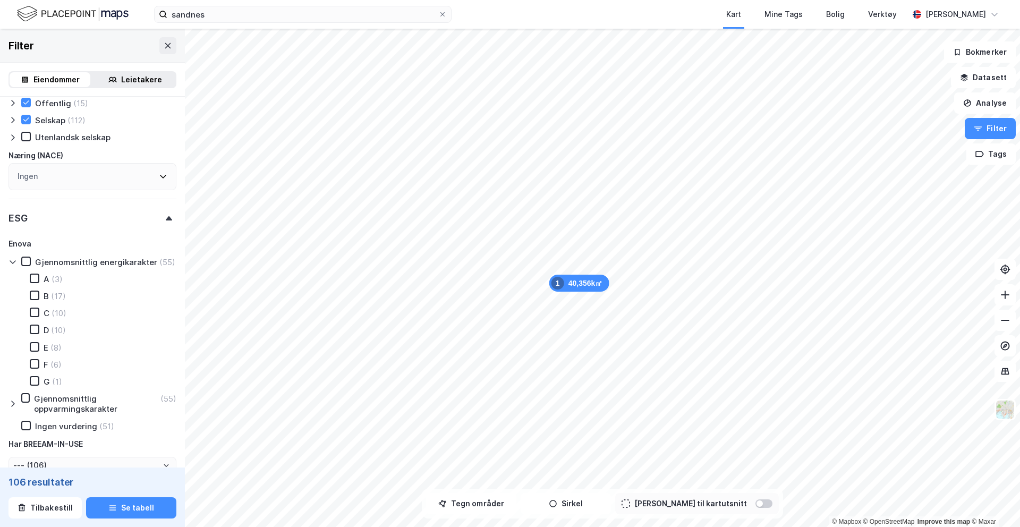
scroll to position [1139, 0]
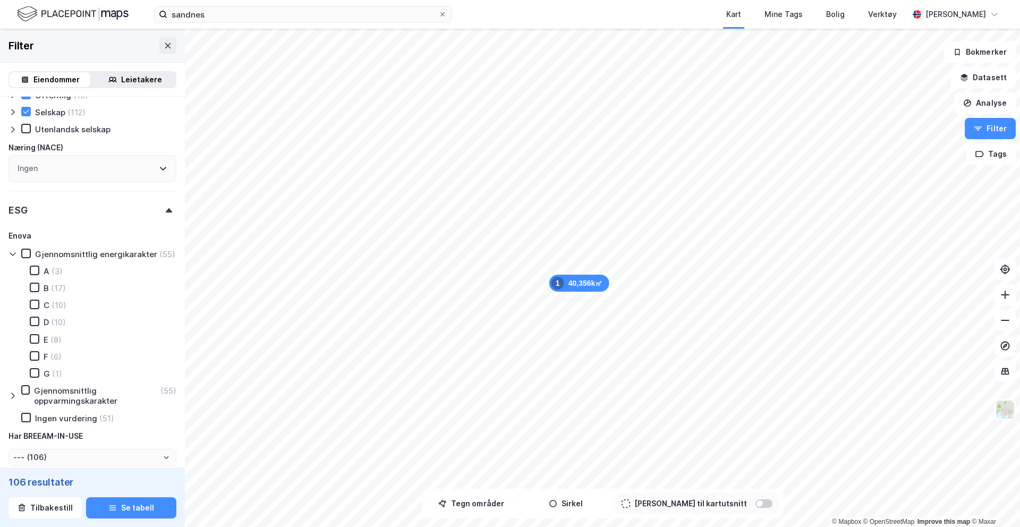
click at [11, 253] on icon at bounding box center [13, 254] width 6 height 4
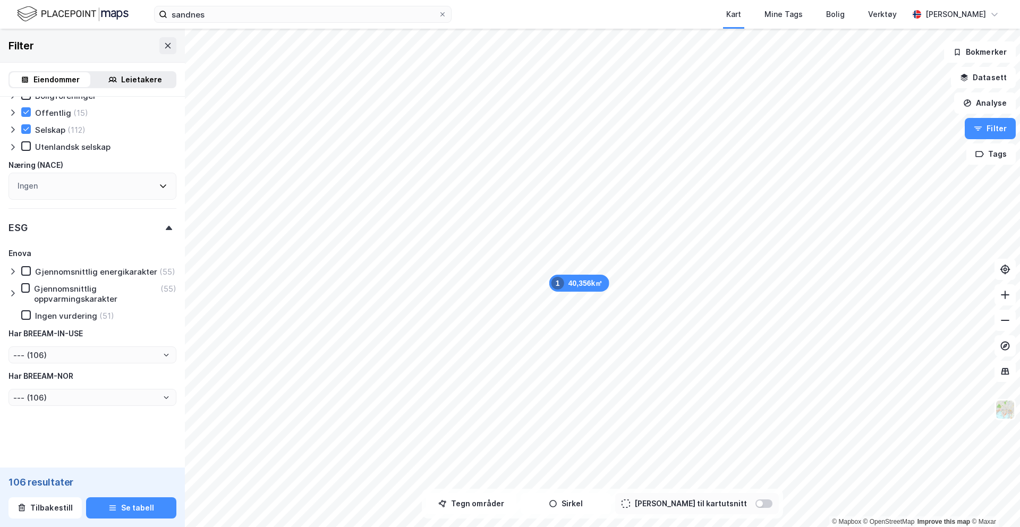
scroll to position [1122, 0]
click at [15, 297] on icon at bounding box center [13, 293] width 9 height 9
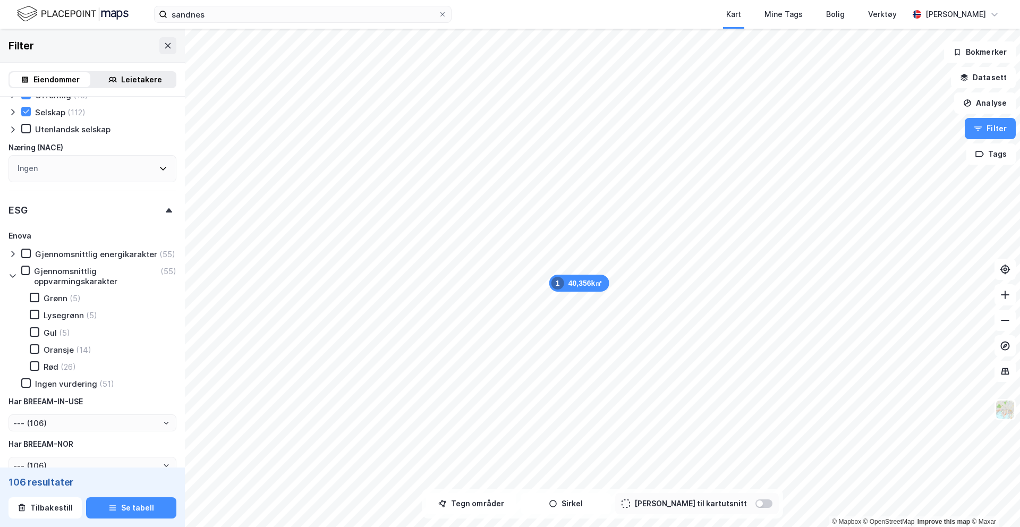
click at [13, 273] on icon at bounding box center [13, 276] width 9 height 9
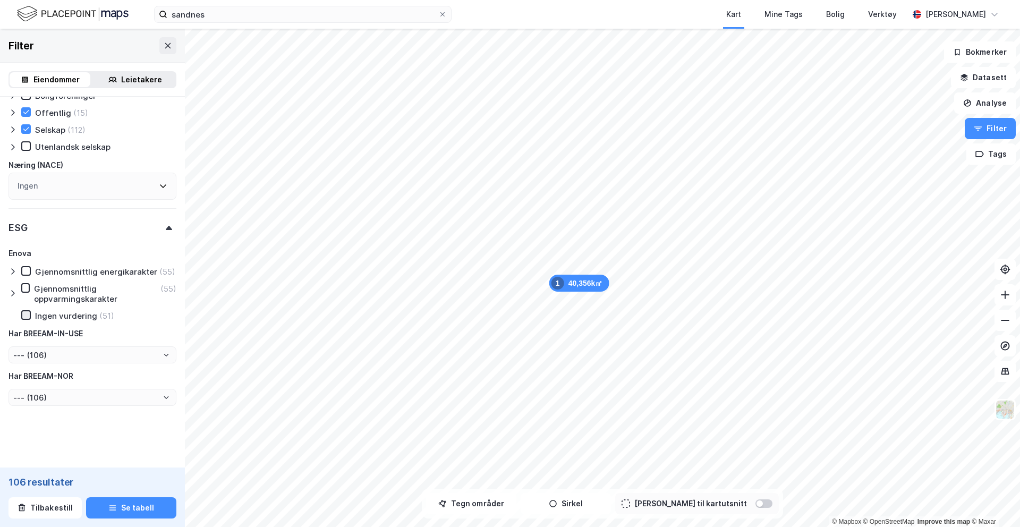
click at [27, 317] on icon at bounding box center [25, 314] width 7 height 7
type input "Inkluder (51)"
type input "--- (51)"
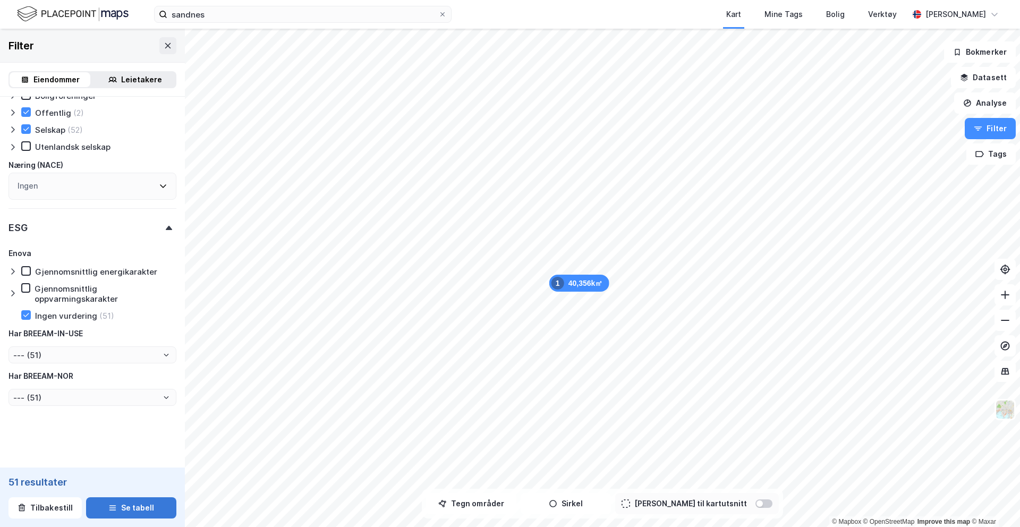
click at [130, 441] on button "Se tabell" at bounding box center [131, 507] width 90 height 21
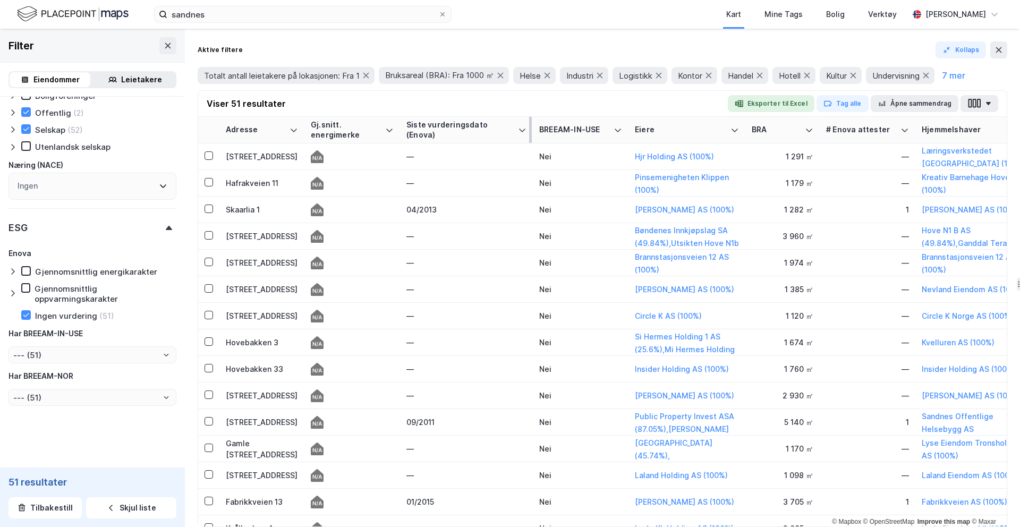
click at [444, 129] on div "Siste vurderingsdato (Enova)" at bounding box center [460, 130] width 107 height 20
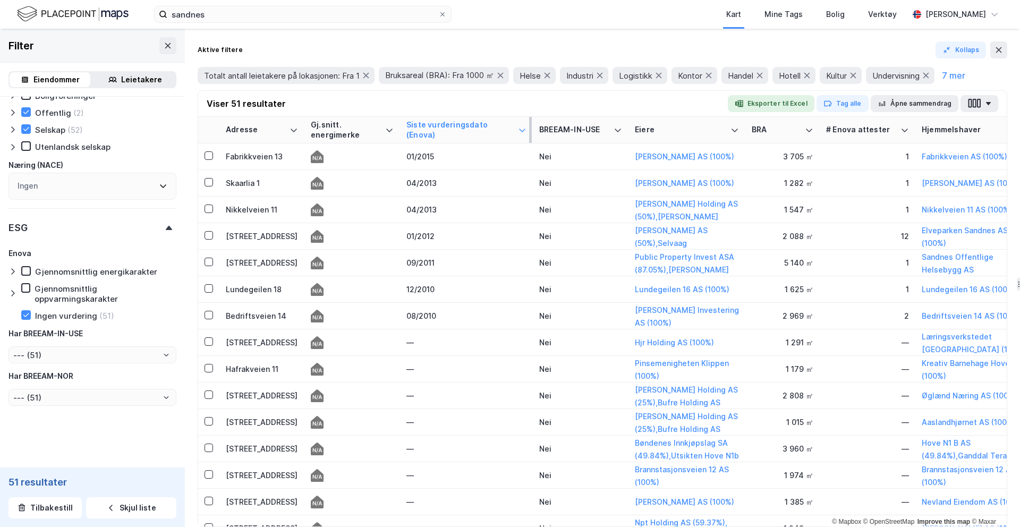
click at [444, 129] on div "Siste vurderingsdato (Enova)" at bounding box center [460, 130] width 107 height 20
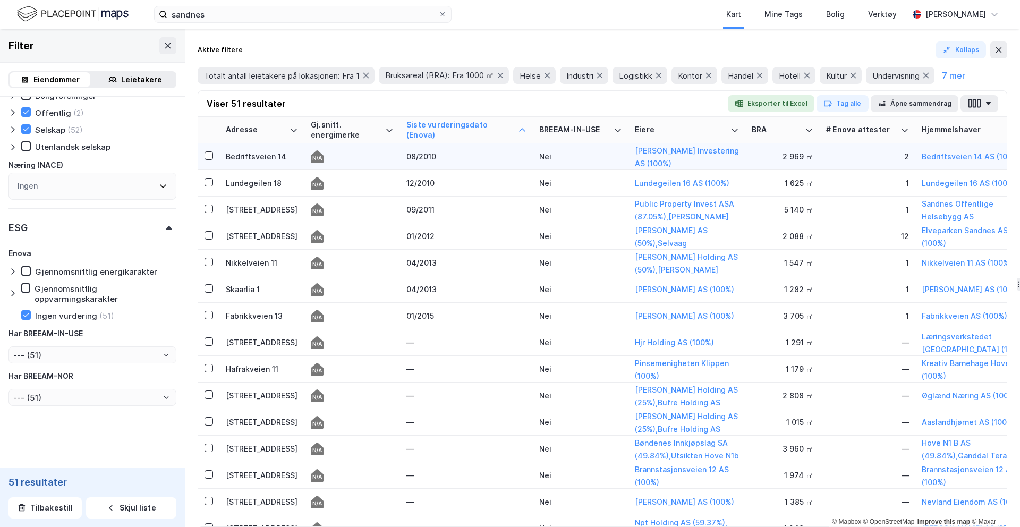
click at [520, 158] on div "08/2010" at bounding box center [467, 156] width 120 height 11
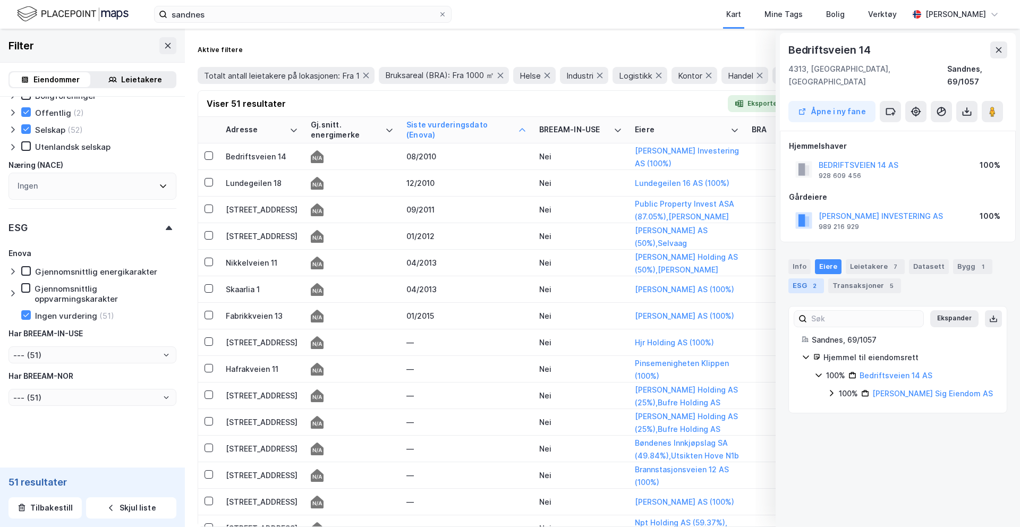
click at [781, 278] on div "ESG 2" at bounding box center [807, 285] width 36 height 15
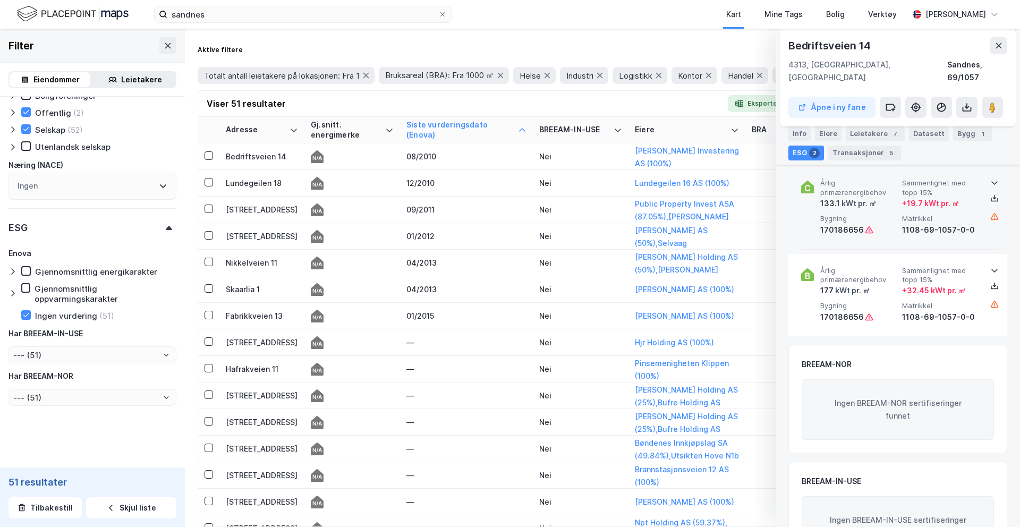
scroll to position [160, 0]
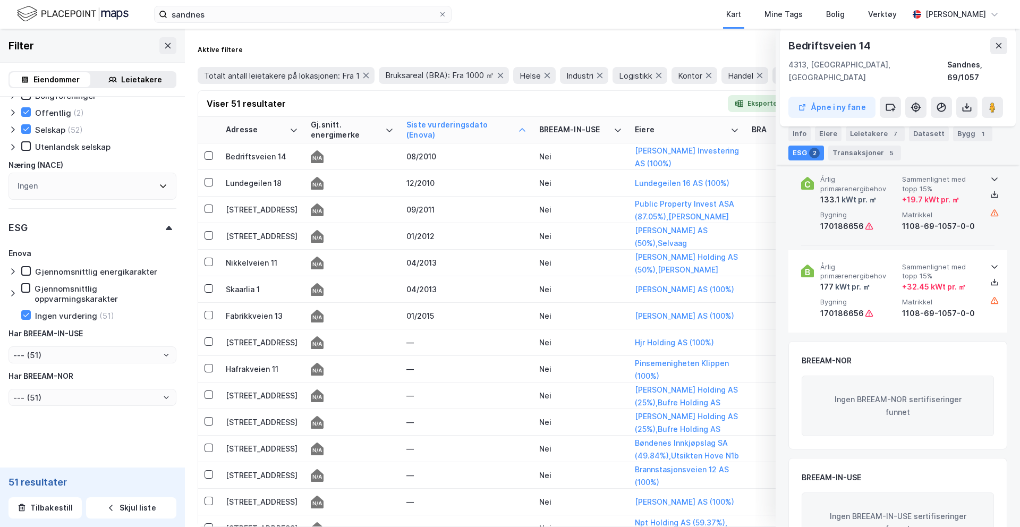
click at [781, 220] on div "1108-69-1057-0-0" at bounding box center [941, 226] width 78 height 13
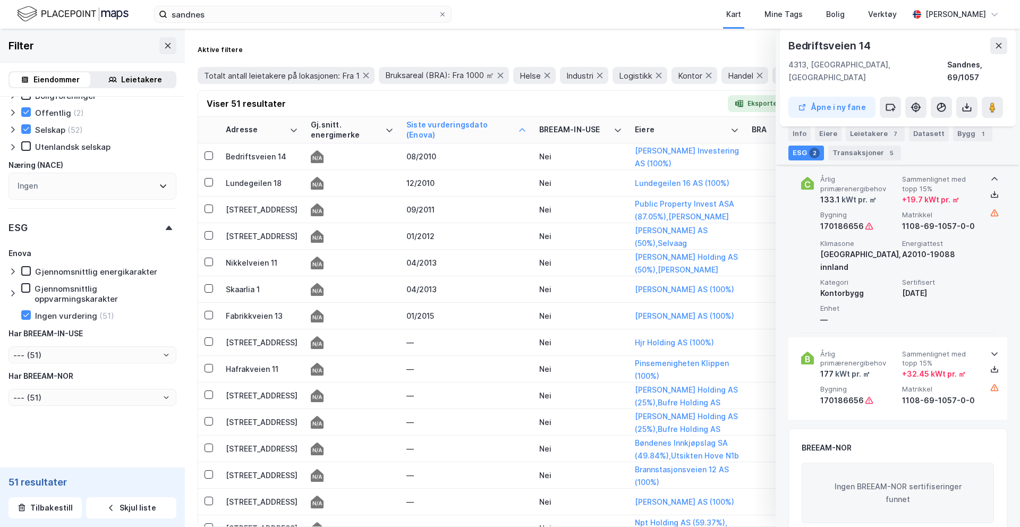
drag, startPoint x: 950, startPoint y: 269, endPoint x: 897, endPoint y: 273, distance: 53.3
click at [781, 273] on div "Klimasone [GEOGRAPHIC_DATA], innland Energiattest A2010-19088 Kategori Kontorby…" at bounding box center [899, 282] width 159 height 87
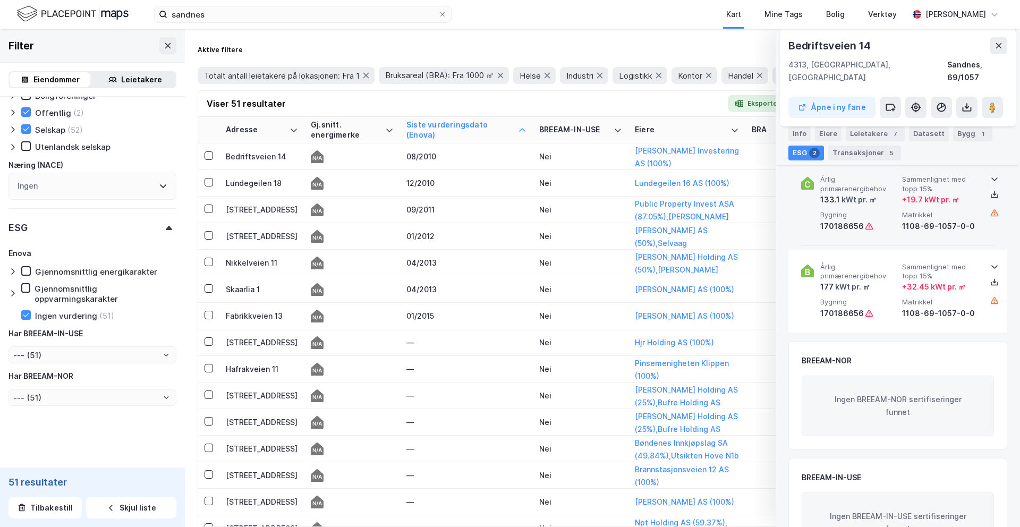
click at [781, 210] on span "Matrikkel" at bounding box center [941, 214] width 78 height 9
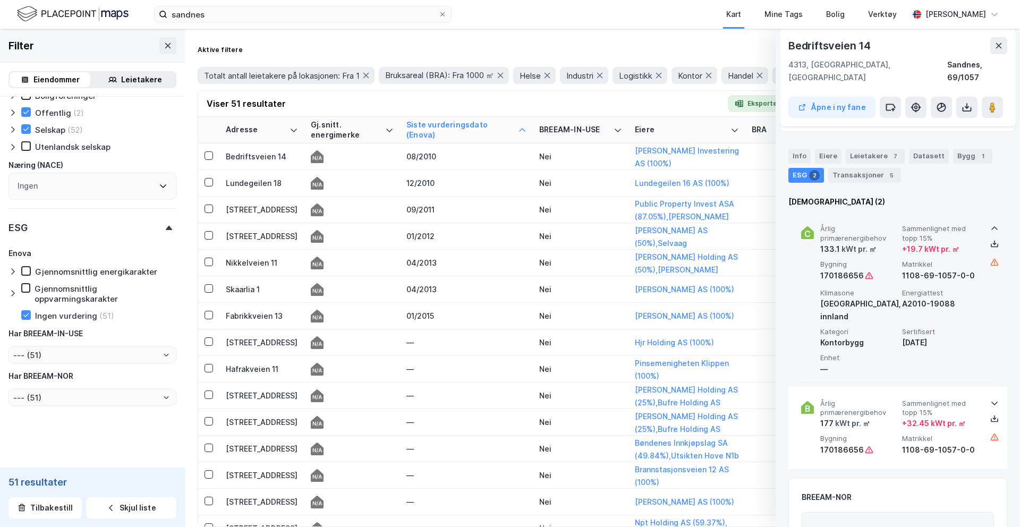
scroll to position [109, 0]
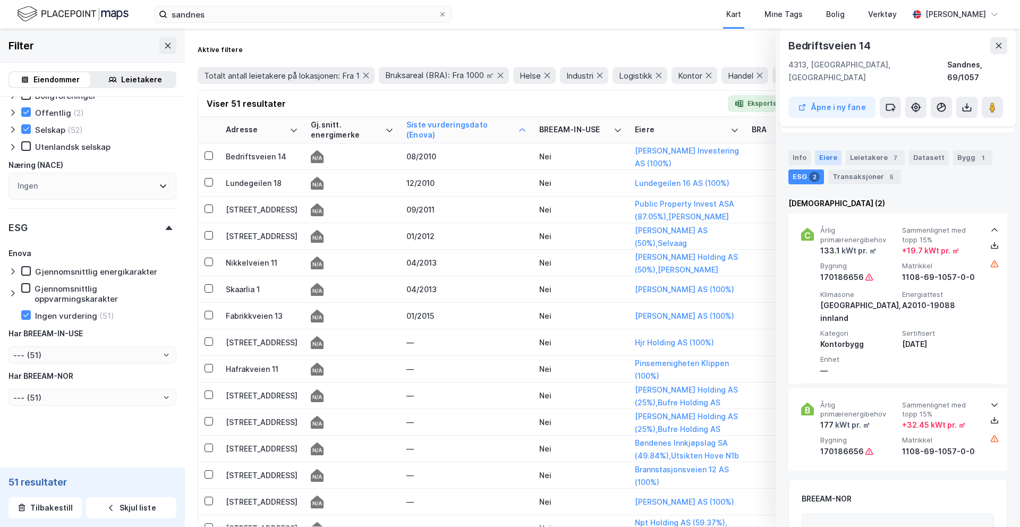
click at [781, 150] on div "Eiere" at bounding box center [828, 157] width 27 height 15
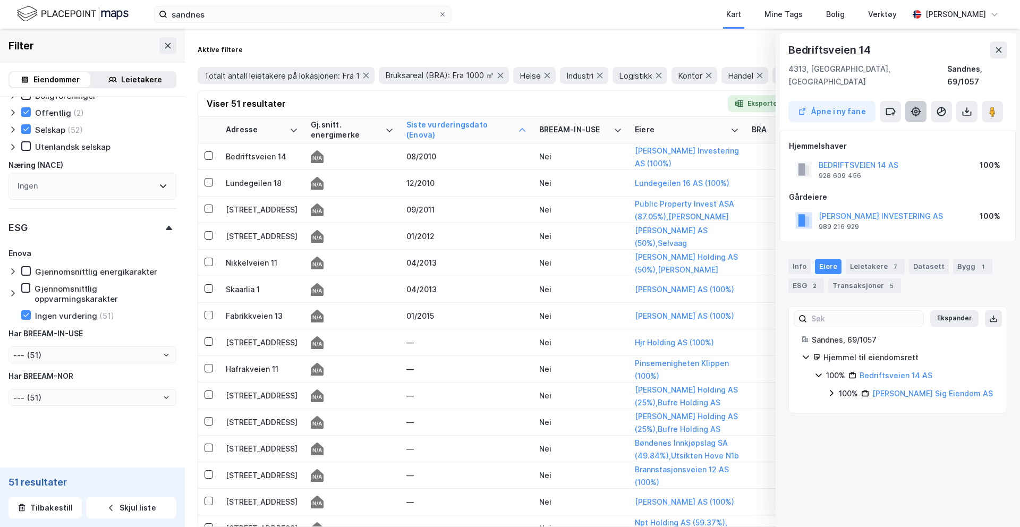
click at [781, 101] on button at bounding box center [916, 111] width 21 height 21
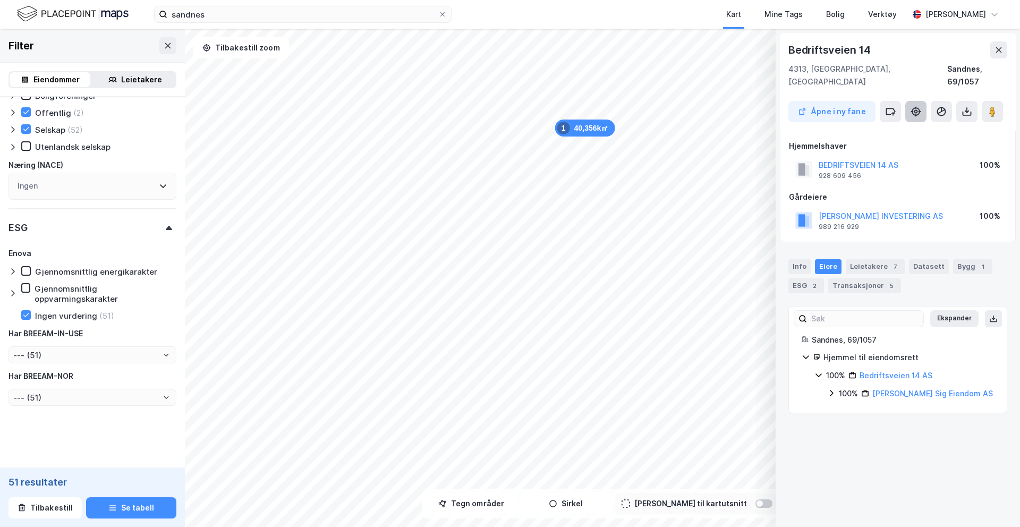
click at [781, 101] on button at bounding box center [916, 111] width 21 height 21
click at [781, 259] on div "Bygg 1" at bounding box center [972, 266] width 39 height 15
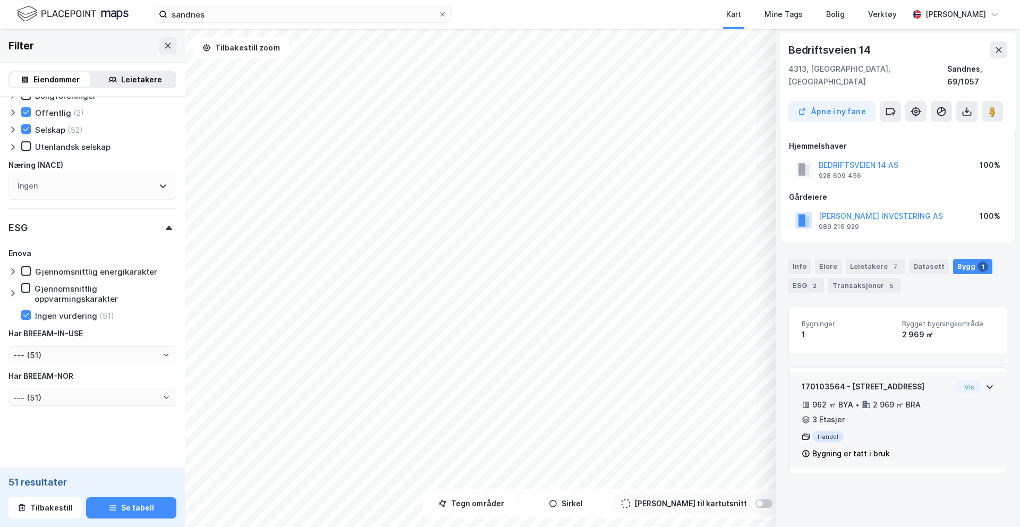
click at [781, 411] on div "962 ㎡ BYA • 2 969 ㎡ BRA • 3 Etasjer" at bounding box center [877, 413] width 151 height 28
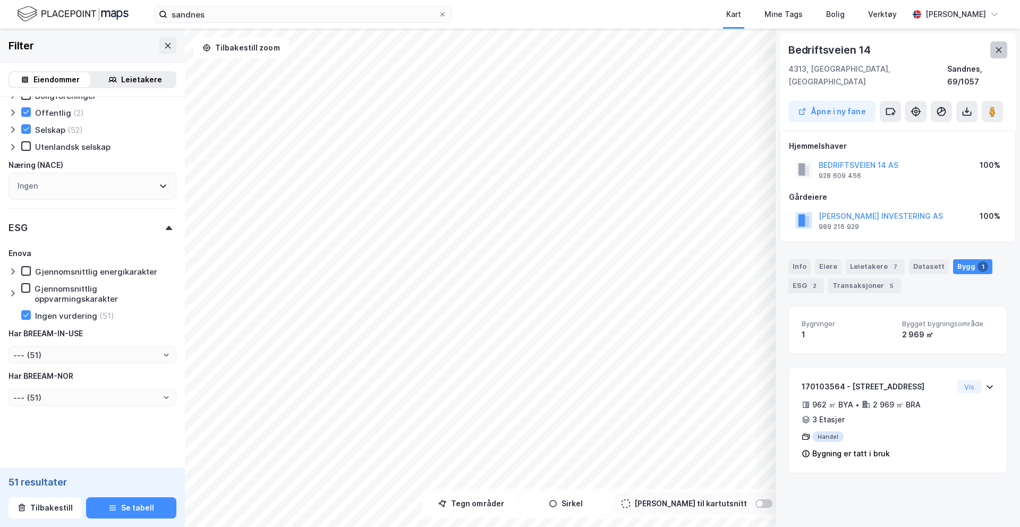
click at [781, 52] on icon at bounding box center [999, 50] width 9 height 9
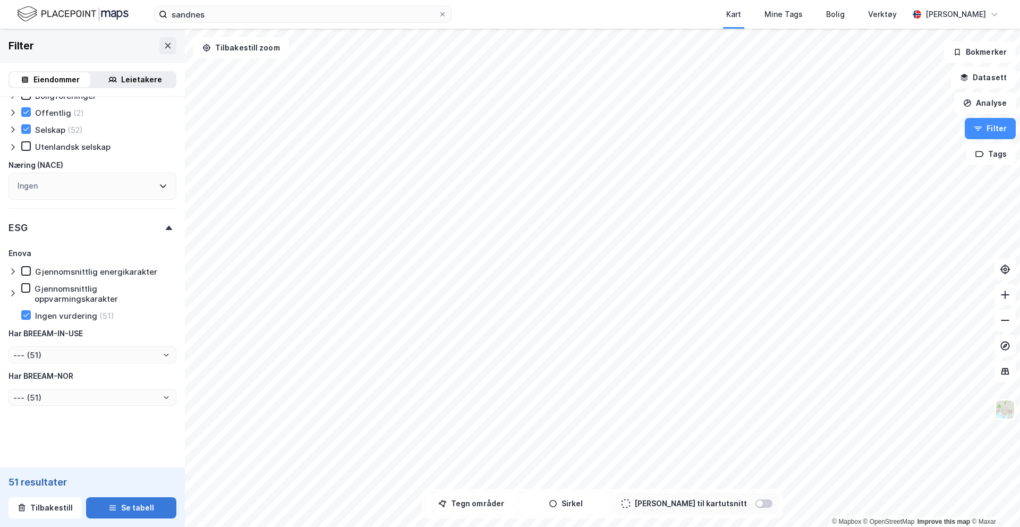
click at [109, 441] on icon "button" at bounding box center [112, 505] width 7 height 1
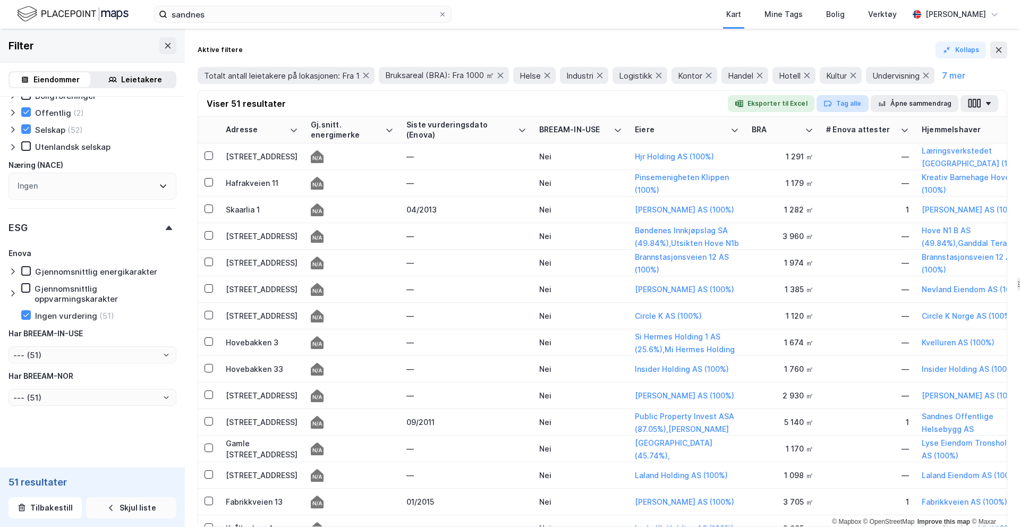
click at [781, 102] on button "Tag alle" at bounding box center [843, 103] width 52 height 17
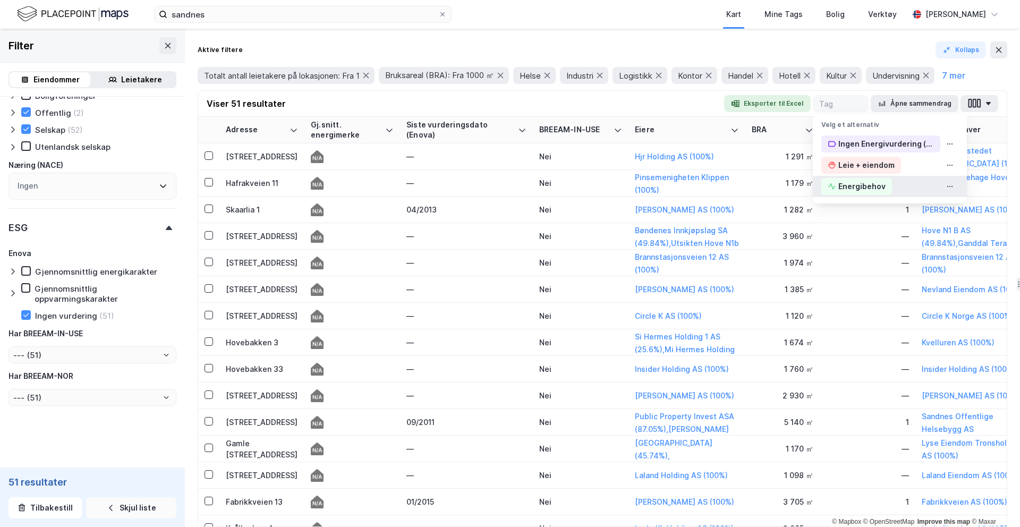
click at [781, 188] on div "Energibehov" at bounding box center [862, 186] width 47 height 13
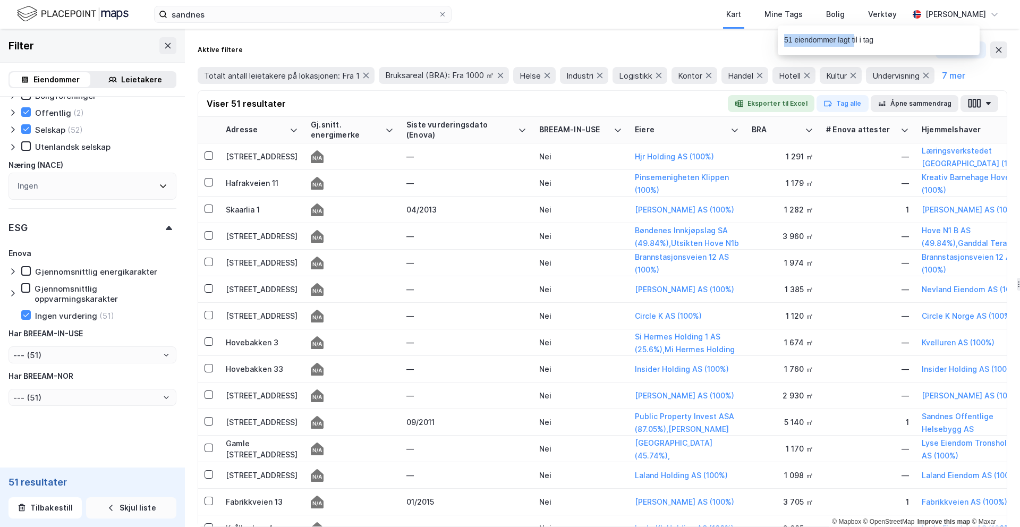
drag, startPoint x: 785, startPoint y: 41, endPoint x: 853, endPoint y: 45, distance: 68.1
click at [781, 45] on div "51 eiendommer lagt til i tag" at bounding box center [828, 40] width 89 height 13
click at [781, 15] on div "Mine Tags" at bounding box center [784, 14] width 38 height 13
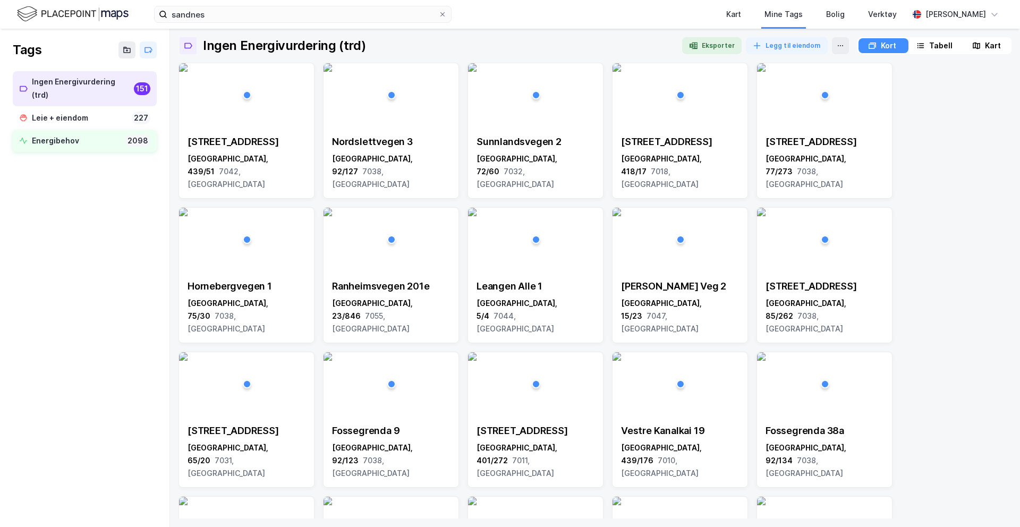
click at [103, 134] on div "Energibehov" at bounding box center [76, 140] width 89 height 13
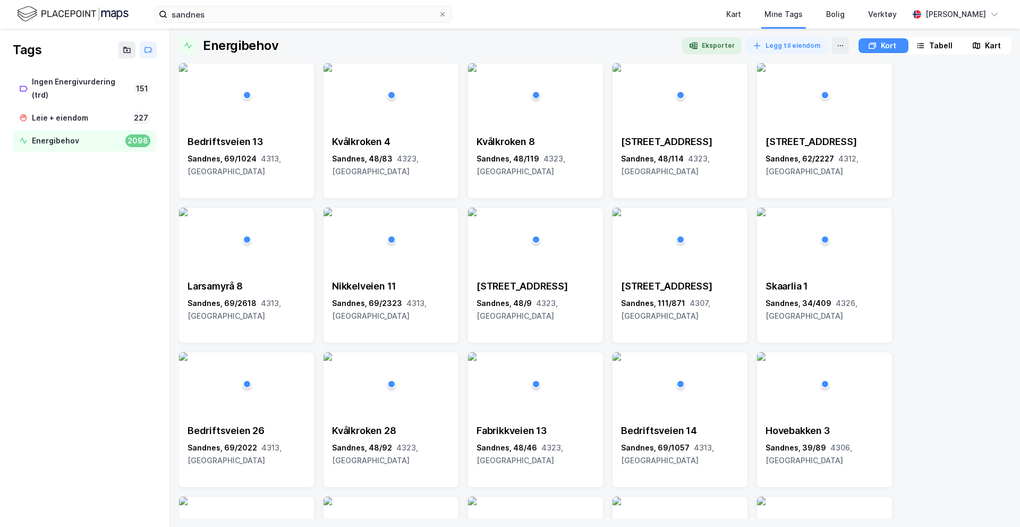
click at [781, 46] on div "Tabell" at bounding box center [940, 45] width 23 height 13
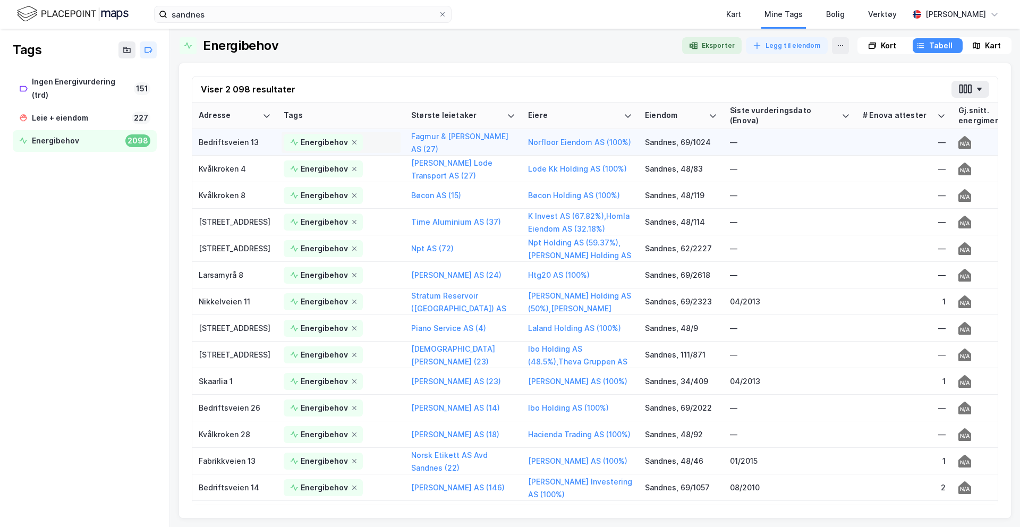
click at [285, 145] on div "Energibehov" at bounding box center [323, 142] width 79 height 17
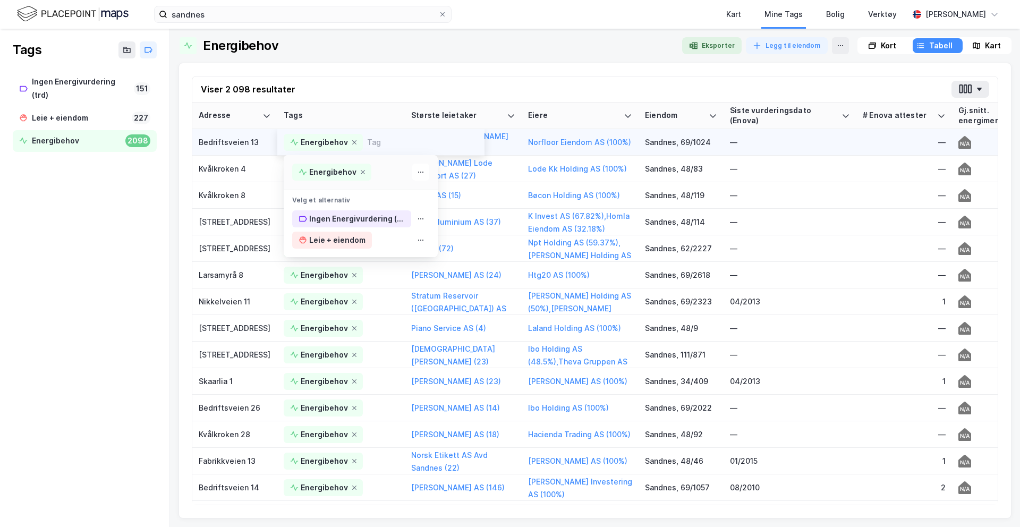
click at [267, 142] on div "Bedriftsveien 13" at bounding box center [235, 142] width 72 height 11
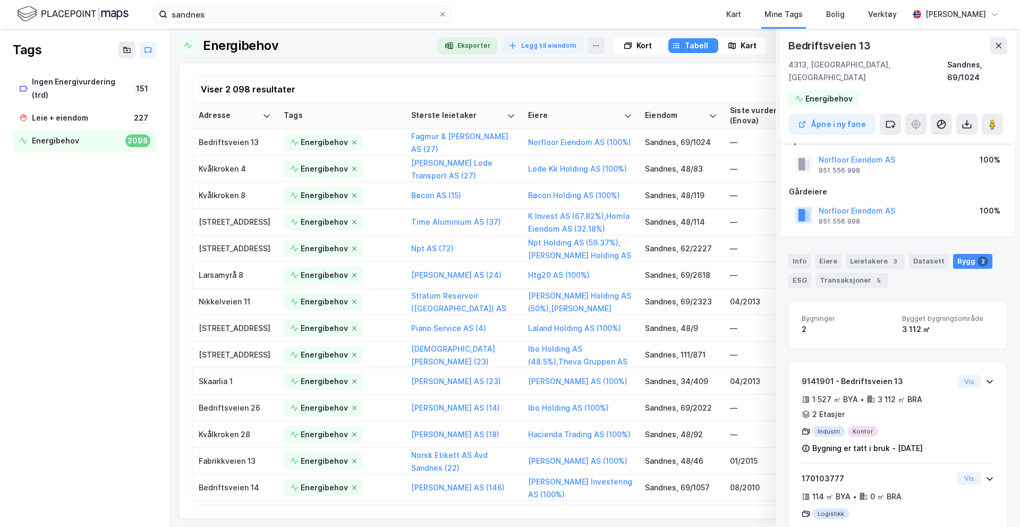
scroll to position [4, 0]
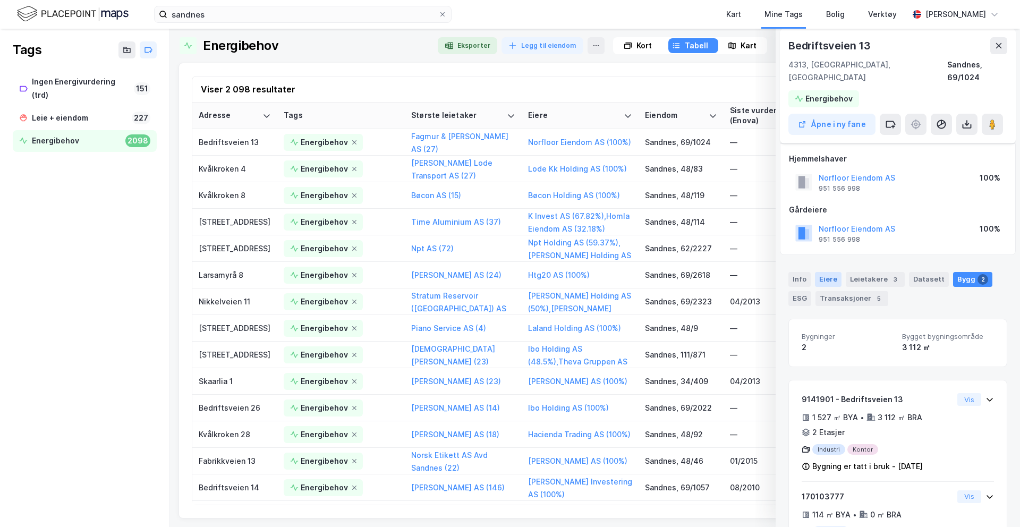
click at [781, 272] on div "Eiere" at bounding box center [828, 279] width 27 height 15
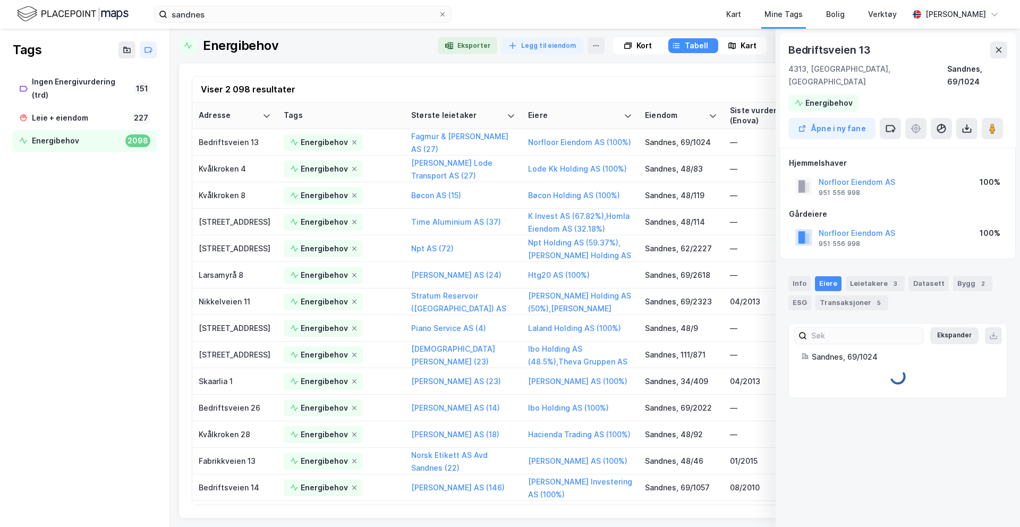
scroll to position [0, 0]
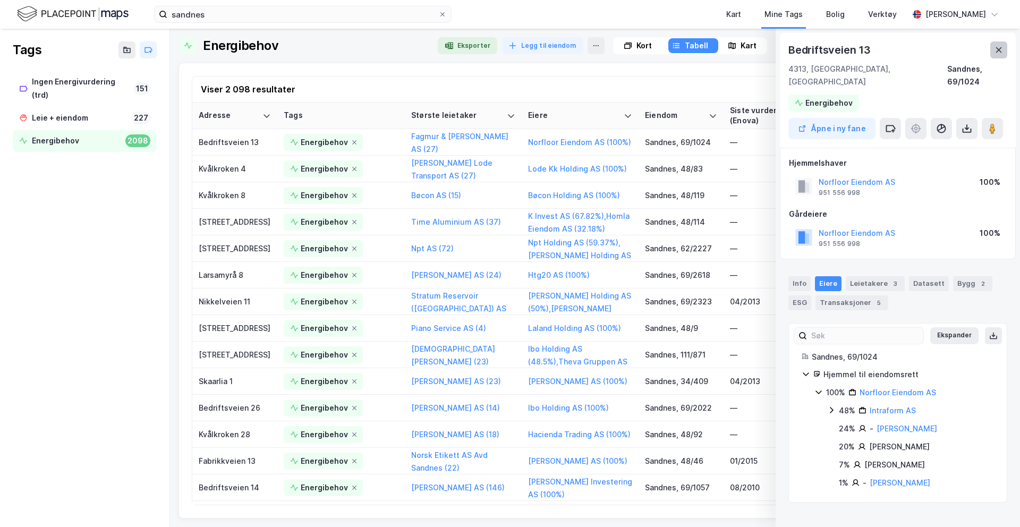
click at [781, 45] on button at bounding box center [999, 49] width 17 height 17
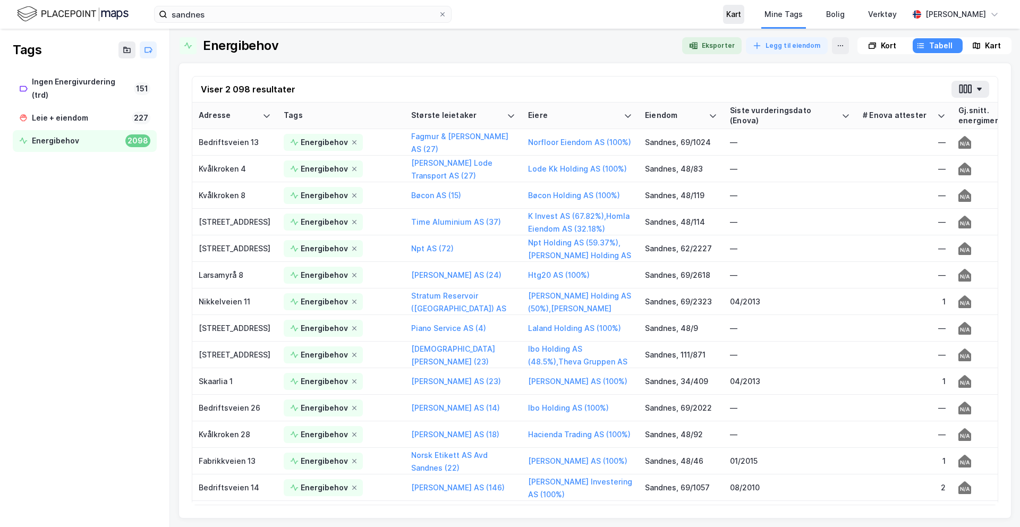
click at [737, 11] on div "Kart" at bounding box center [733, 14] width 15 height 13
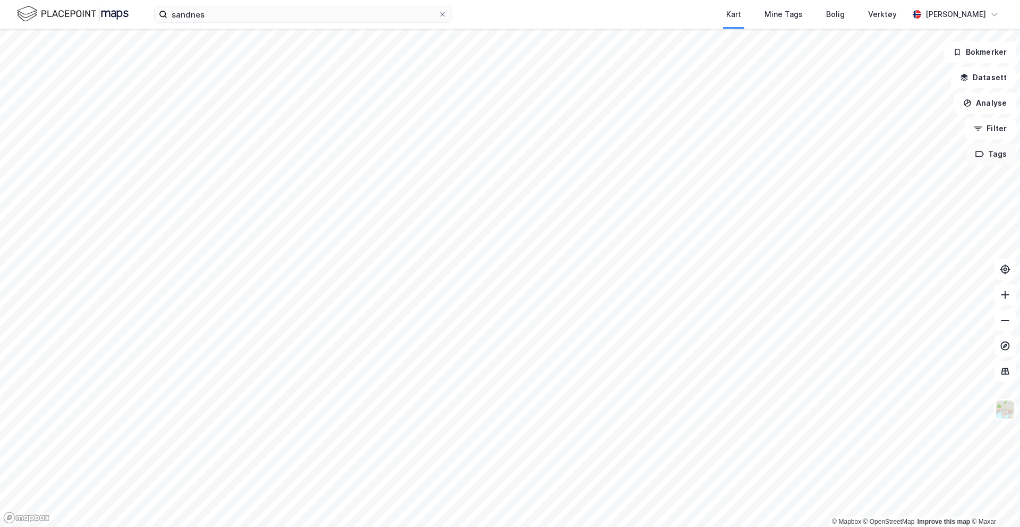
click at [781, 152] on button "Tags" at bounding box center [991, 153] width 49 height 21
click at [781, 224] on div at bounding box center [942, 227] width 17 height 9
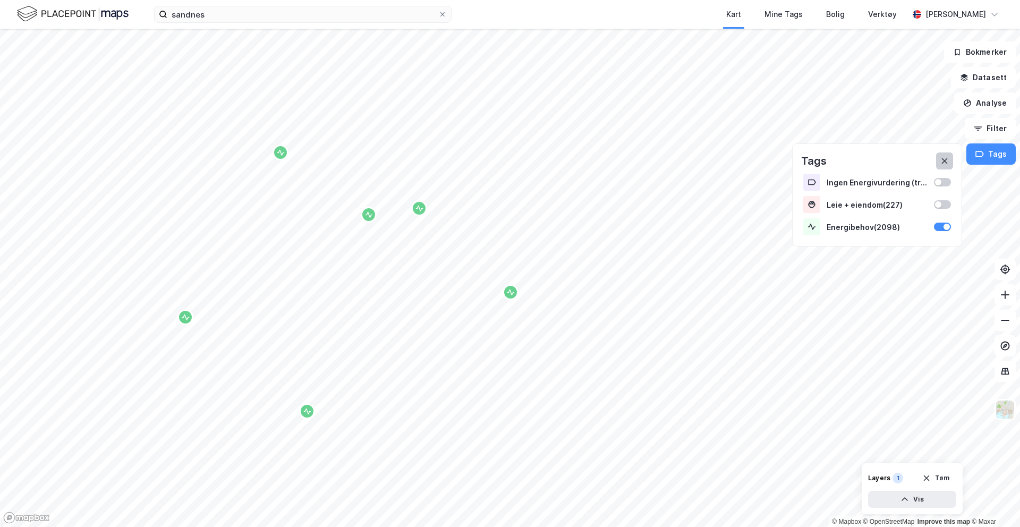
click at [781, 161] on button at bounding box center [944, 161] width 17 height 17
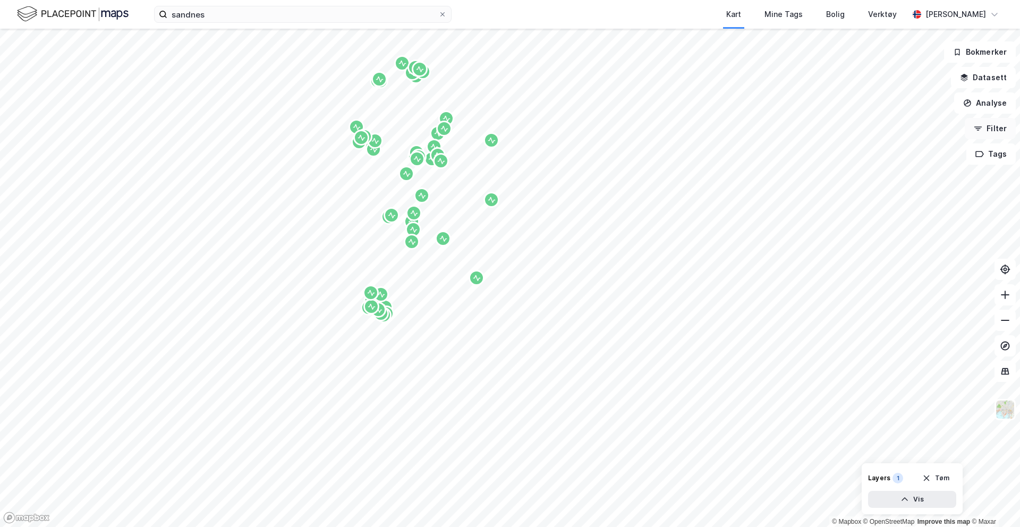
click at [781, 137] on button "Filter" at bounding box center [990, 128] width 51 height 21
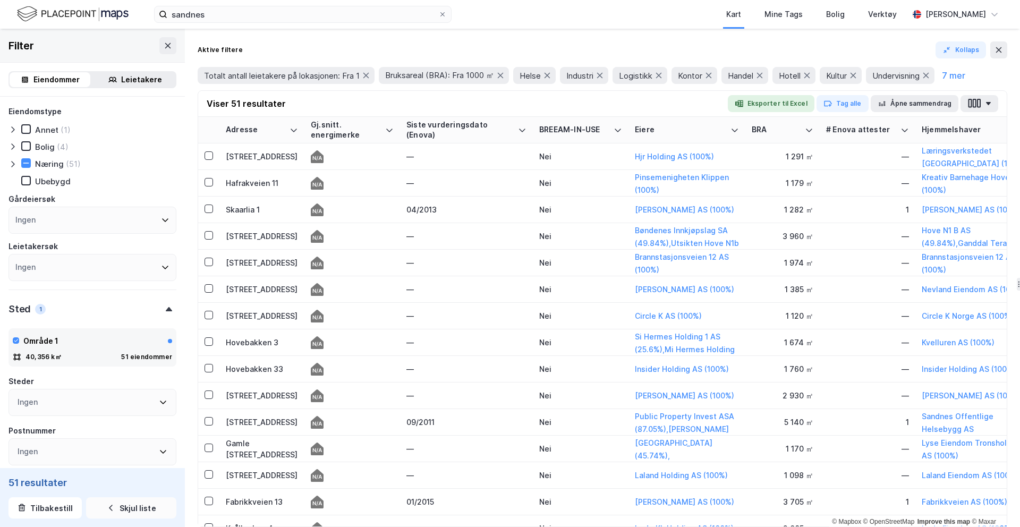
click at [125, 441] on button "Skjul liste" at bounding box center [131, 507] width 90 height 21
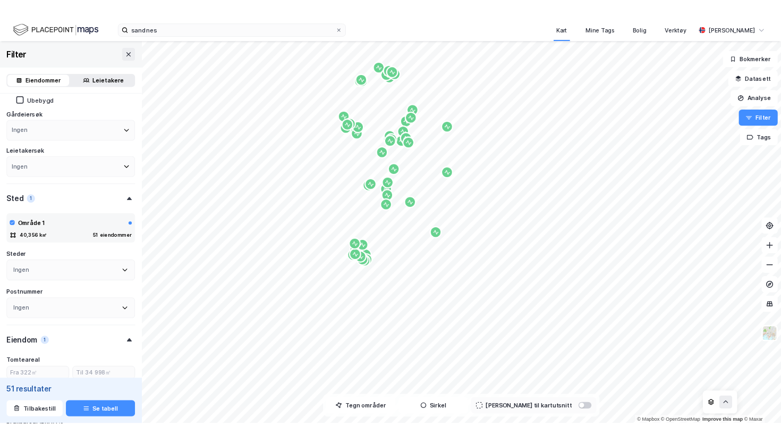
scroll to position [74, 0]
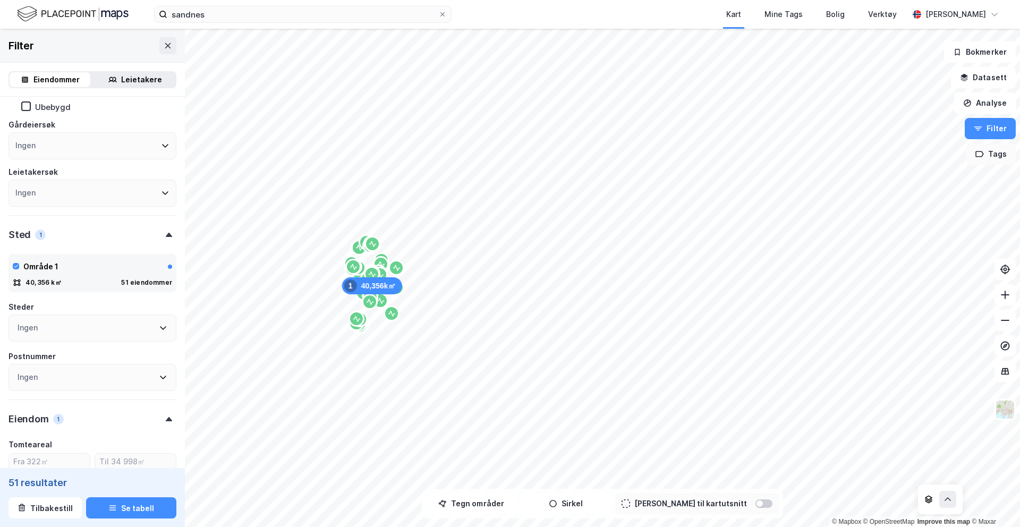
click at [781, 156] on button "Tags" at bounding box center [991, 153] width 49 height 21
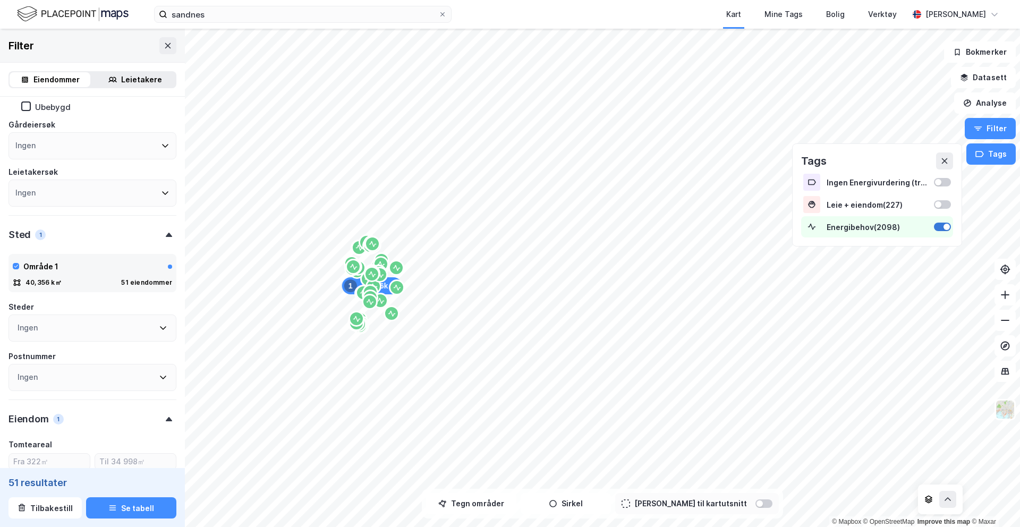
click at [781, 224] on div at bounding box center [947, 227] width 6 height 6
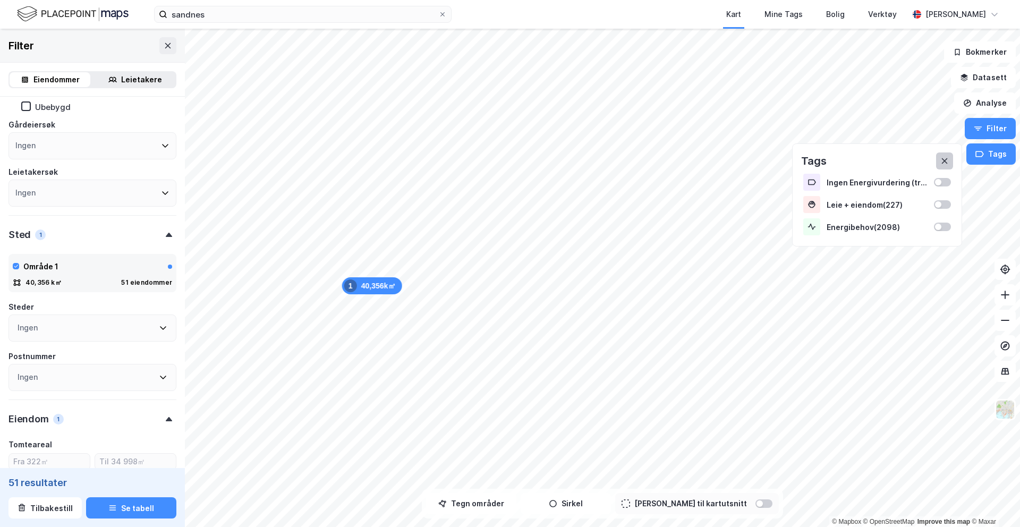
click at [781, 163] on button at bounding box center [944, 161] width 17 height 17
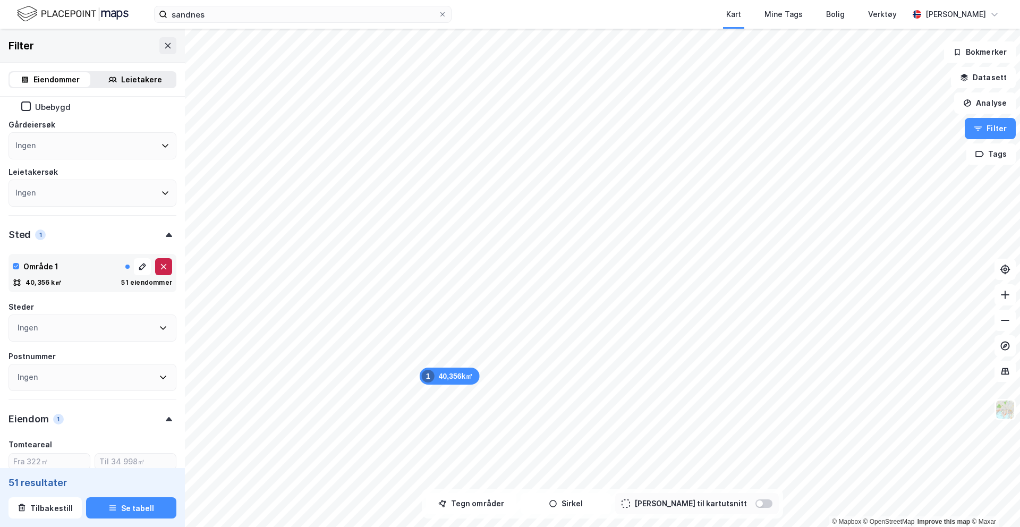
click at [164, 268] on icon at bounding box center [163, 267] width 9 height 9
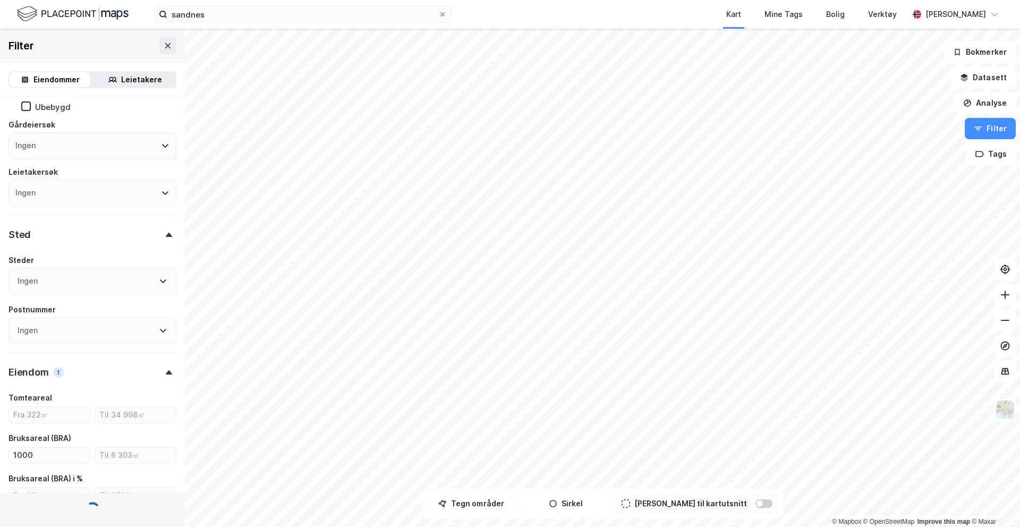
type input "Inkluder (8 989)"
